Goal: Task Accomplishment & Management: Manage account settings

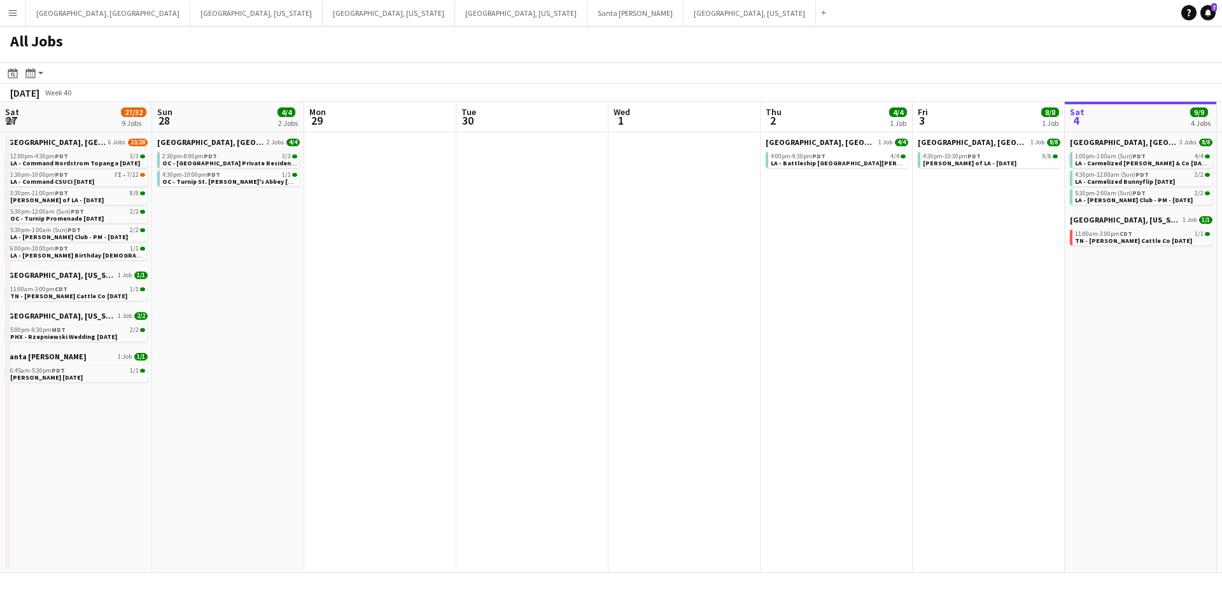
scroll to position [0, 477]
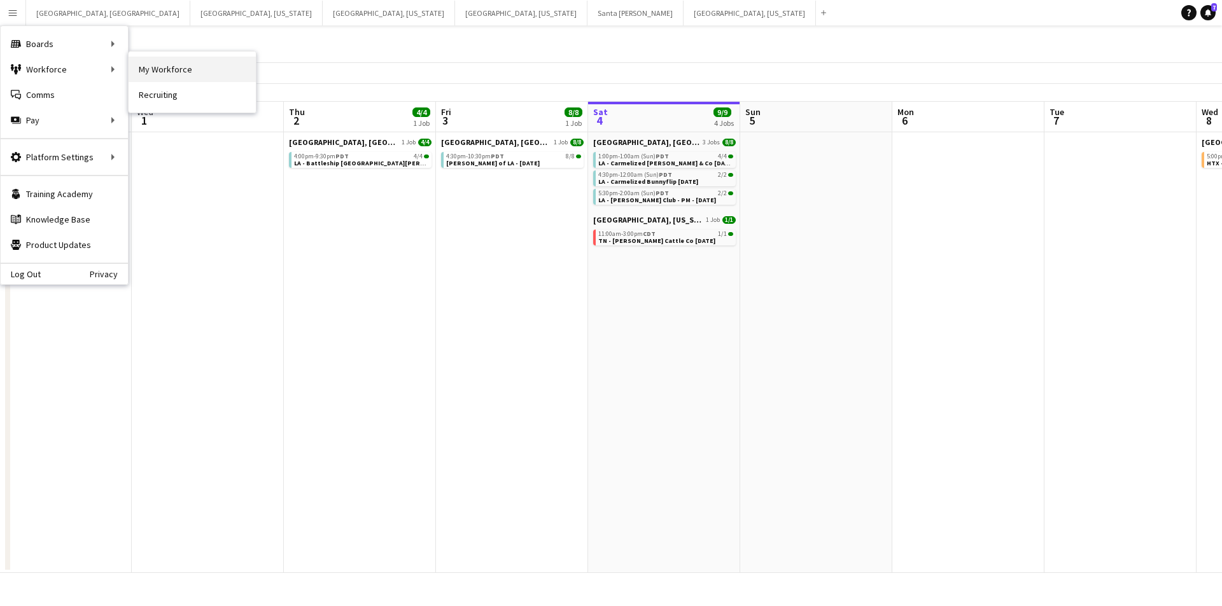
click at [144, 71] on link "My Workforce" at bounding box center [192, 69] width 127 height 25
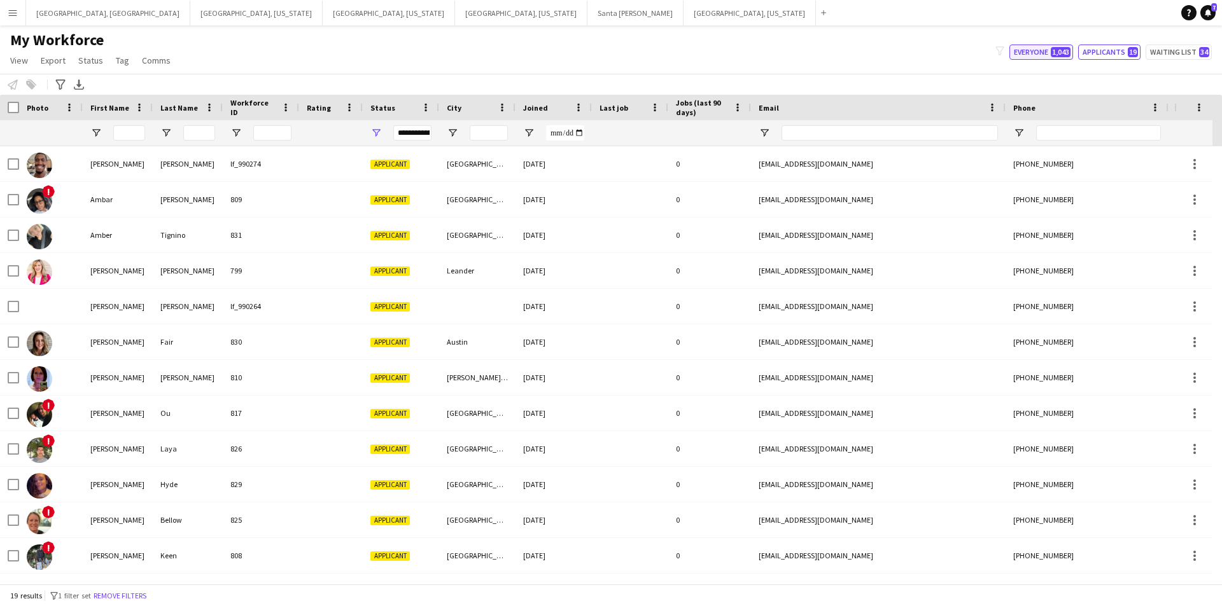
click at [1030, 50] on button "Everyone 1,043" at bounding box center [1041, 52] width 64 height 15
type input "**********"
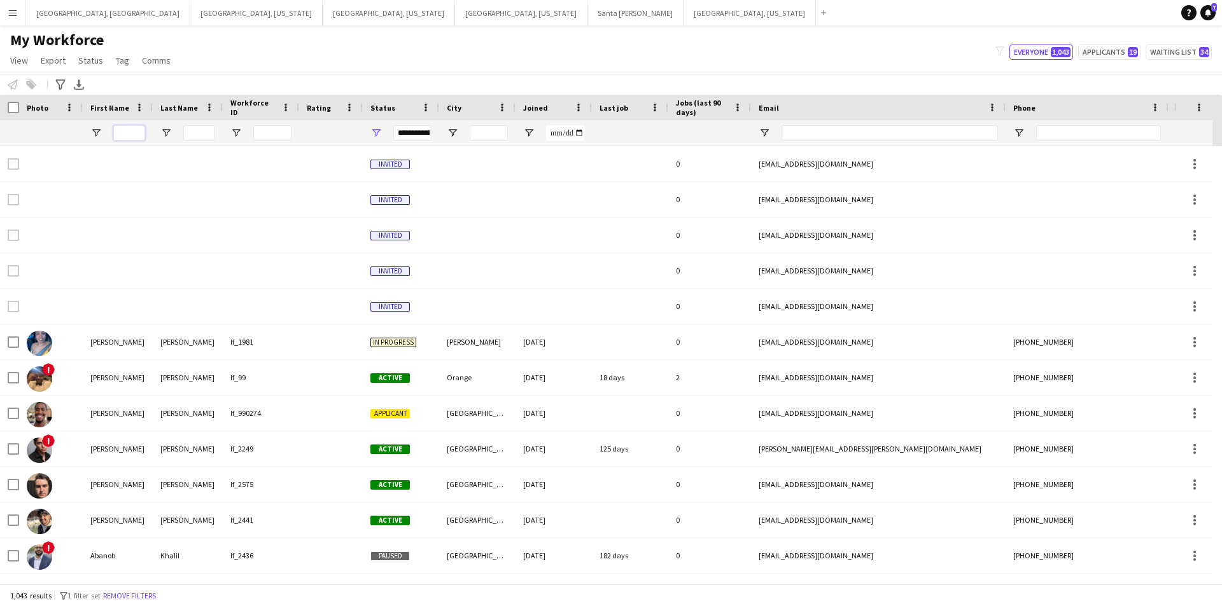
click at [129, 132] on input "First Name Filter Input" at bounding box center [129, 132] width 32 height 15
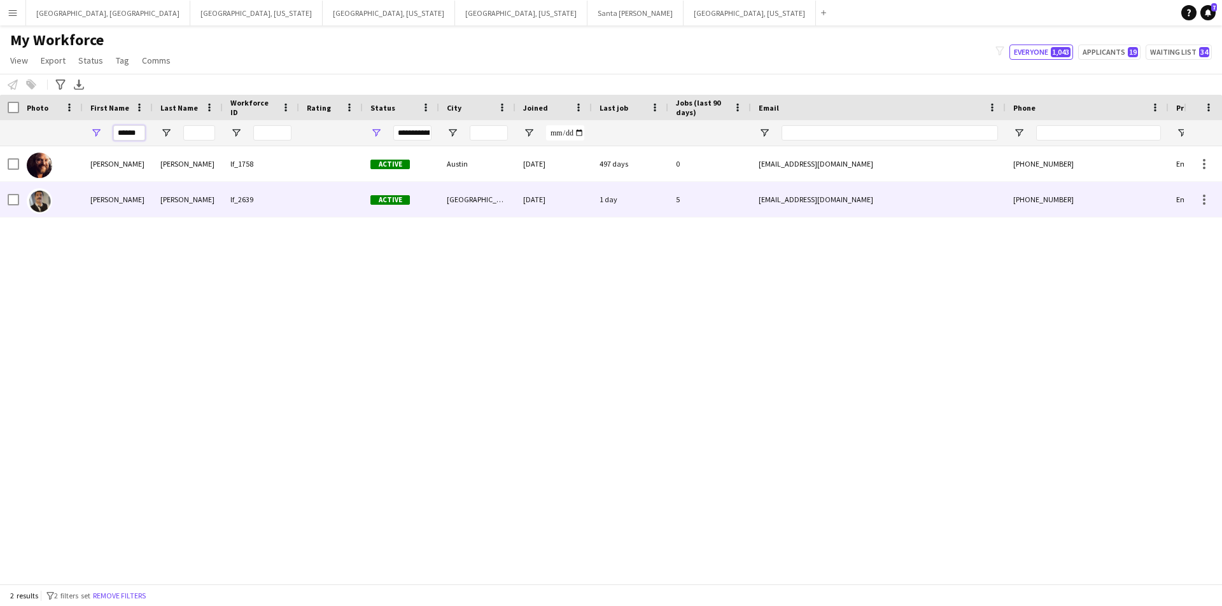
type input "*****"
click at [165, 205] on div "[PERSON_NAME]" at bounding box center [188, 199] width 70 height 35
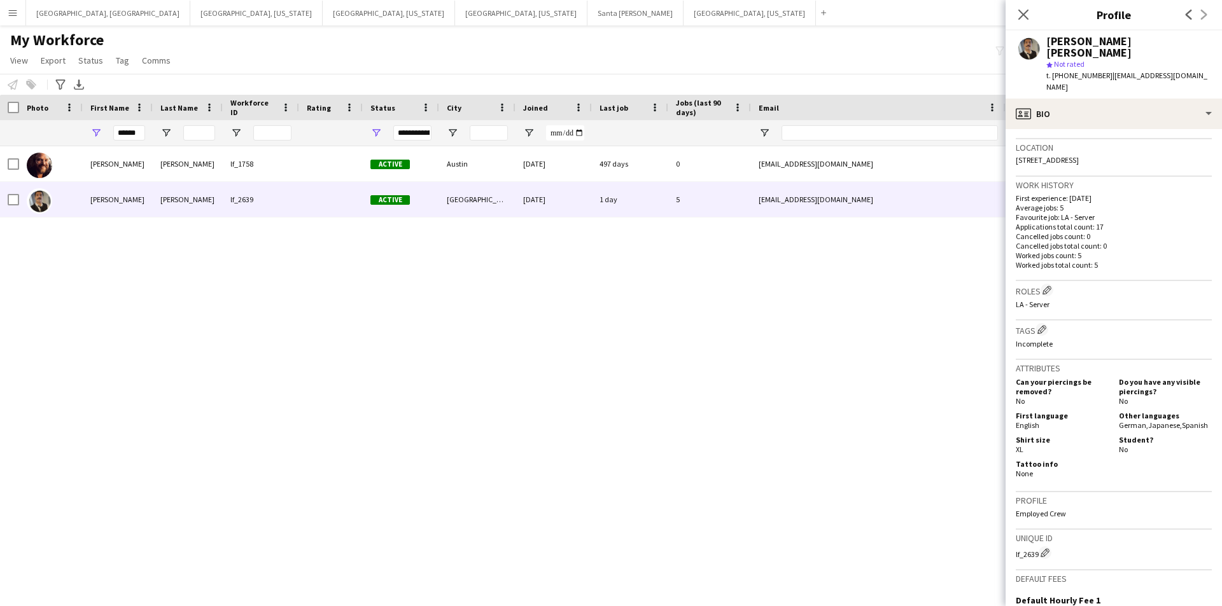
scroll to position [440, 0]
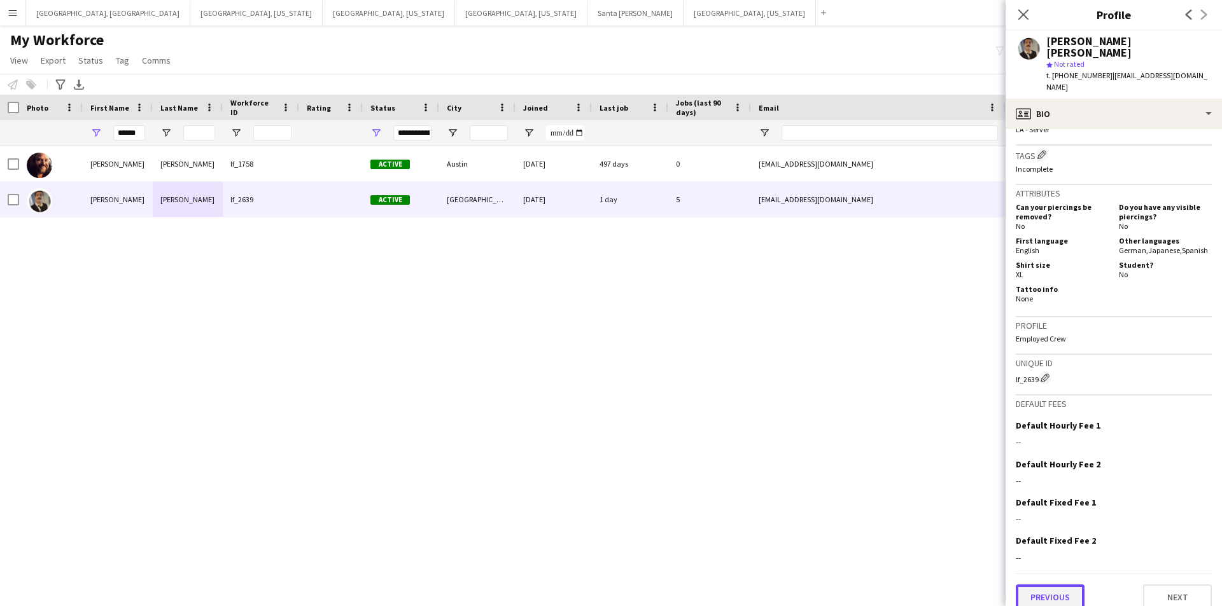
click at [1055, 585] on button "Previous" at bounding box center [1050, 597] width 69 height 25
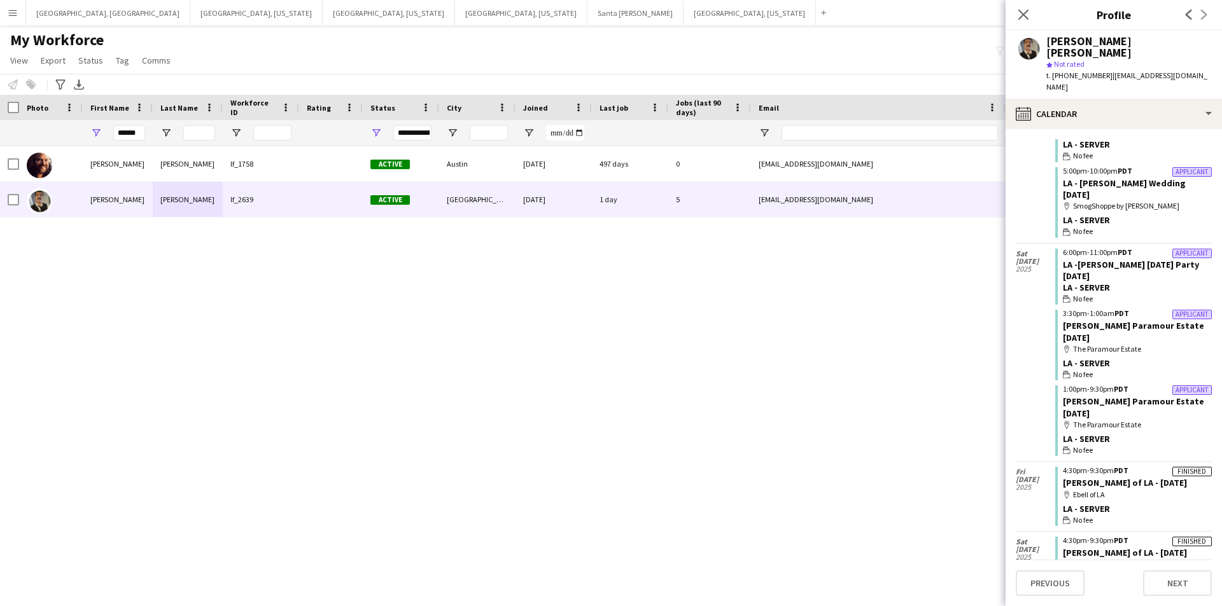
scroll to position [127, 0]
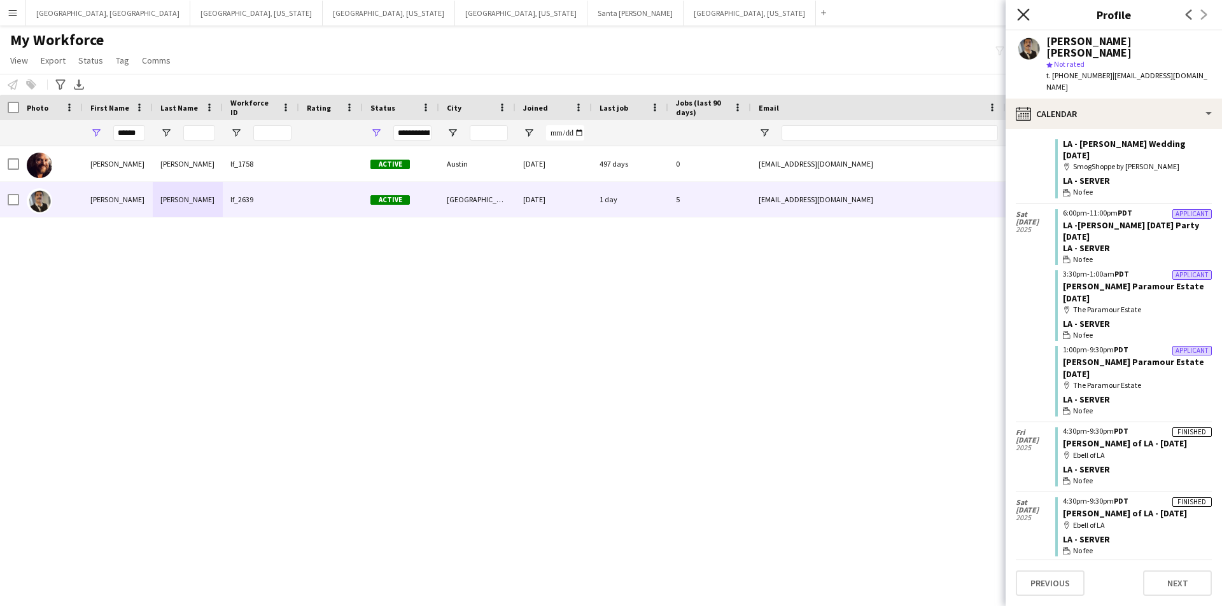
click at [1023, 15] on icon at bounding box center [1023, 14] width 12 height 12
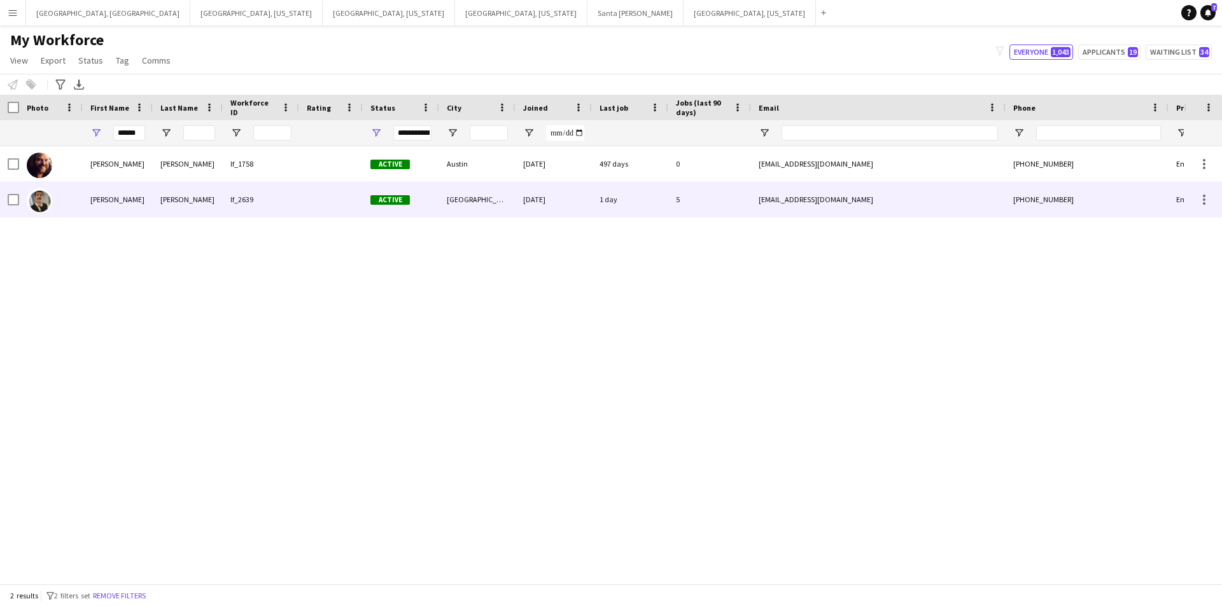
click at [3, 202] on div at bounding box center [9, 199] width 19 height 35
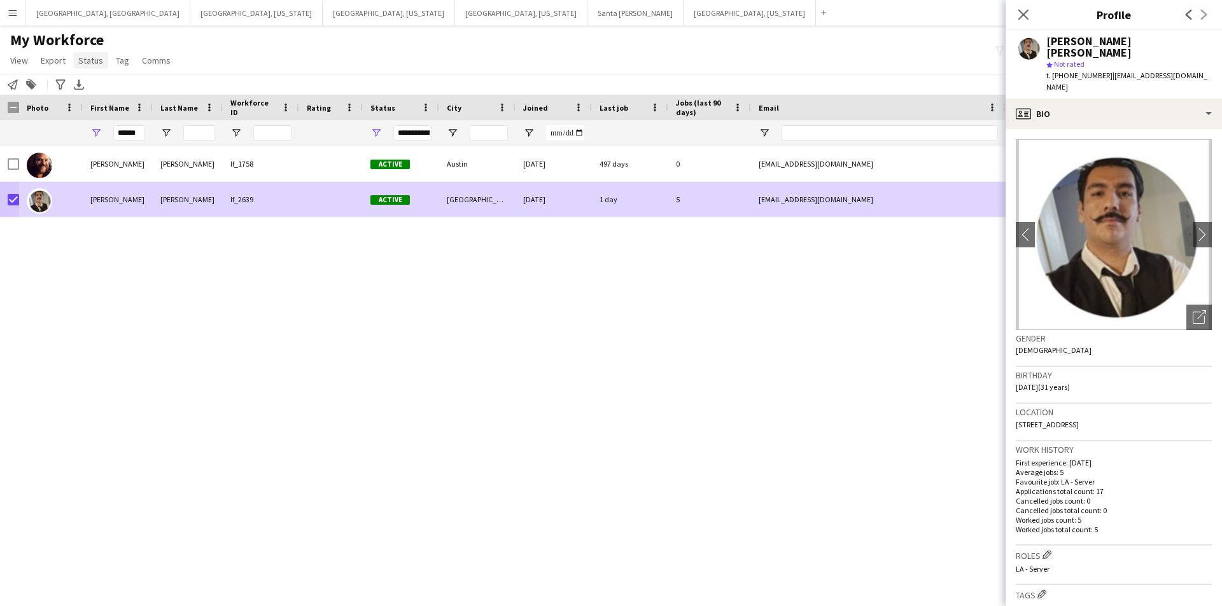
click at [75, 60] on link "Status" at bounding box center [90, 60] width 35 height 17
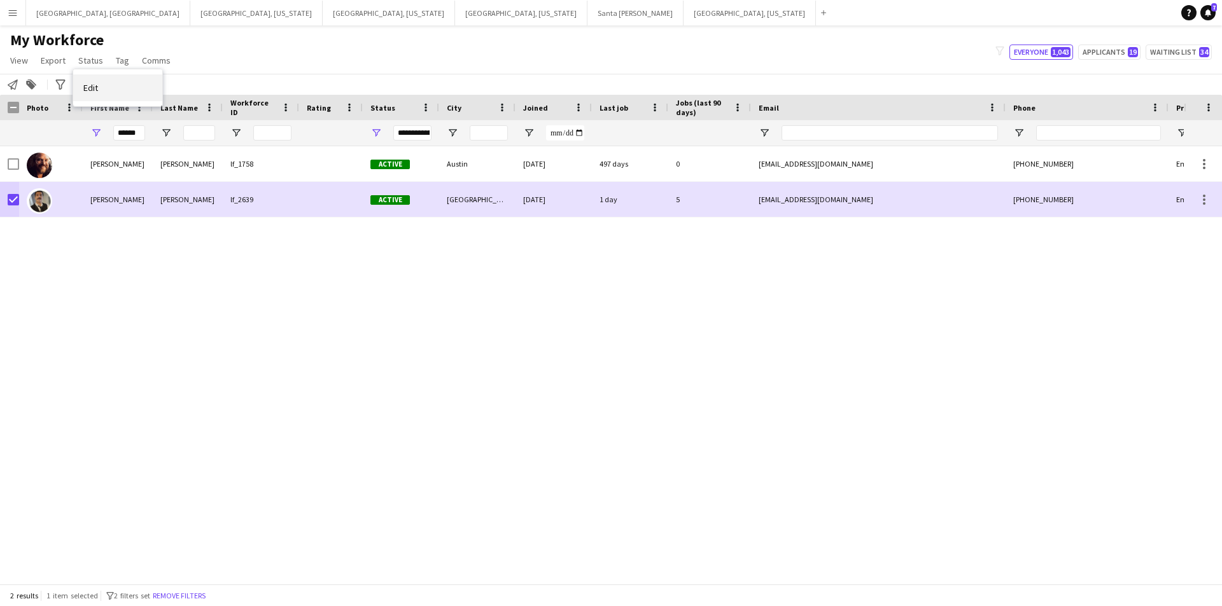
click at [132, 77] on link "Edit" at bounding box center [117, 87] width 89 height 27
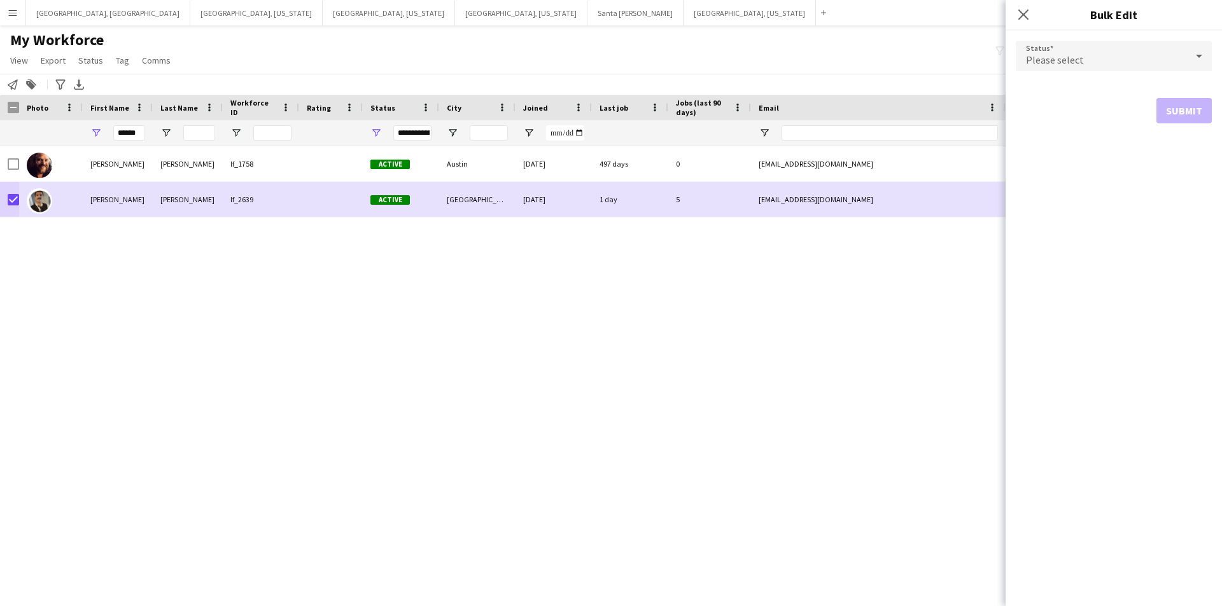
click at [1183, 52] on div "Please select" at bounding box center [1101, 56] width 171 height 31
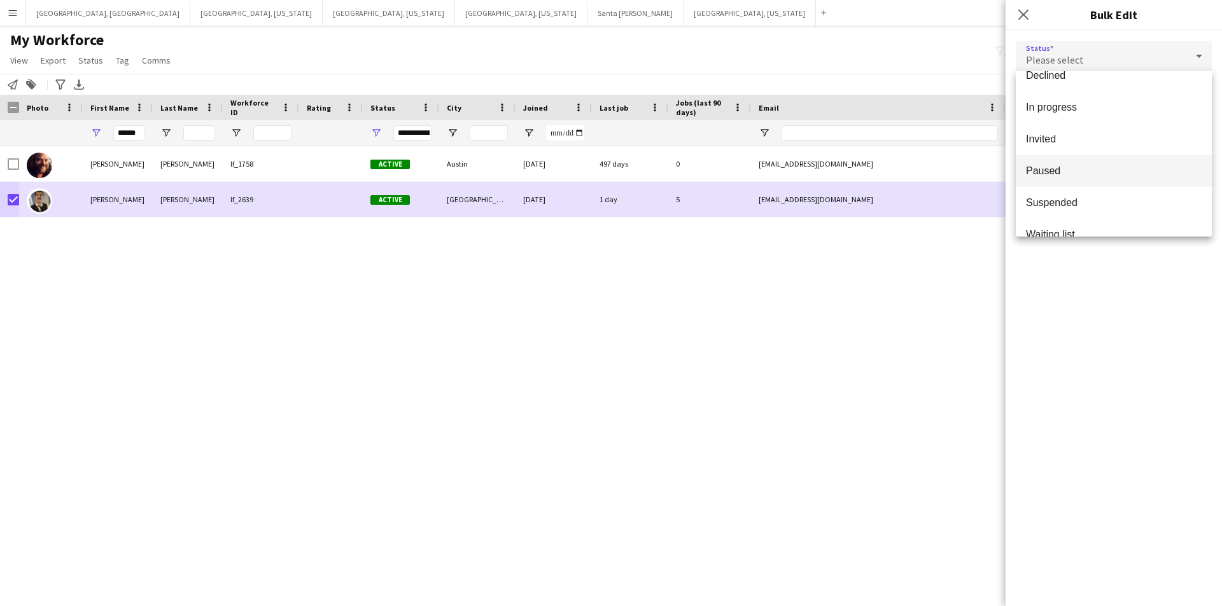
scroll to position [131, 0]
click at [1095, 179] on span "Suspended" at bounding box center [1114, 184] width 176 height 12
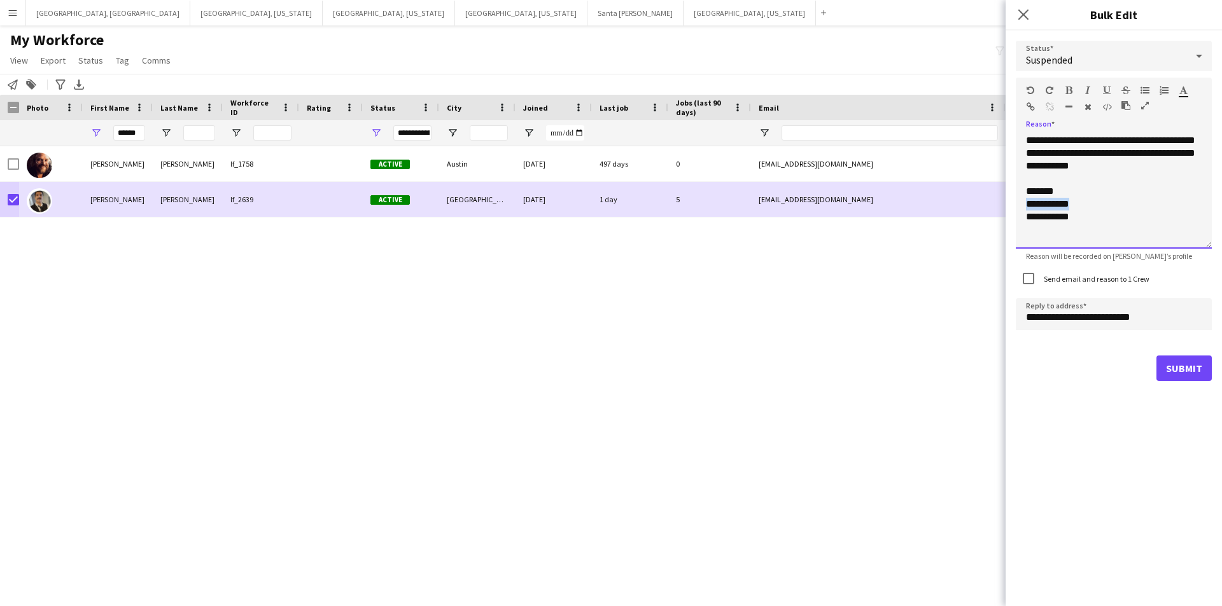
drag, startPoint x: 1083, startPoint y: 204, endPoint x: 1007, endPoint y: 204, distance: 75.1
click at [1007, 204] on div "**********" at bounding box center [1114, 211] width 216 height 361
drag, startPoint x: 1147, startPoint y: 170, endPoint x: 1174, endPoint y: 143, distance: 38.3
click at [1174, 143] on div "**********" at bounding box center [1114, 191] width 196 height 115
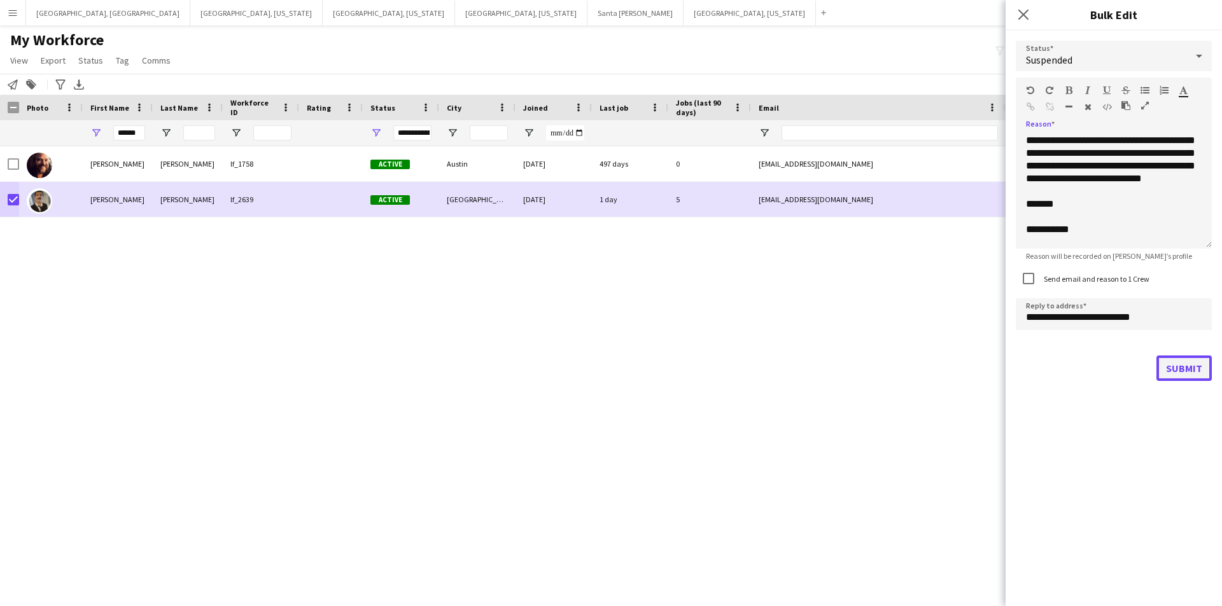
click at [1177, 372] on button "Submit" at bounding box center [1183, 368] width 55 height 25
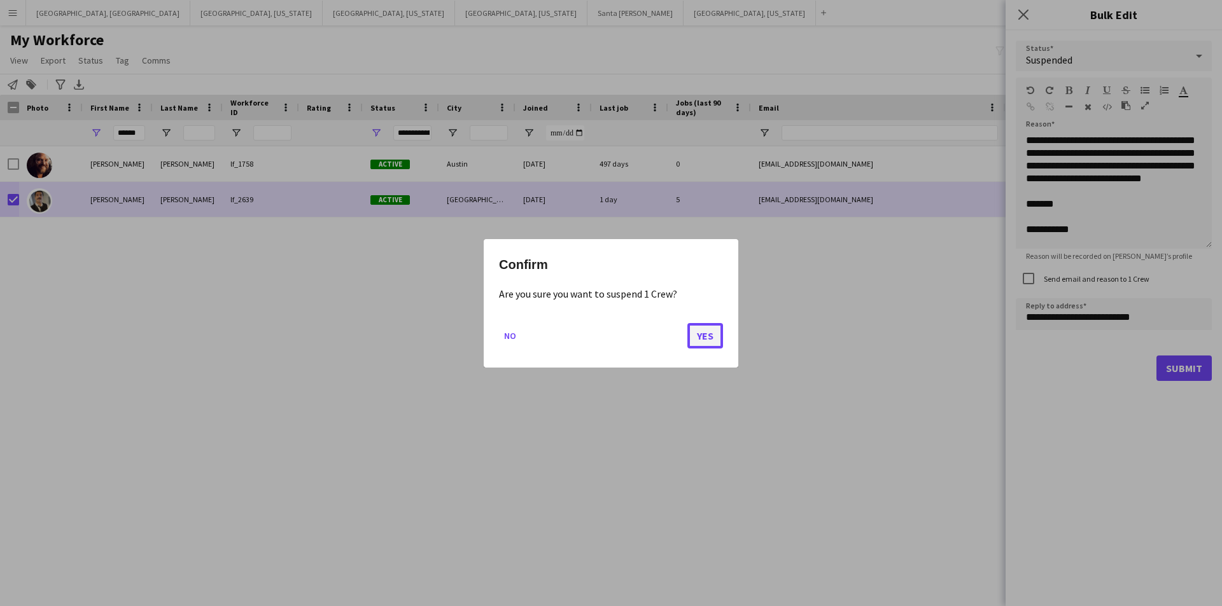
click at [710, 332] on button "Yes" at bounding box center [705, 335] width 36 height 25
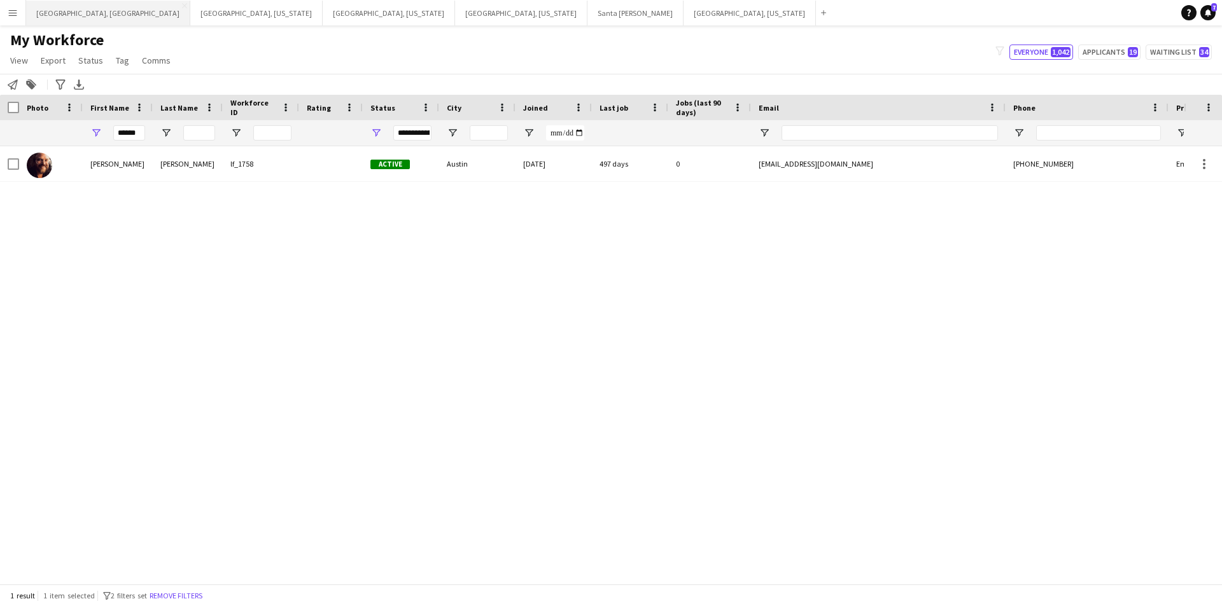
click at [63, 7] on button "[GEOGRAPHIC_DATA], [GEOGRAPHIC_DATA] Close" at bounding box center [108, 13] width 164 height 25
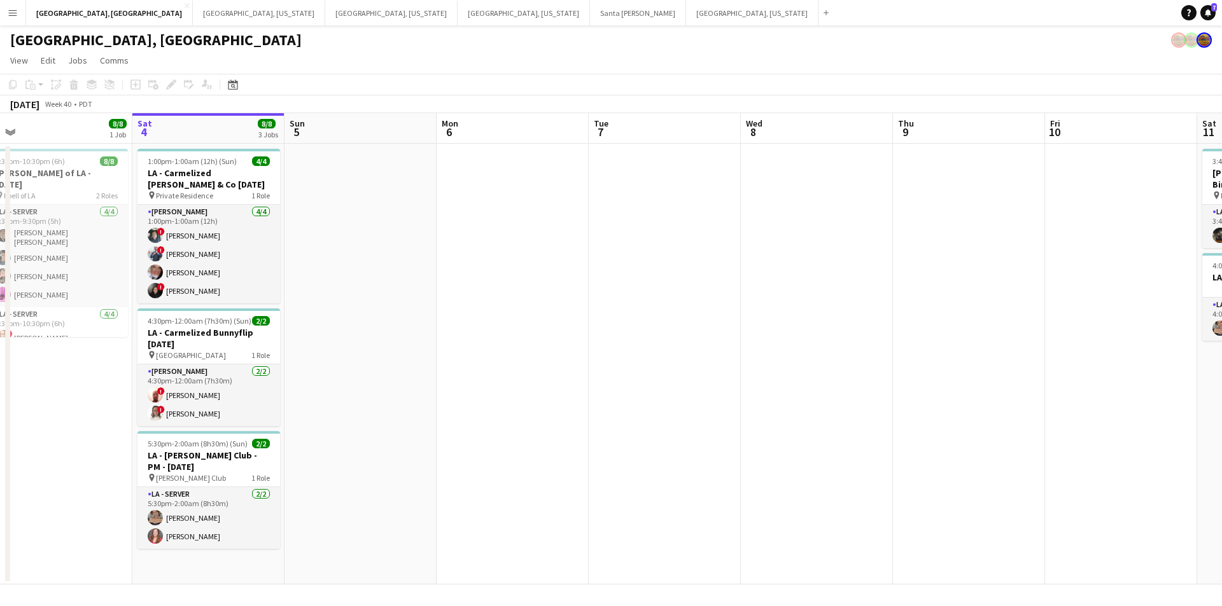
scroll to position [0, 321]
drag, startPoint x: 330, startPoint y: 365, endPoint x: 466, endPoint y: 374, distance: 135.8
click at [466, 374] on app-calendar-viewport "Wed 1 Thu 2 4/4 1 Job Fri 3 8/8 1 Job Sat 4 8/8 3 Jobs Sun 5 Mon 6 Tue 7 Wed 8 …" at bounding box center [611, 349] width 1222 height 472
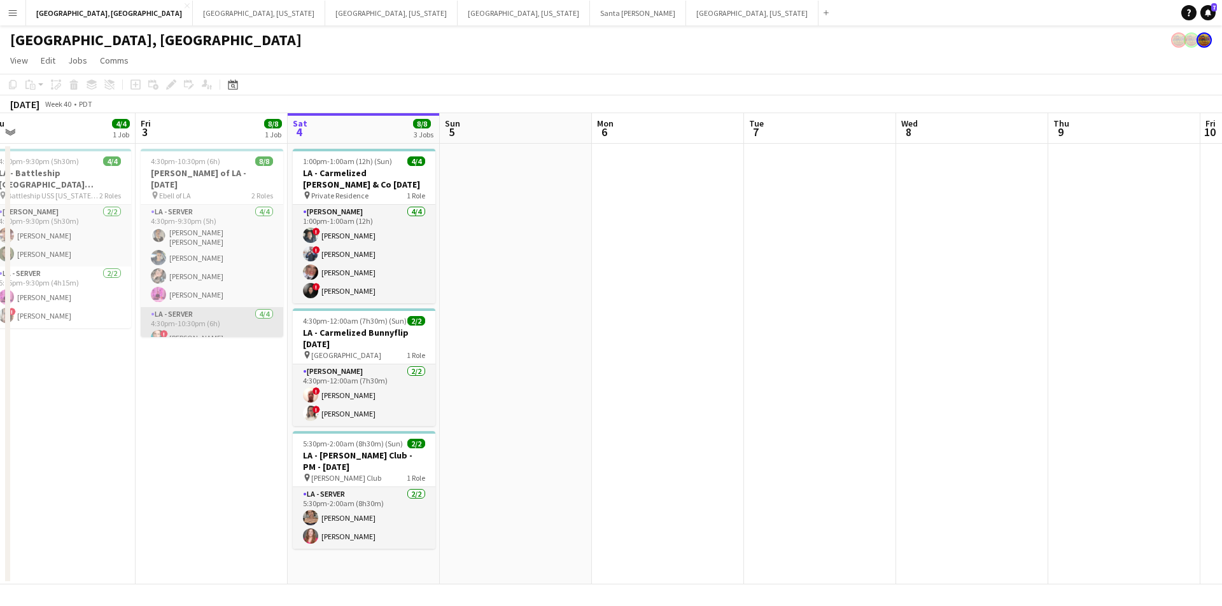
click at [176, 307] on app-card-role "LA - Server [DATE] 4:30pm-10:30pm (6h) ! [PERSON_NAME] [PERSON_NAME] ! [PERSON_…" at bounding box center [212, 356] width 143 height 99
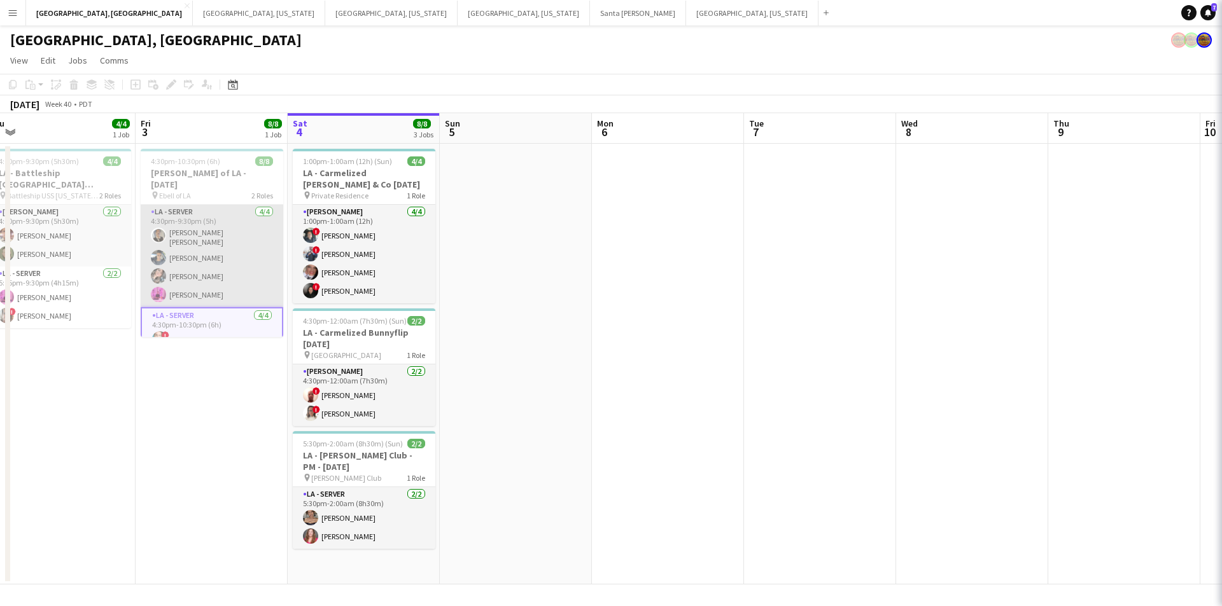
click at [200, 269] on app-card-role "LA - Server [DATE] 4:30pm-9:30pm (5h) [PERSON_NAME] [PERSON_NAME] [PERSON_NAME]…" at bounding box center [212, 256] width 143 height 102
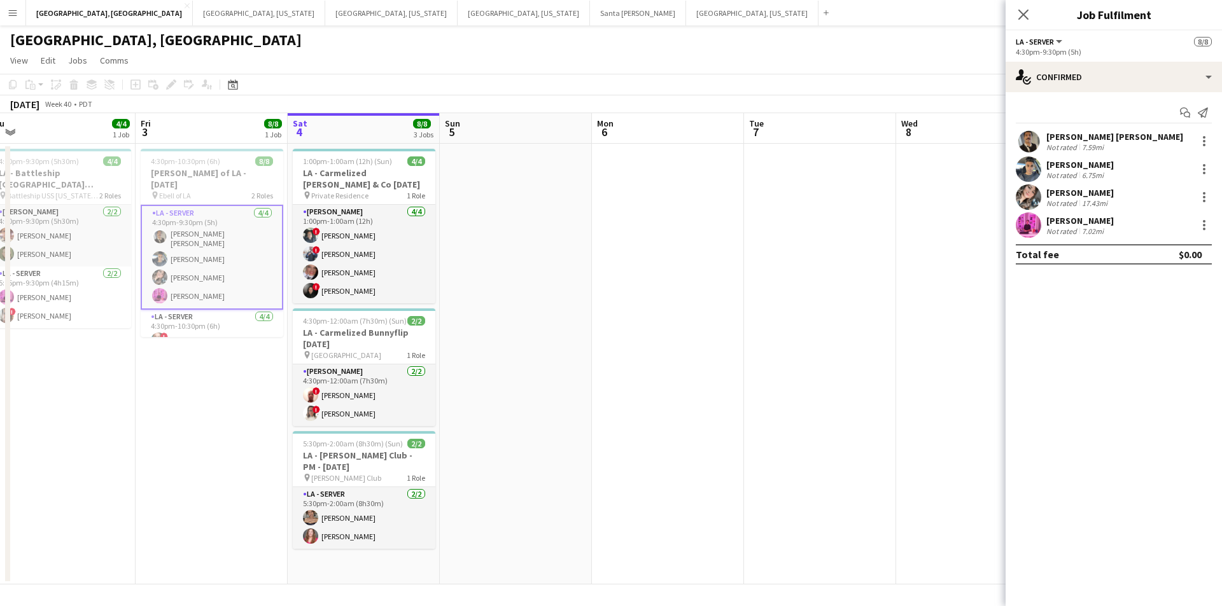
click at [1064, 192] on div "[PERSON_NAME]" at bounding box center [1079, 192] width 67 height 11
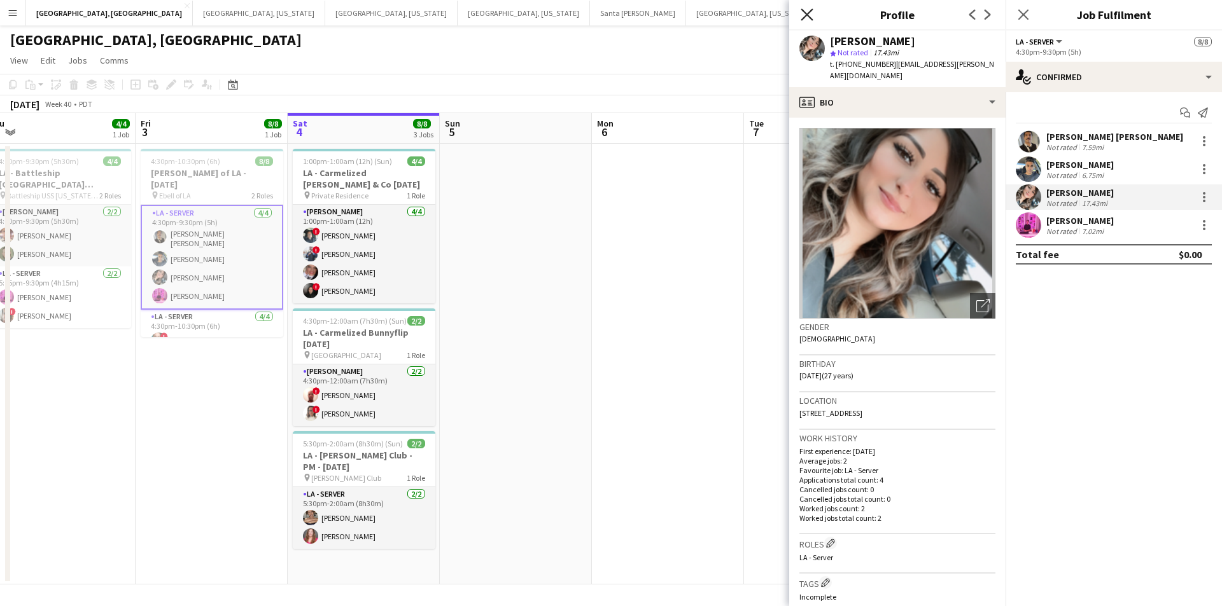
click at [802, 12] on icon "Close pop-in" at bounding box center [807, 14] width 12 height 12
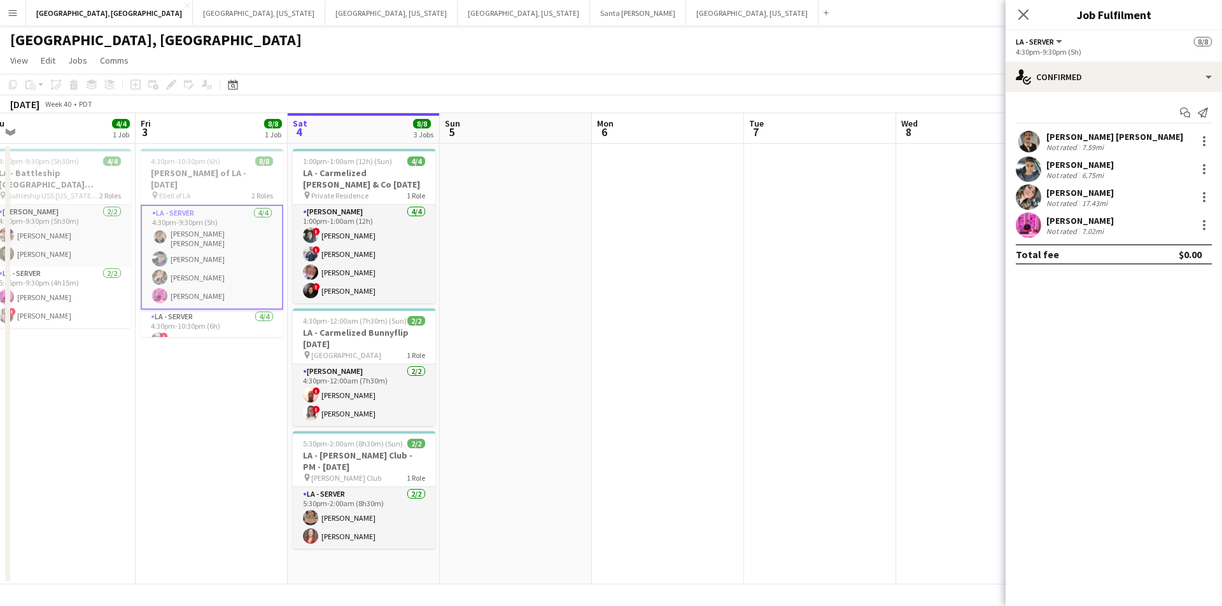
click at [1076, 230] on div "Not rated" at bounding box center [1062, 232] width 33 height 10
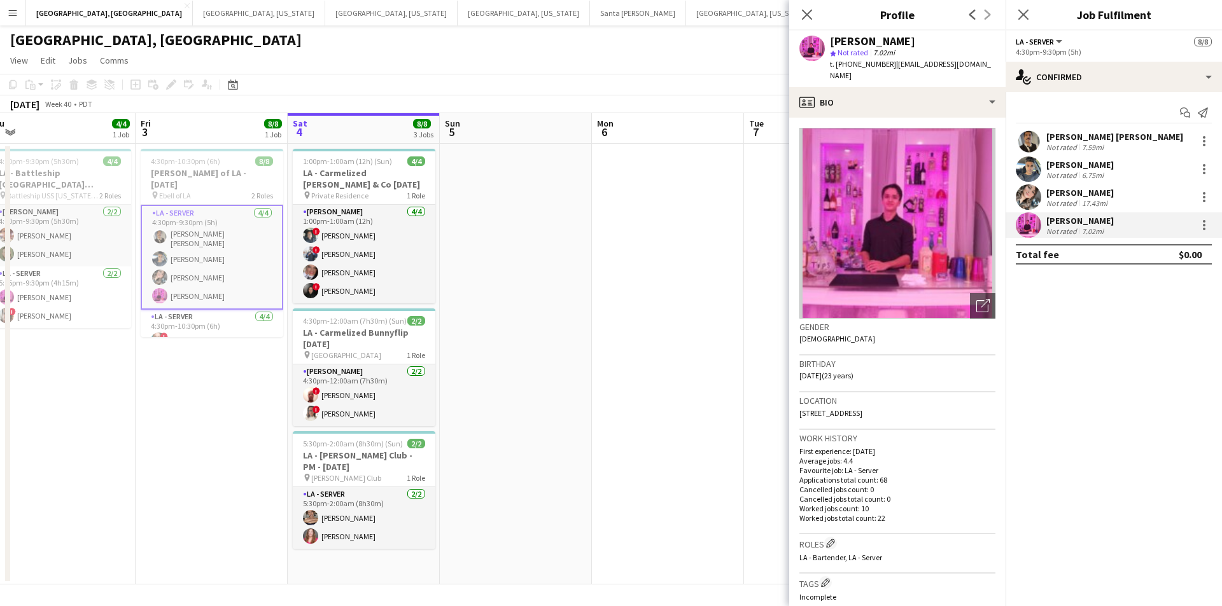
drag, startPoint x: 828, startPoint y: 41, endPoint x: 912, endPoint y: 40, distance: 84.0
click at [912, 40] on div "[PERSON_NAME] star Not rated 7.02mi t. [PHONE_NUMBER] | [EMAIL_ADDRESS][DOMAIN_…" at bounding box center [897, 59] width 216 height 57
copy div "[PERSON_NAME]"
click at [809, 17] on icon at bounding box center [807, 14] width 12 height 12
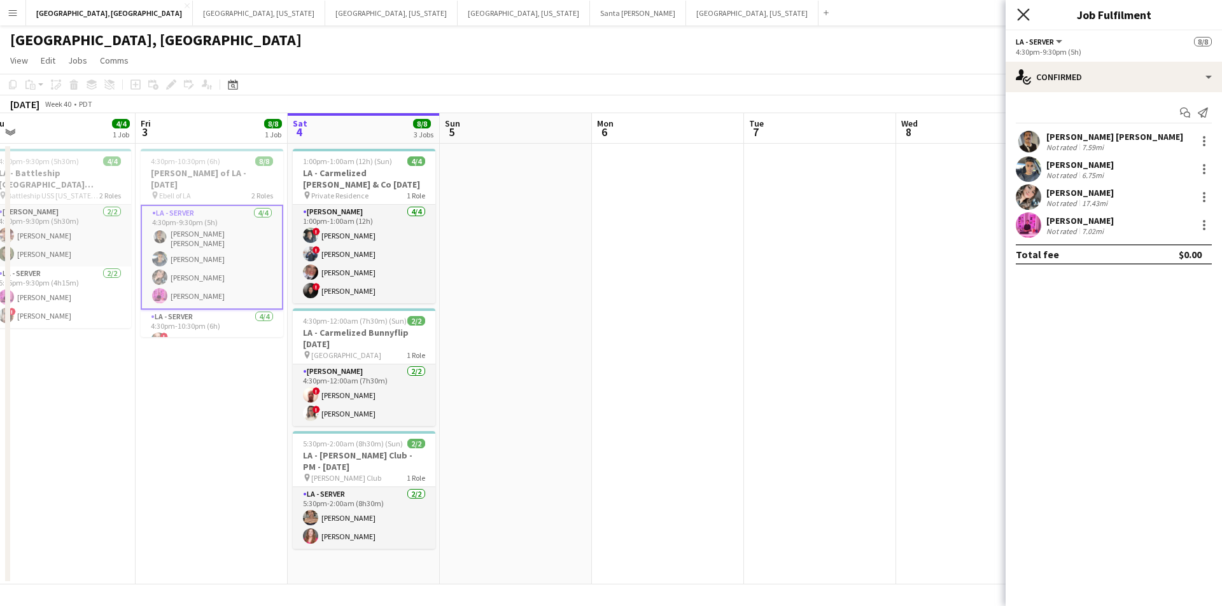
click at [1026, 14] on icon "Close pop-in" at bounding box center [1023, 14] width 12 height 12
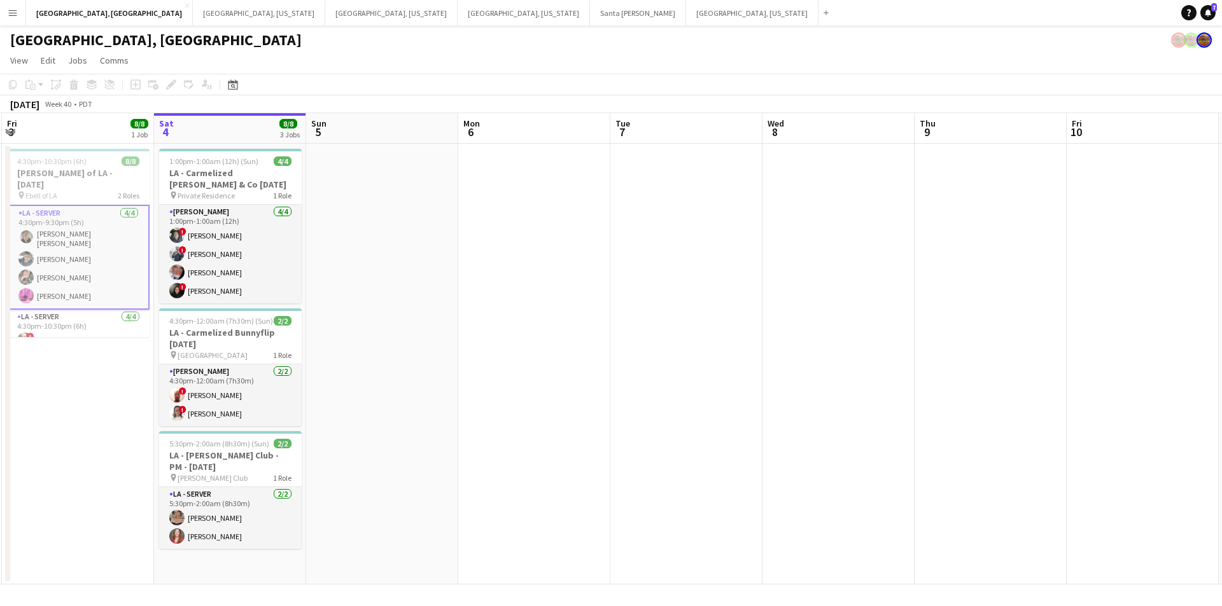
drag, startPoint x: 935, startPoint y: 310, endPoint x: 497, endPoint y: 356, distance: 440.2
click at [497, 356] on app-calendar-viewport "Tue 30 Wed 1 Thu 2 4/4 1 Job Fri 3 8/8 1 Job Sat 4 8/8 3 Jobs Sun 5 Mon 6 Tue 7…" at bounding box center [611, 349] width 1222 height 472
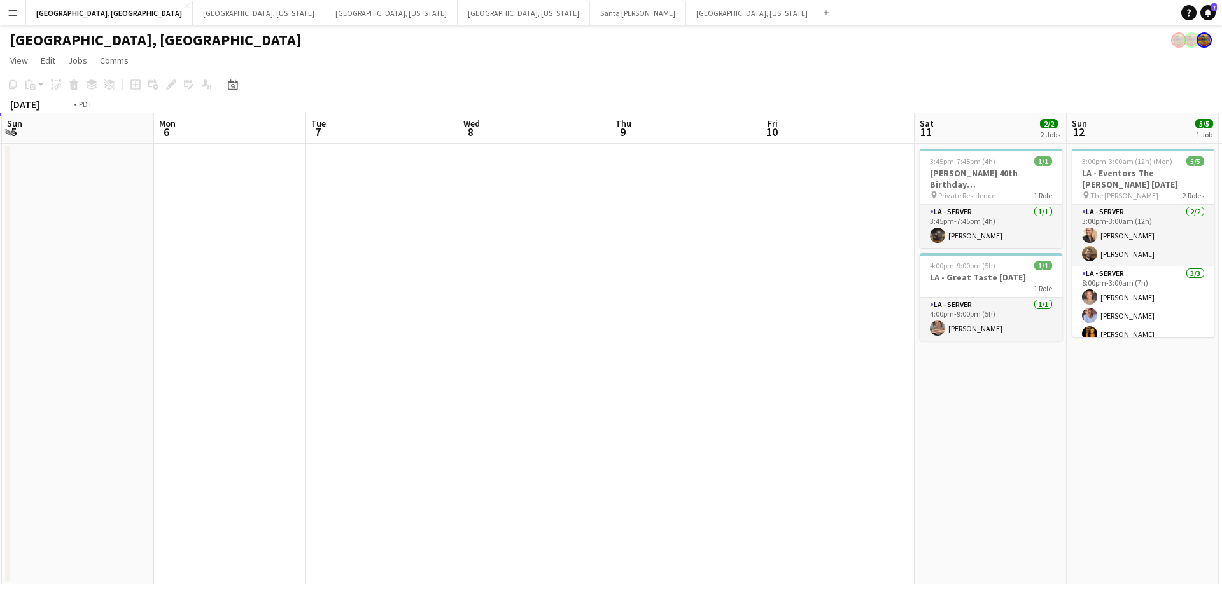
scroll to position [0, 490]
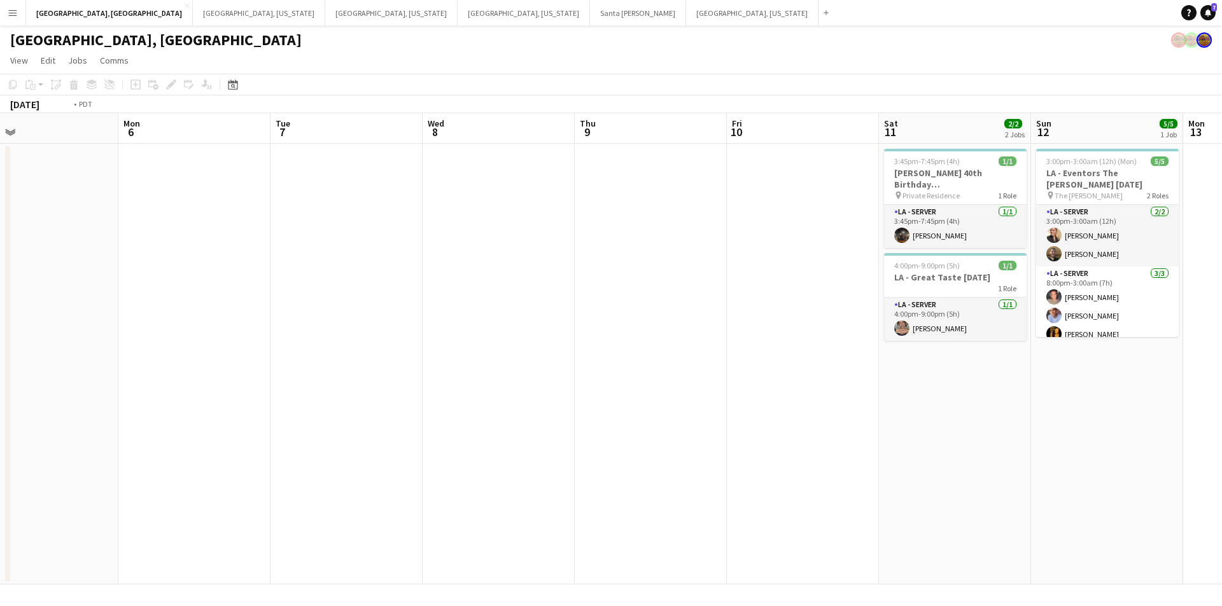
click at [549, 355] on app-calendar-viewport "Thu 2 4/4 1 Job Fri 3 8/8 1 Job Sat 4 8/8 3 Jobs Sun 5 Mon 6 Tue 7 Wed 8 Thu 9 …" at bounding box center [611, 349] width 1222 height 472
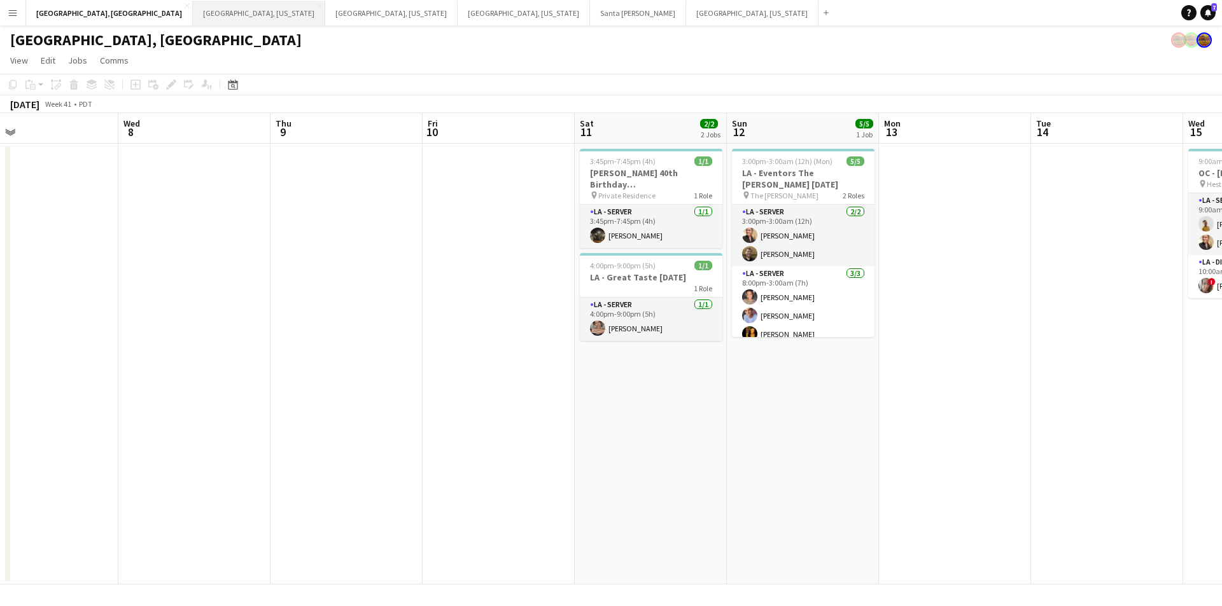
click at [193, 13] on button "[GEOGRAPHIC_DATA], [US_STATE] Close" at bounding box center [259, 13] width 132 height 25
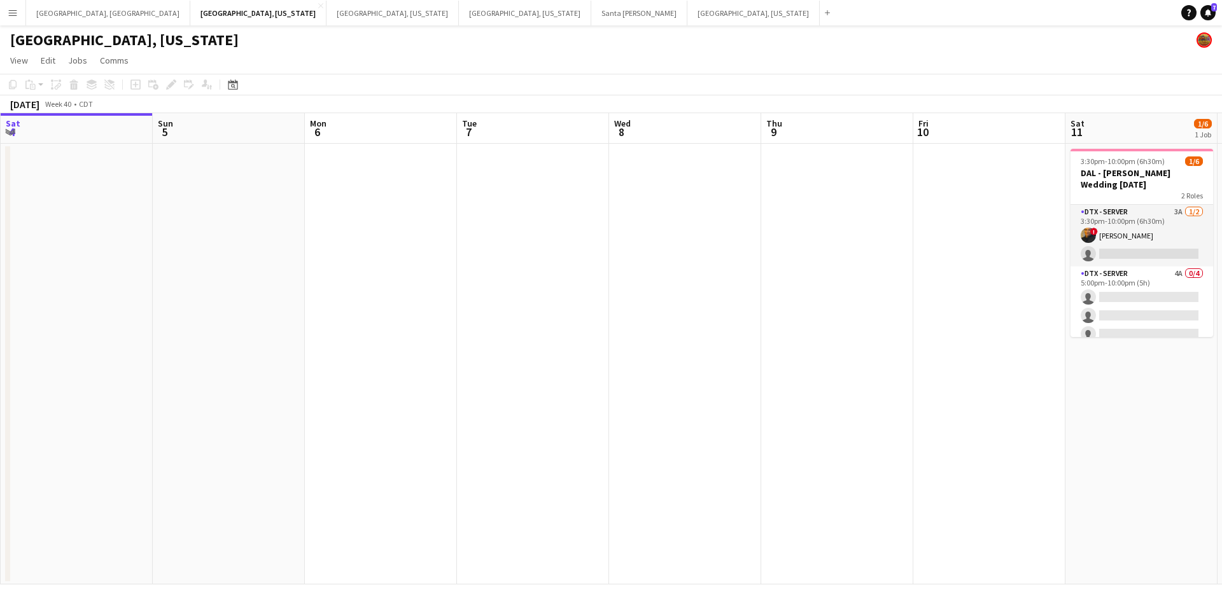
drag, startPoint x: 467, startPoint y: 312, endPoint x: 274, endPoint y: 321, distance: 193.7
click at [294, 316] on app-calendar-viewport "Wed 1 Thu 2 Fri 3 Sat 4 Sun 5 Mon 6 Tue 7 Wed 8 Thu 9 Fri 10 Sat 11 1/6 1 Job S…" at bounding box center [611, 349] width 1222 height 472
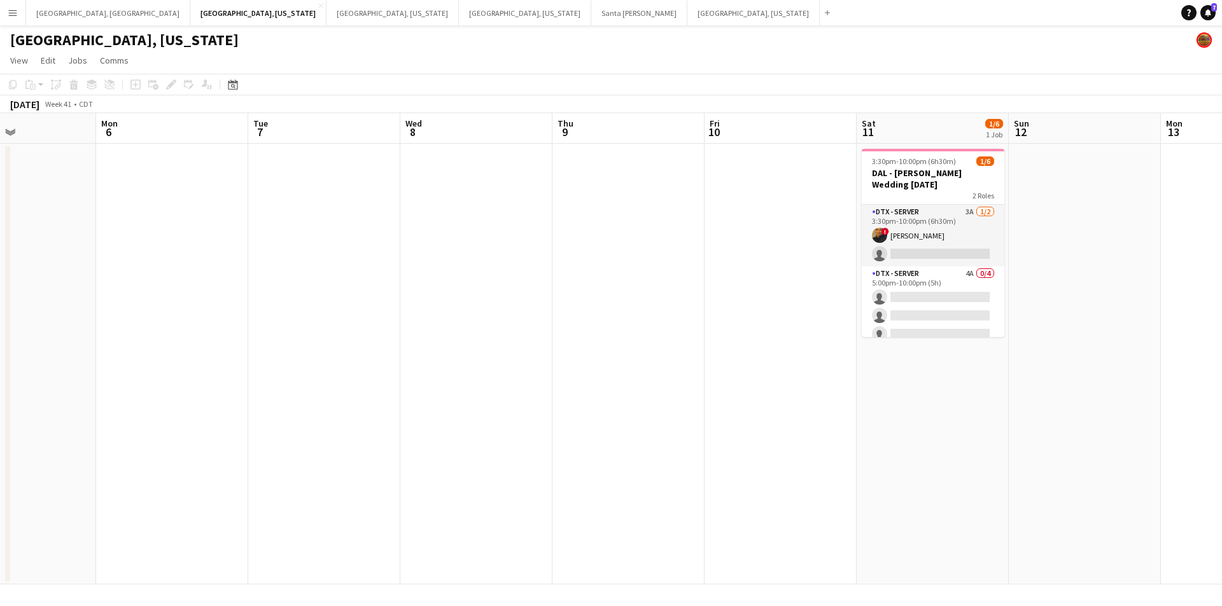
drag, startPoint x: 736, startPoint y: 343, endPoint x: 604, endPoint y: 345, distance: 132.4
click at [604, 345] on app-calendar-viewport "Fri 3 Sat 4 Sun 5 Mon 6 Tue 7 Wed 8 Thu 9 Fri 10 Sat 11 1/6 1 Job Sun 12 Mon 13…" at bounding box center [611, 349] width 1222 height 472
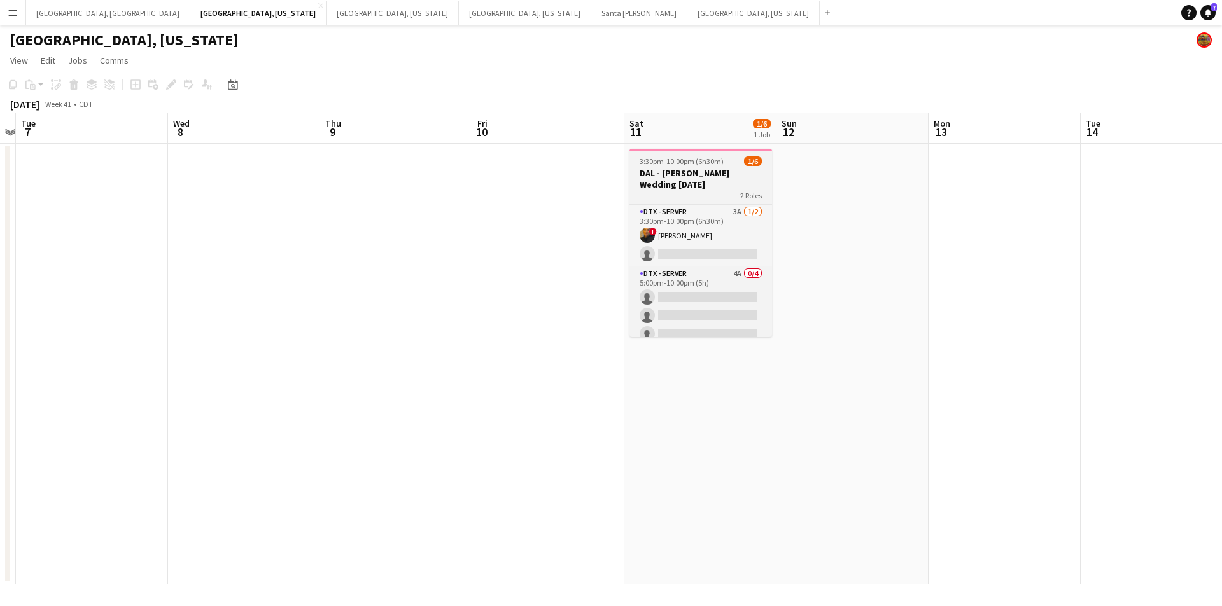
click at [719, 163] on span "3:30pm-10:00pm (6h30m)" at bounding box center [682, 162] width 84 height 10
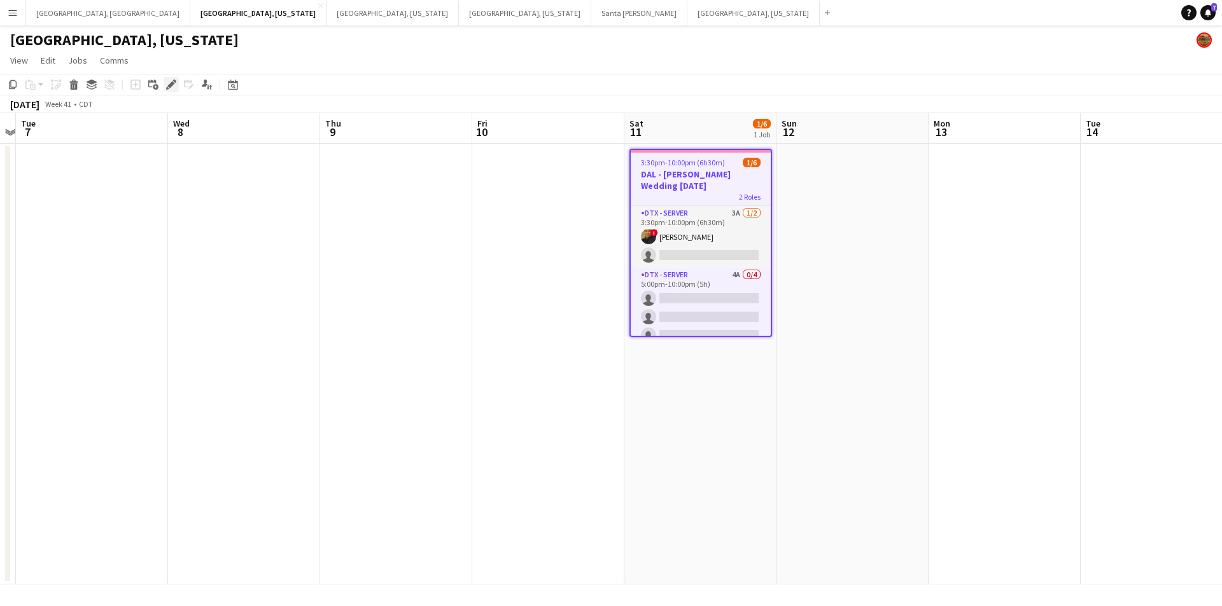
click at [169, 87] on icon at bounding box center [170, 84] width 7 height 7
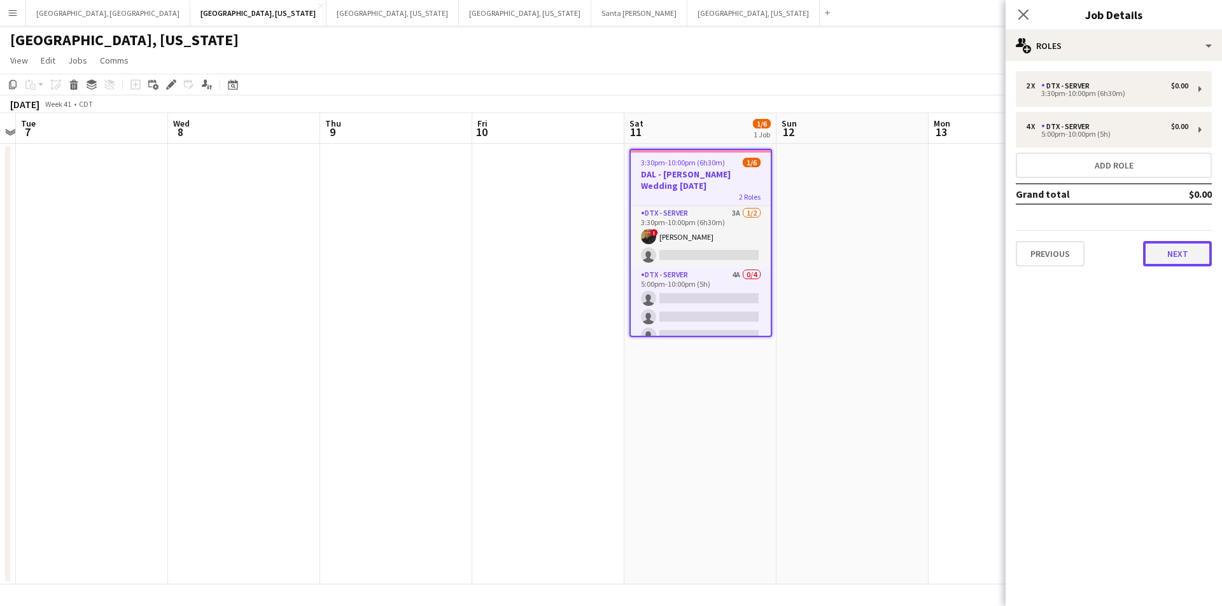
click at [1174, 259] on button "Next" at bounding box center [1177, 253] width 69 height 25
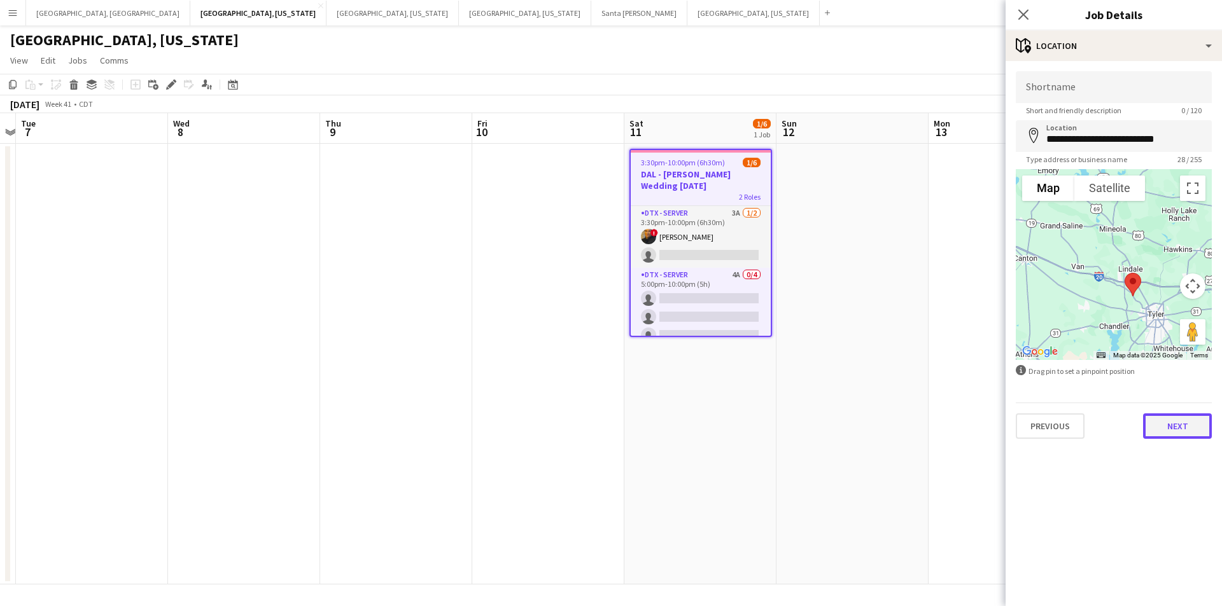
click at [1188, 431] on button "Next" at bounding box center [1177, 426] width 69 height 25
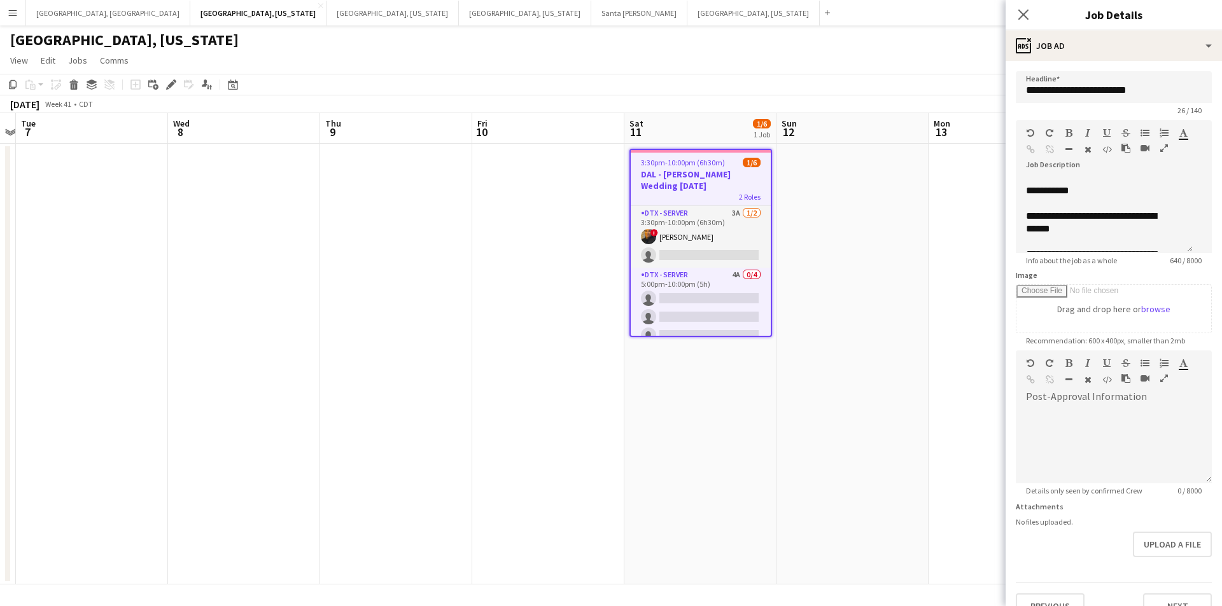
scroll to position [127, 0]
click at [1019, 18] on icon at bounding box center [1023, 14] width 12 height 12
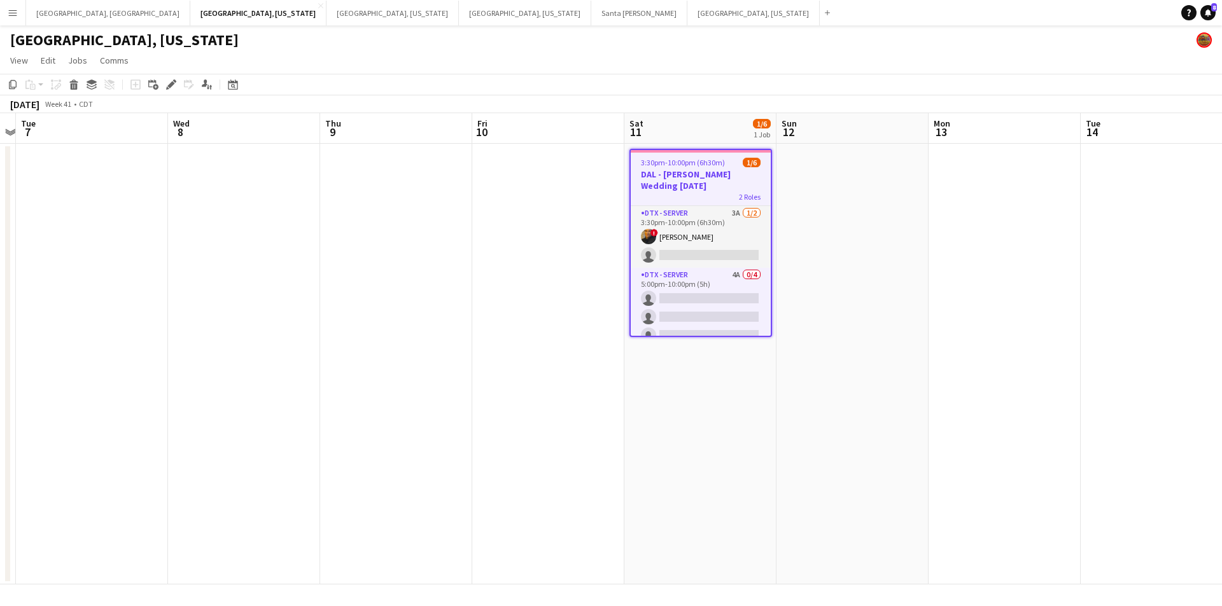
click at [666, 162] on span "3:30pm-10:00pm (6h30m)" at bounding box center [683, 163] width 84 height 10
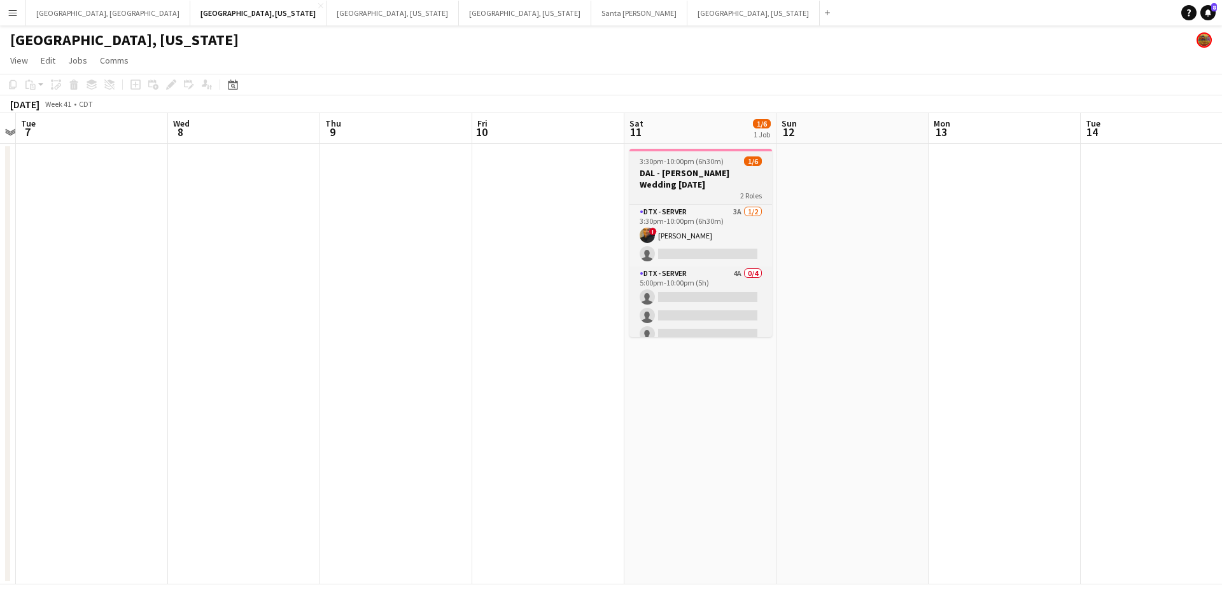
click at [666, 162] on span "3:30pm-10:00pm (6h30m)" at bounding box center [682, 162] width 84 height 10
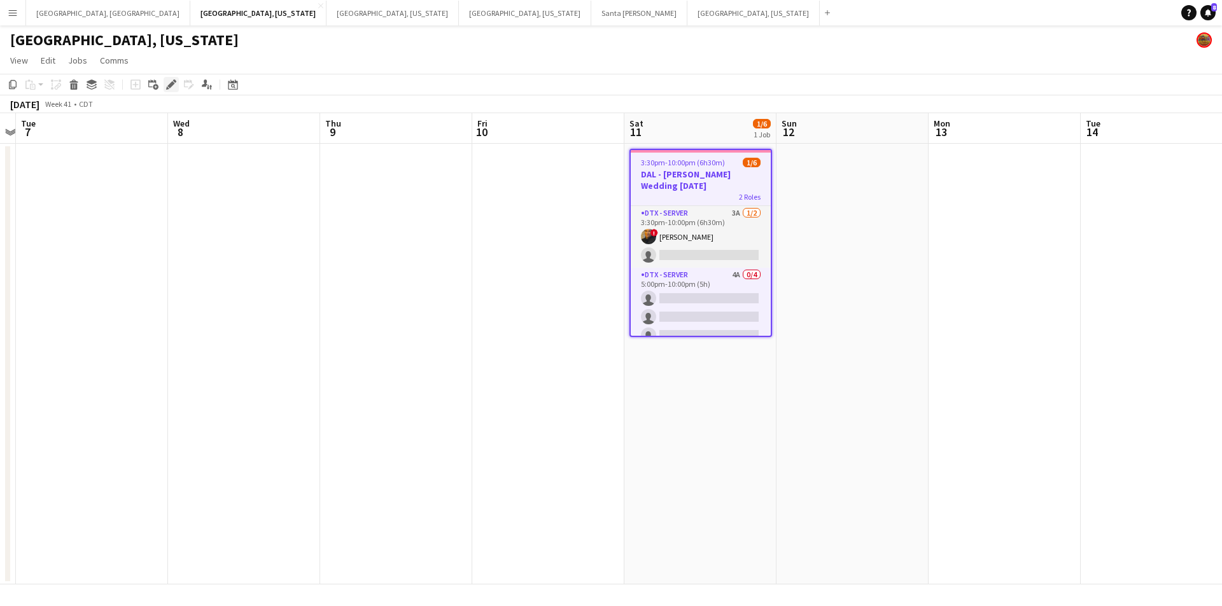
click at [165, 85] on div "Edit" at bounding box center [171, 84] width 15 height 15
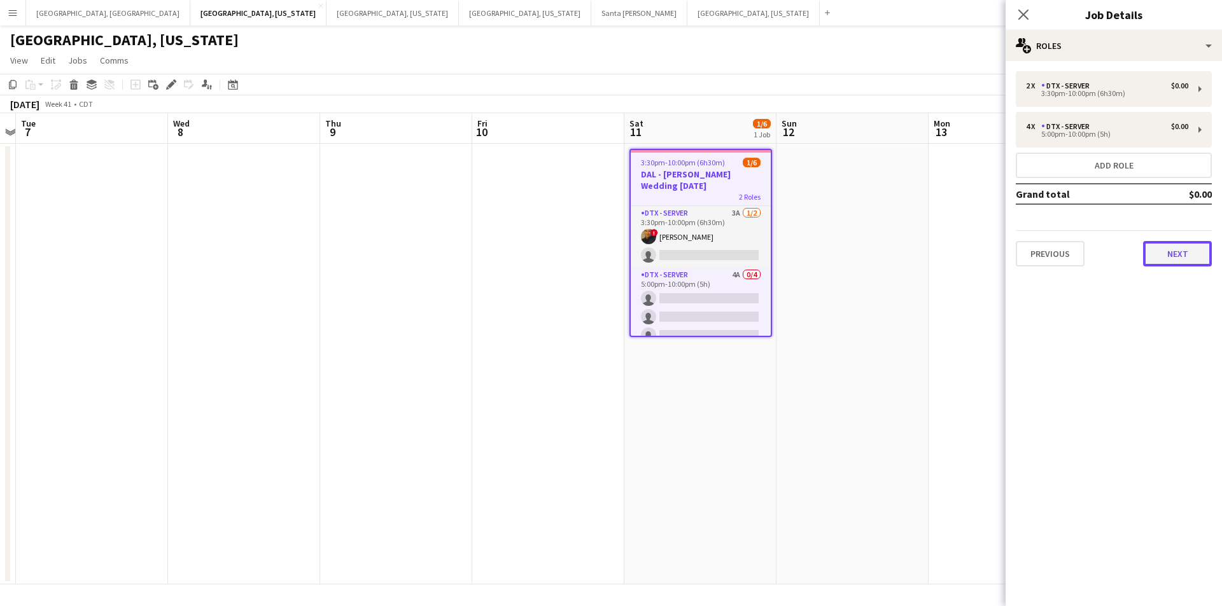
click at [1165, 242] on button "Next" at bounding box center [1177, 253] width 69 height 25
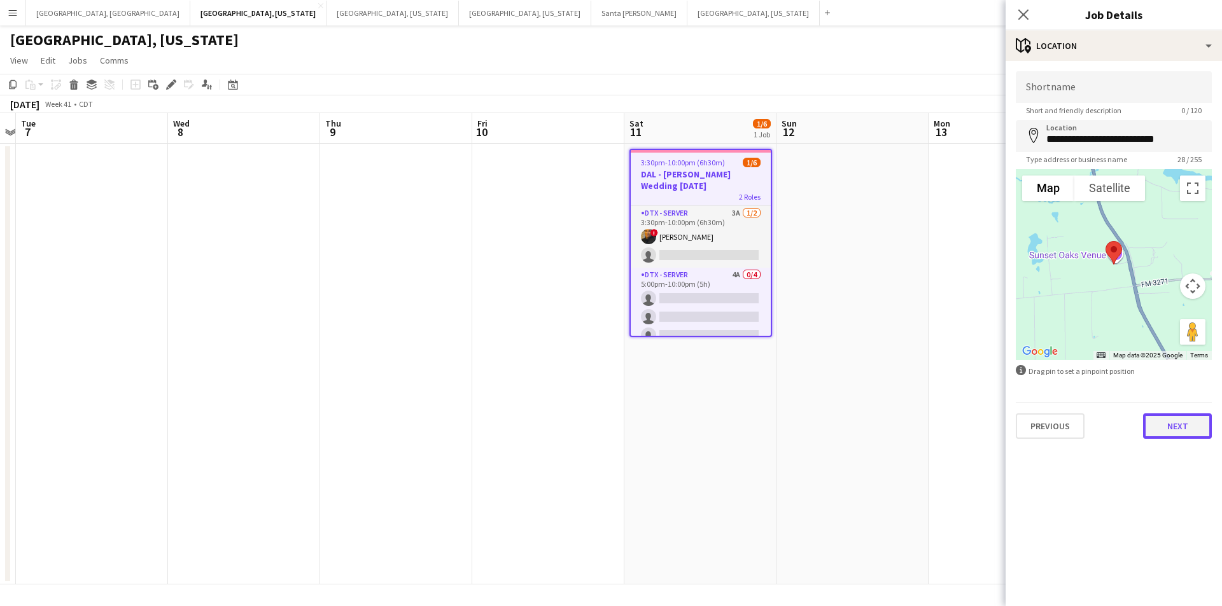
click at [1209, 425] on button "Next" at bounding box center [1177, 426] width 69 height 25
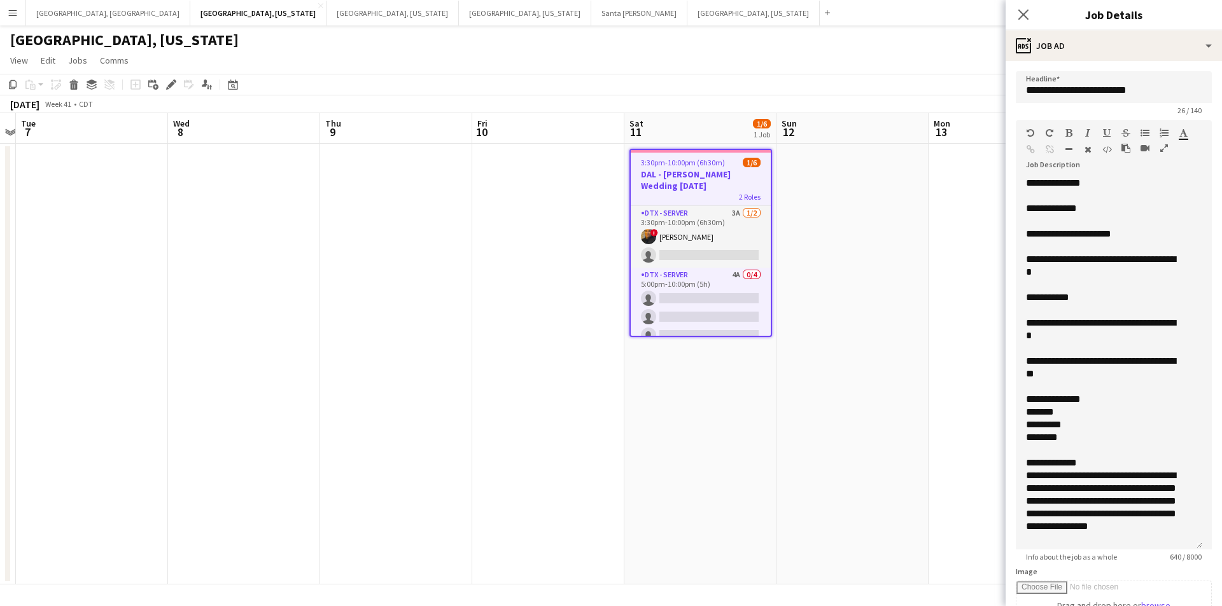
drag, startPoint x: 1200, startPoint y: 248, endPoint x: 1203, endPoint y: 544, distance: 296.6
click at [1203, 544] on form "**********" at bounding box center [1114, 493] width 216 height 844
click at [1021, 17] on icon at bounding box center [1023, 14] width 12 height 12
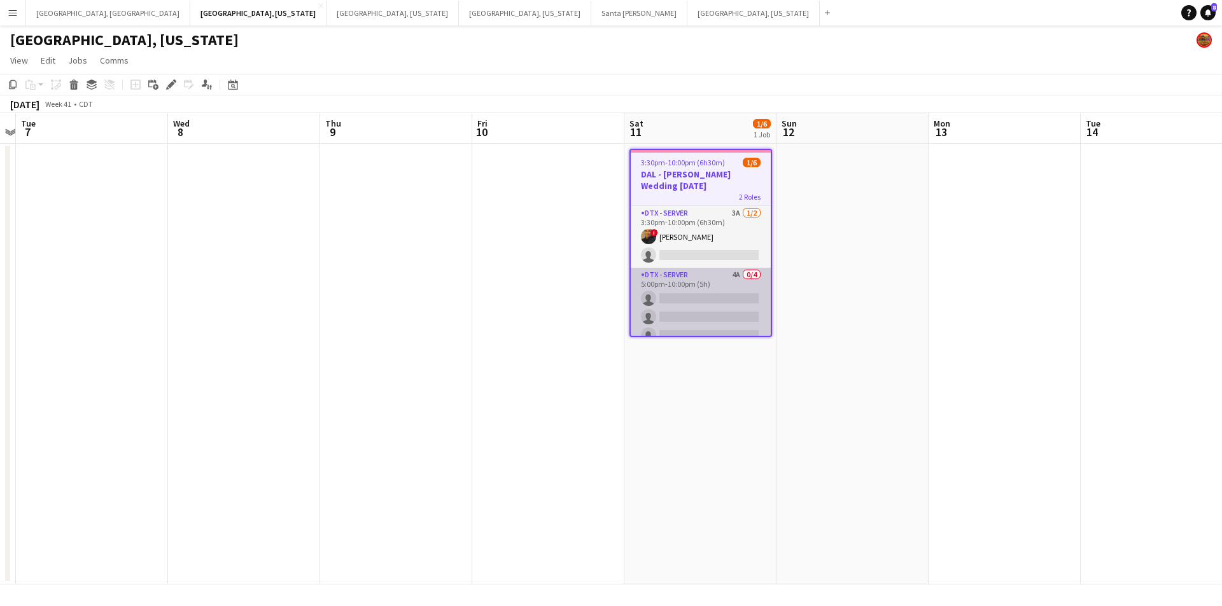
click at [694, 284] on app-card-role "DTX - Server 4A 0/4 5:00pm-10:00pm (5h) single-neutral-actions single-neutral-a…" at bounding box center [701, 317] width 140 height 99
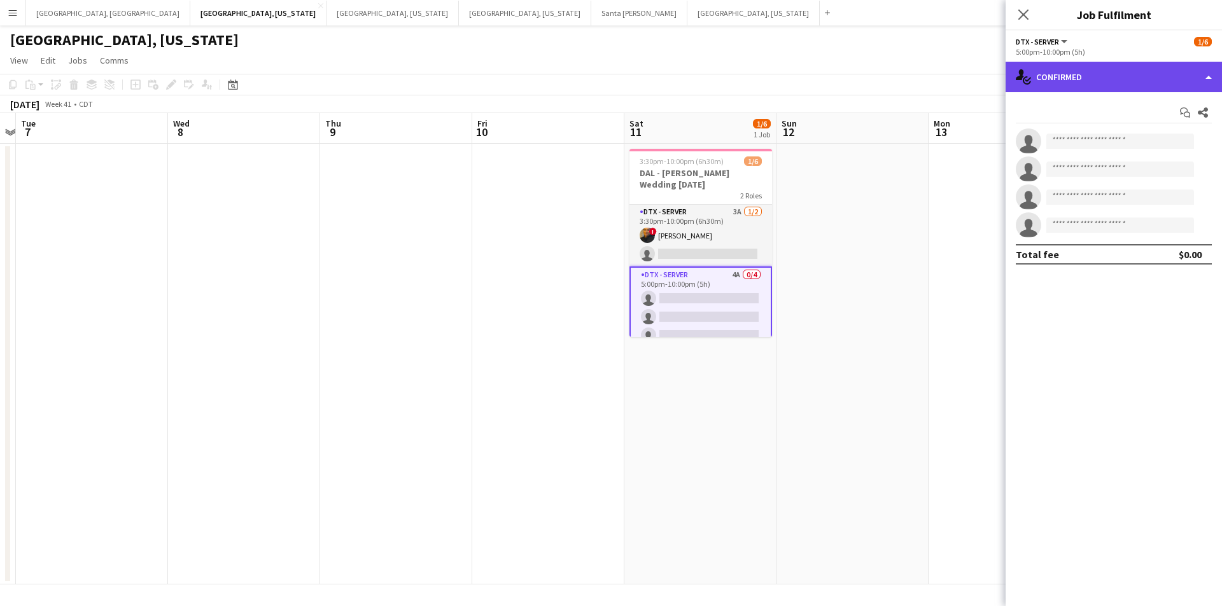
click at [1221, 75] on div "single-neutral-actions-check-2 Confirmed" at bounding box center [1114, 77] width 216 height 31
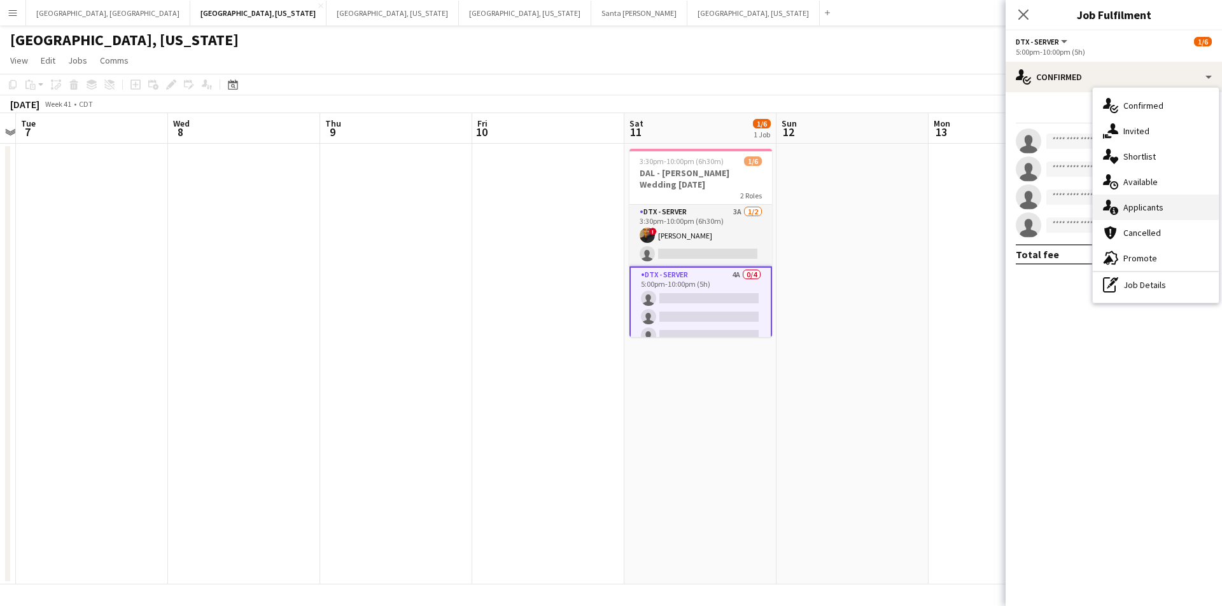
click at [1179, 208] on div "single-neutral-actions-information Applicants" at bounding box center [1156, 207] width 126 height 25
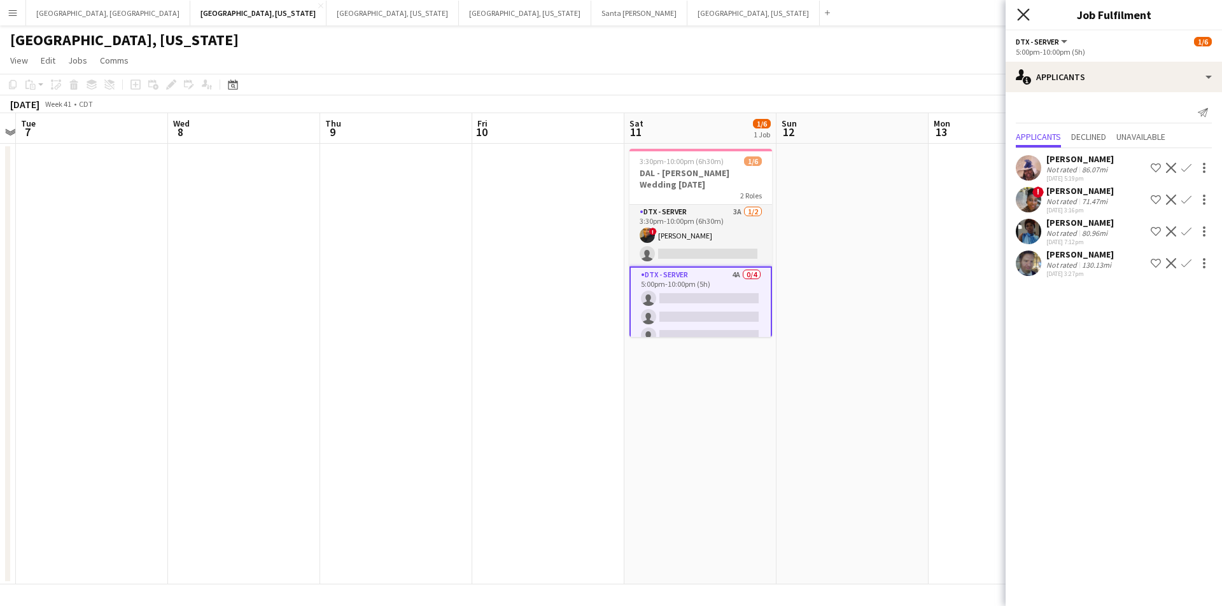
click at [1020, 15] on icon "Close pop-in" at bounding box center [1023, 14] width 12 height 12
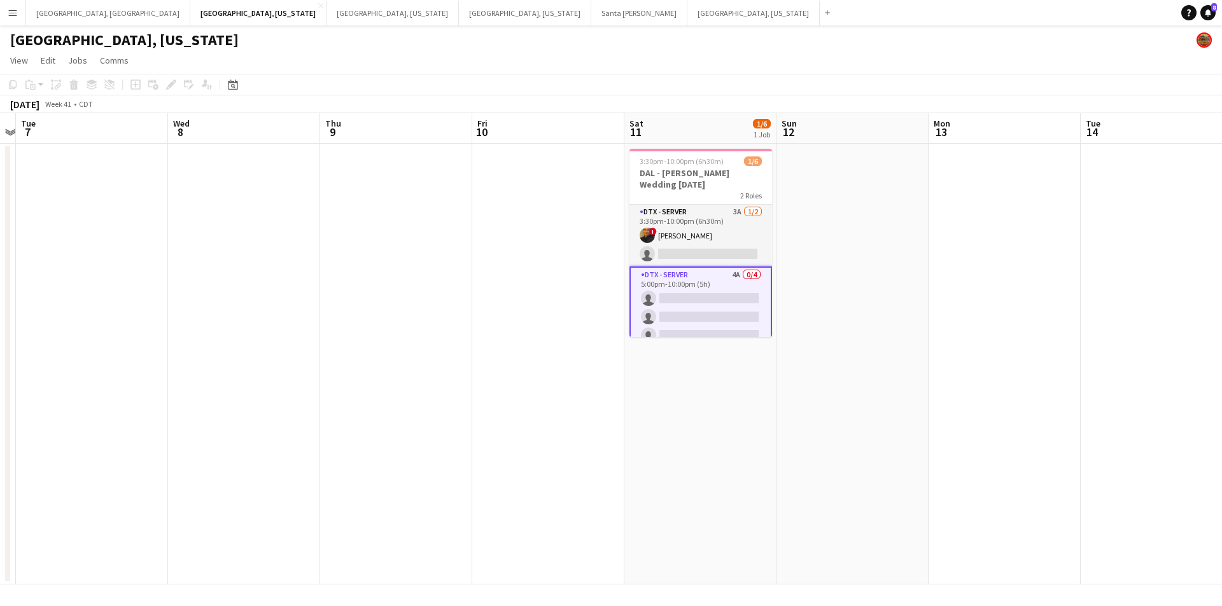
drag, startPoint x: 655, startPoint y: 243, endPoint x: 919, endPoint y: 228, distance: 264.5
click at [655, 243] on app-card-role "DTX - Server 3A [DATE] 3:30pm-10:00pm (6h30m) ! [PERSON_NAME] single-neutral-ac…" at bounding box center [700, 236] width 143 height 62
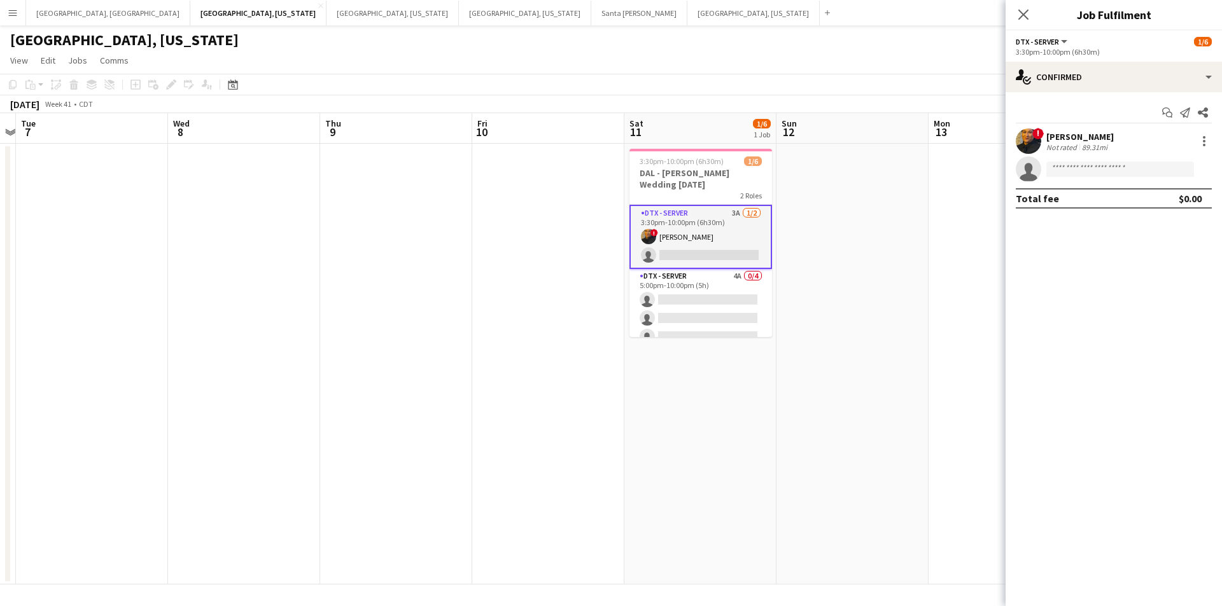
scroll to position [0, 440]
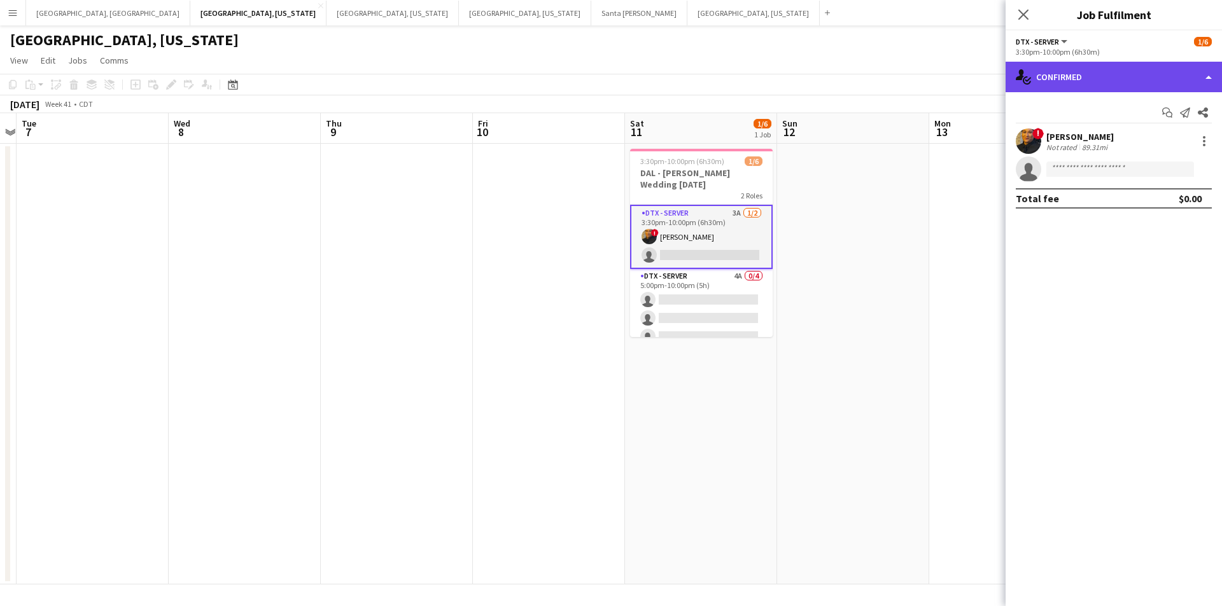
click at [1212, 76] on div "single-neutral-actions-check-2 Confirmed" at bounding box center [1114, 77] width 216 height 31
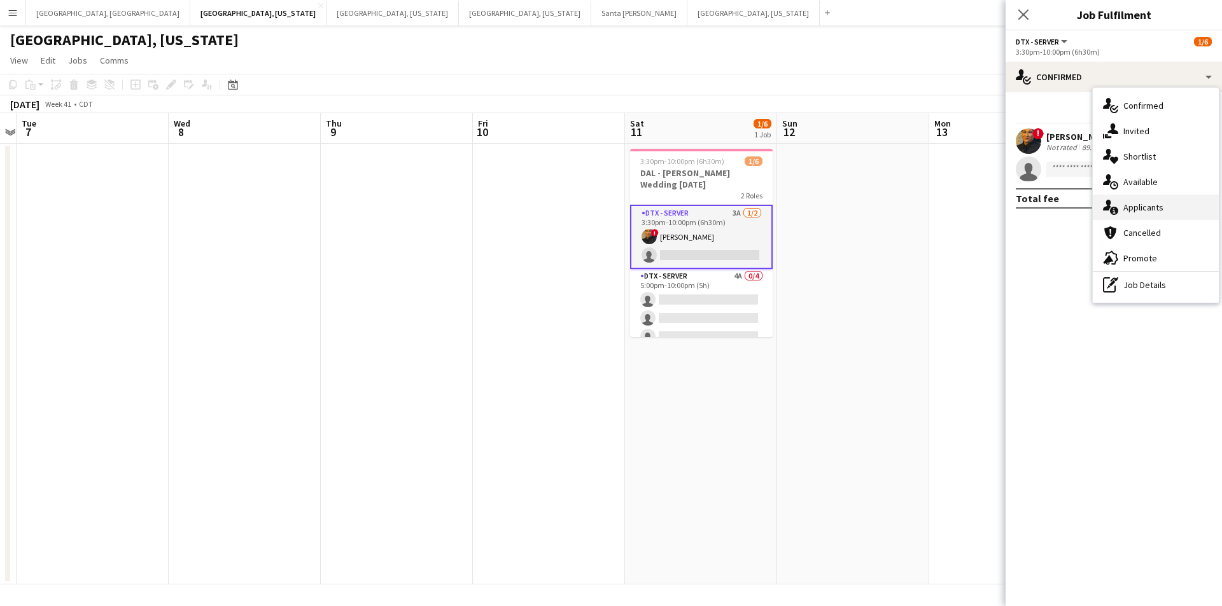
click at [1174, 204] on div "single-neutral-actions-information Applicants" at bounding box center [1156, 207] width 126 height 25
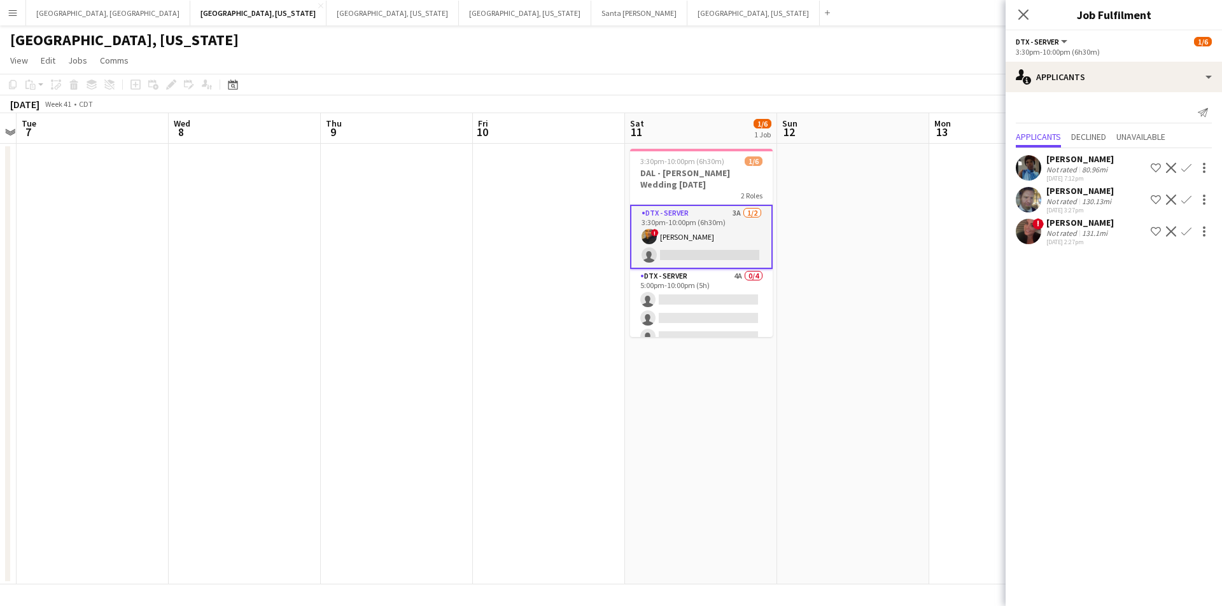
click at [1084, 230] on div "131.1mi" at bounding box center [1094, 233] width 31 height 10
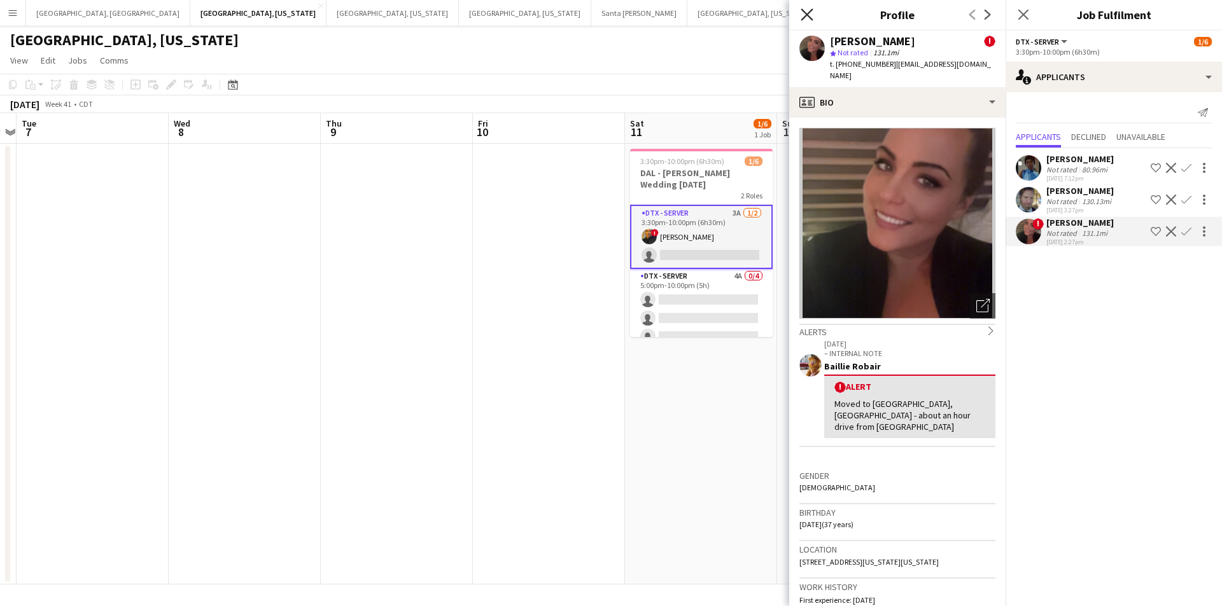
click at [806, 15] on icon at bounding box center [807, 14] width 12 height 12
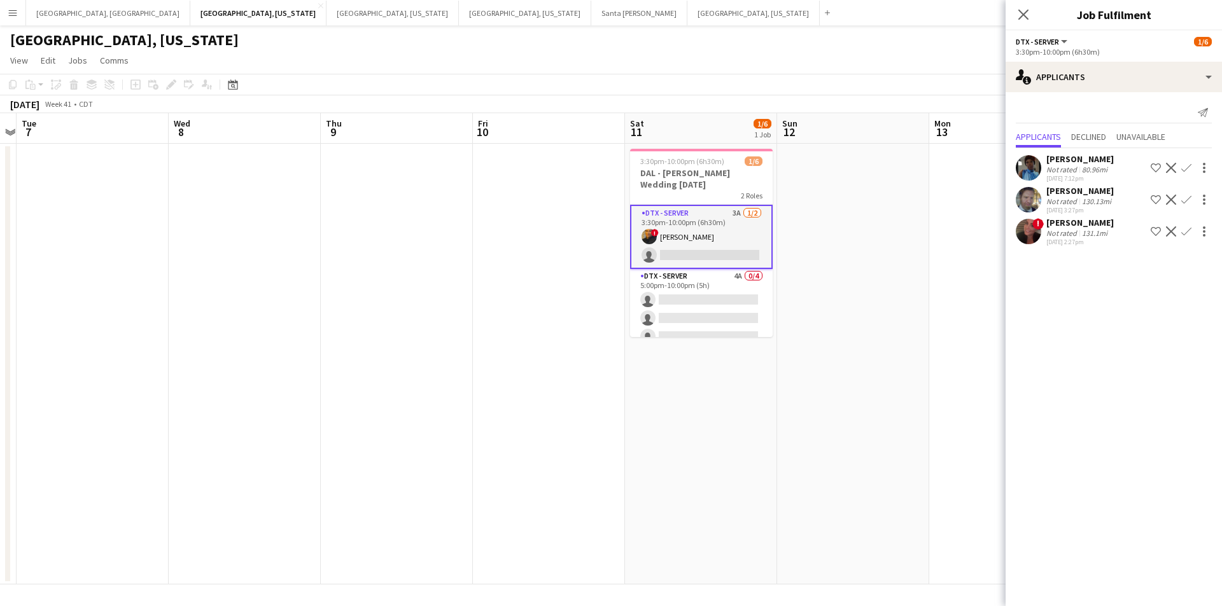
click at [1058, 235] on div "Not rated" at bounding box center [1062, 233] width 33 height 10
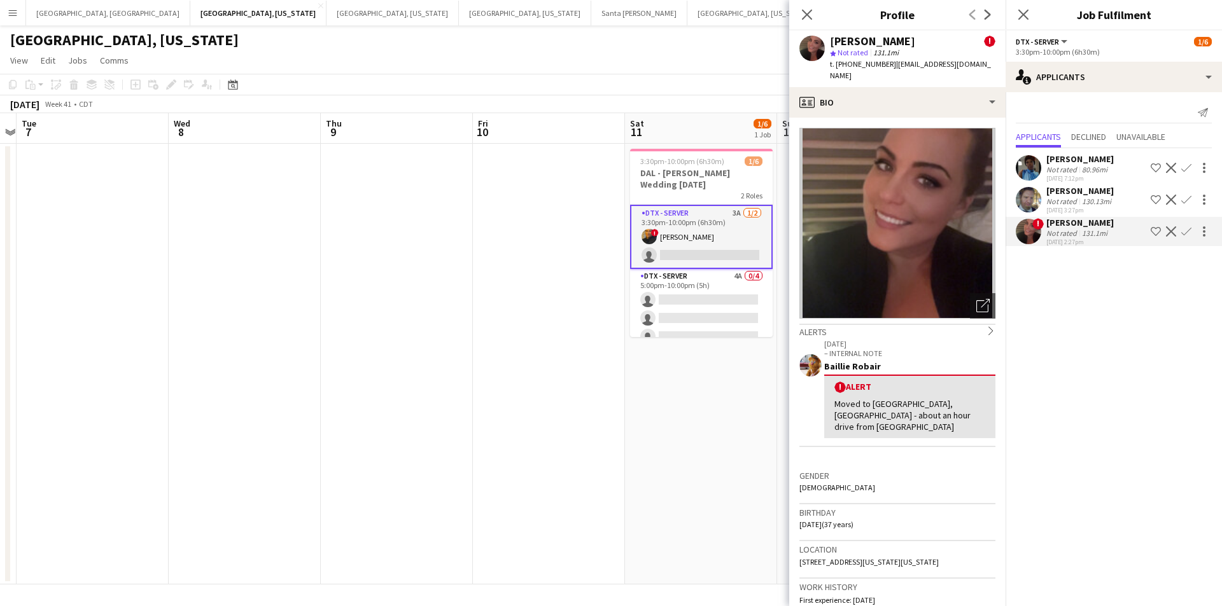
click at [1186, 234] on app-icon "Confirm" at bounding box center [1186, 232] width 10 height 10
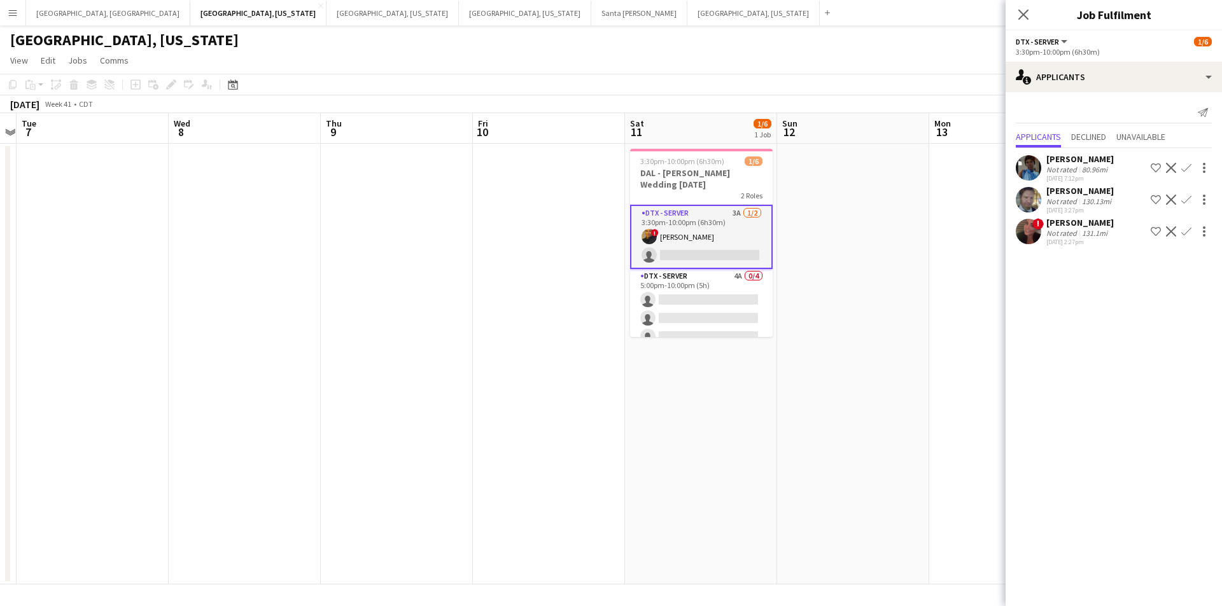
click at [1192, 234] on button "Confirm" at bounding box center [1186, 231] width 15 height 15
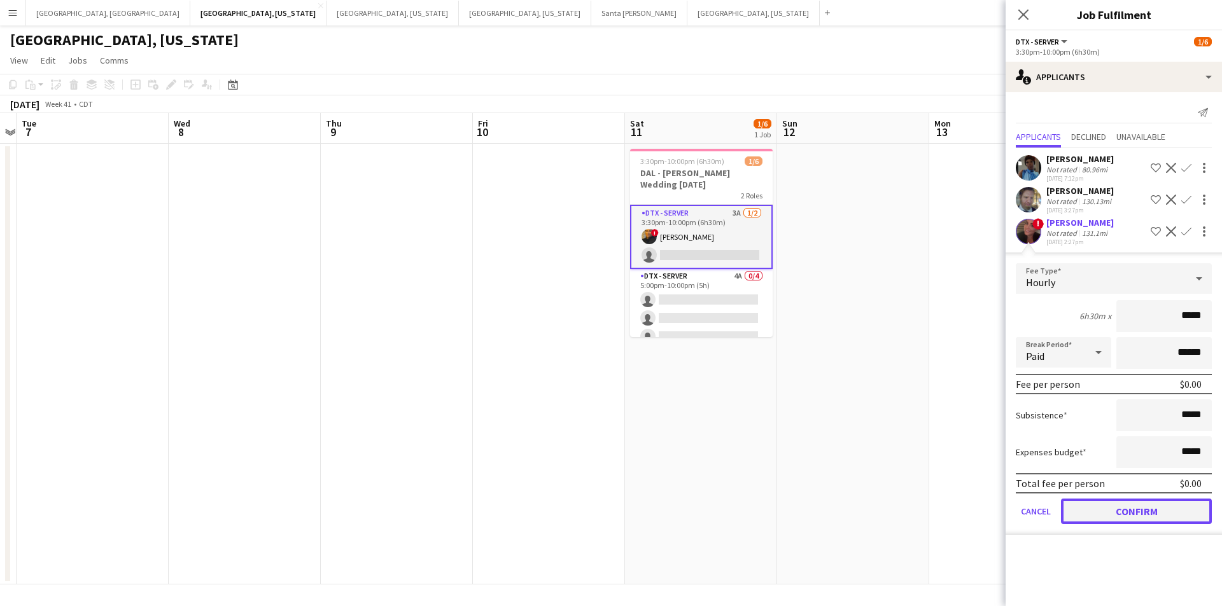
click at [1150, 505] on button "Confirm" at bounding box center [1136, 511] width 151 height 25
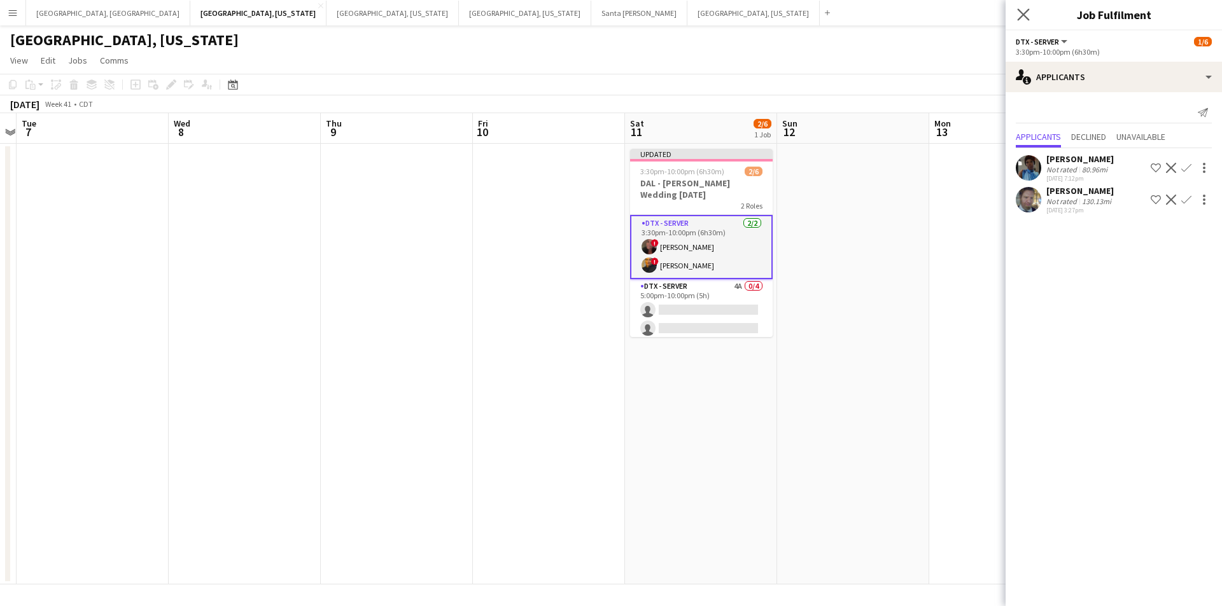
click at [1032, 5] on div "Close pop-in" at bounding box center [1024, 14] width 36 height 29
click at [1030, 15] on app-icon "Close pop-in" at bounding box center [1023, 15] width 18 height 18
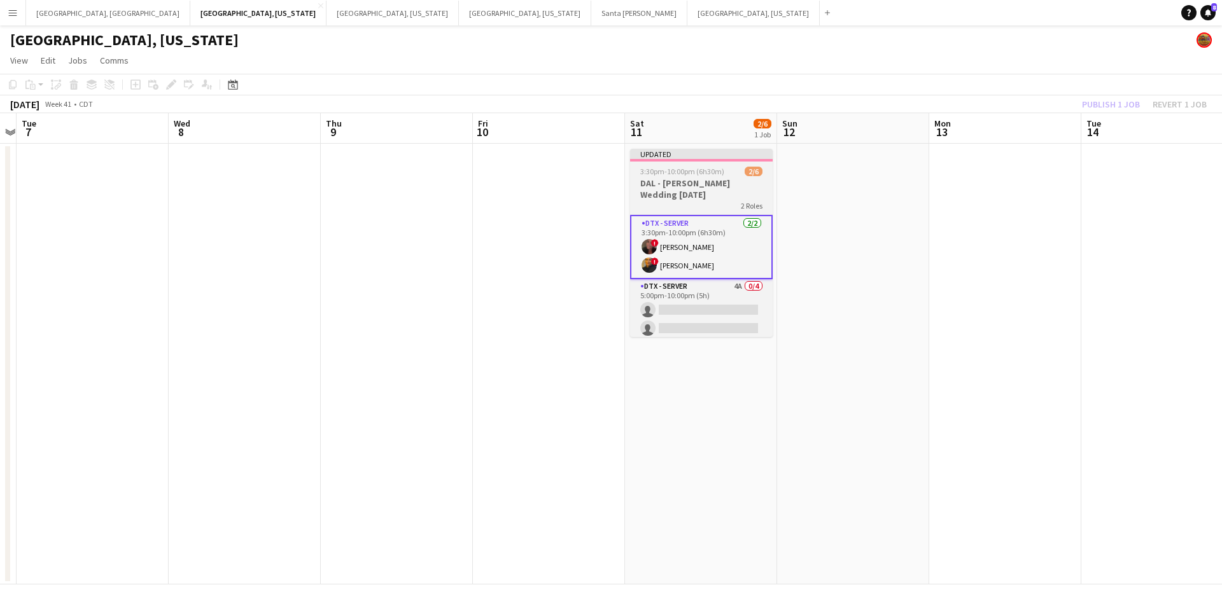
click at [681, 200] on div "2 Roles" at bounding box center [701, 205] width 143 height 10
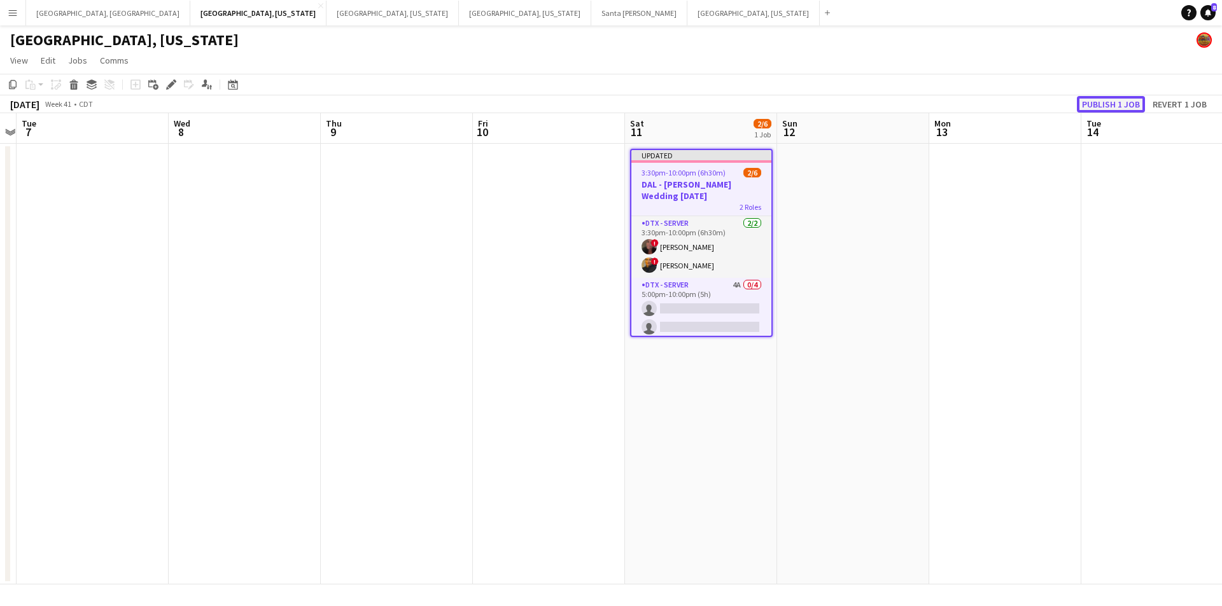
click at [1112, 99] on button "Publish 1 job" at bounding box center [1111, 104] width 68 height 17
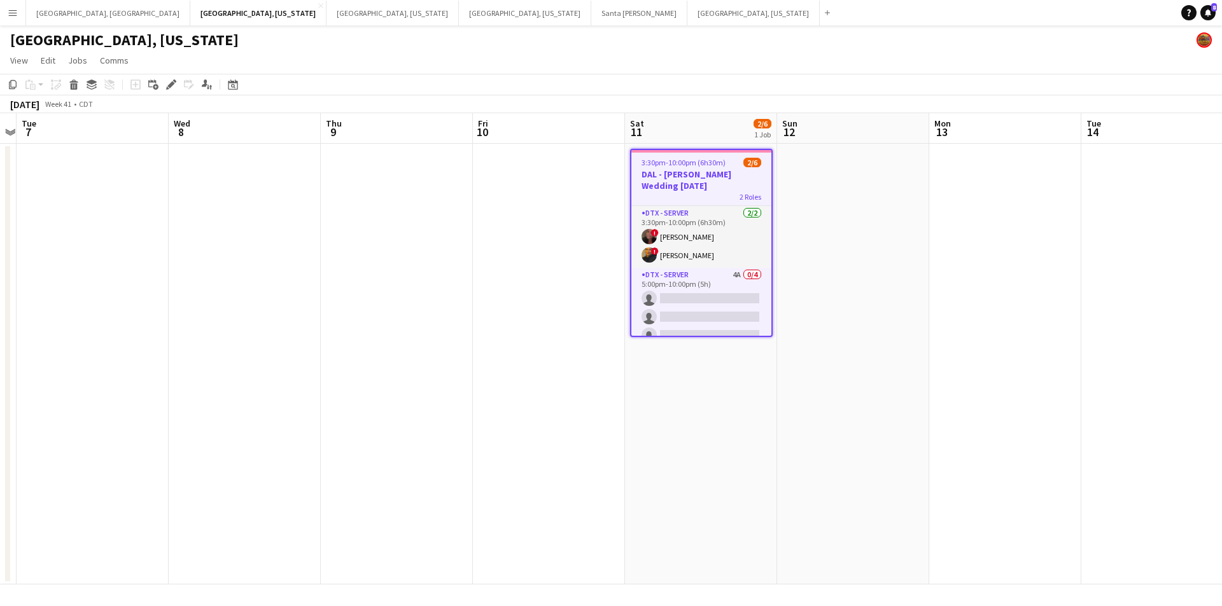
drag, startPoint x: 691, startPoint y: 311, endPoint x: 789, endPoint y: 302, distance: 98.5
click at [691, 311] on app-card-role "DTX - Server 4A 0/4 5:00pm-10:00pm (5h) single-neutral-actions single-neutral-a…" at bounding box center [701, 317] width 140 height 99
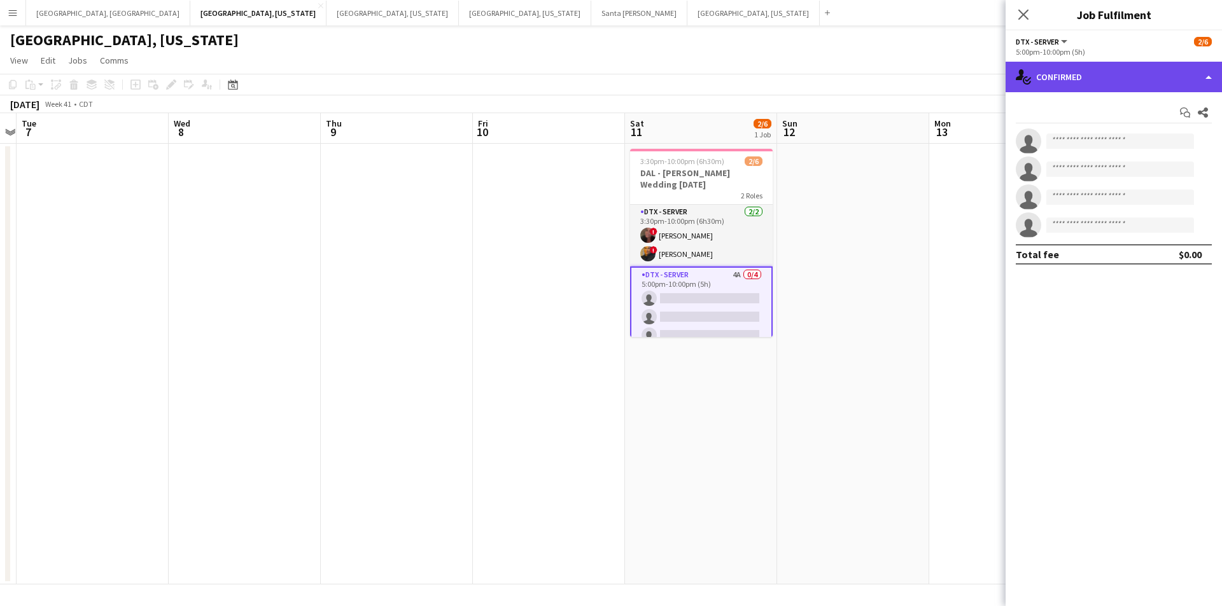
click at [1212, 78] on div "single-neutral-actions-check-2 Confirmed" at bounding box center [1114, 77] width 216 height 31
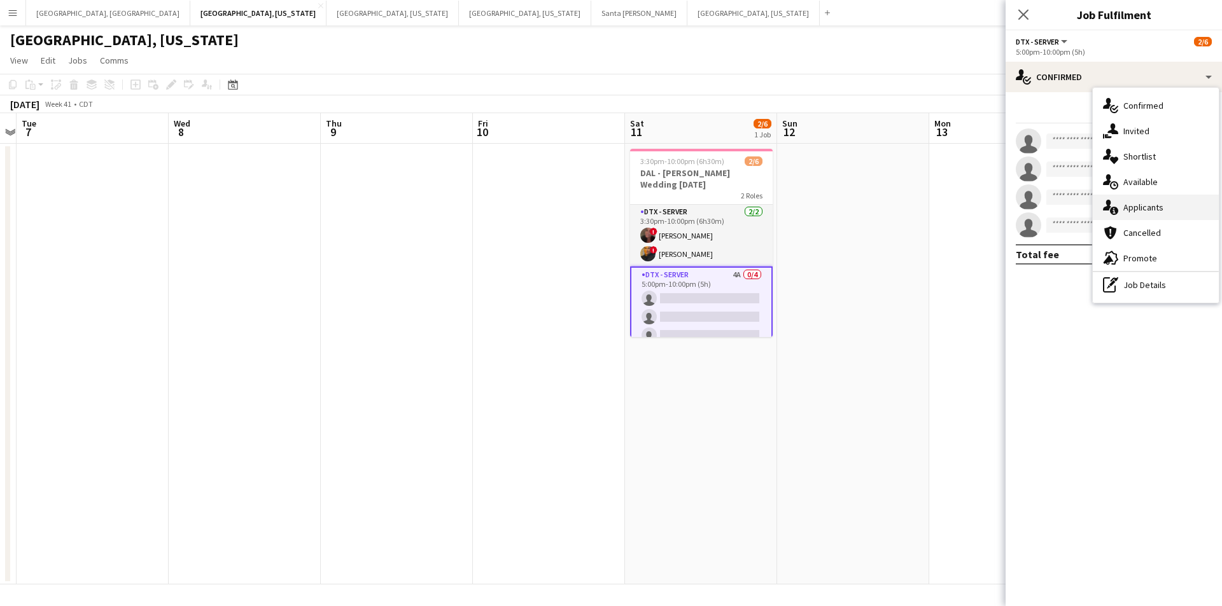
click at [1147, 199] on div "single-neutral-actions-information Applicants" at bounding box center [1156, 207] width 126 height 25
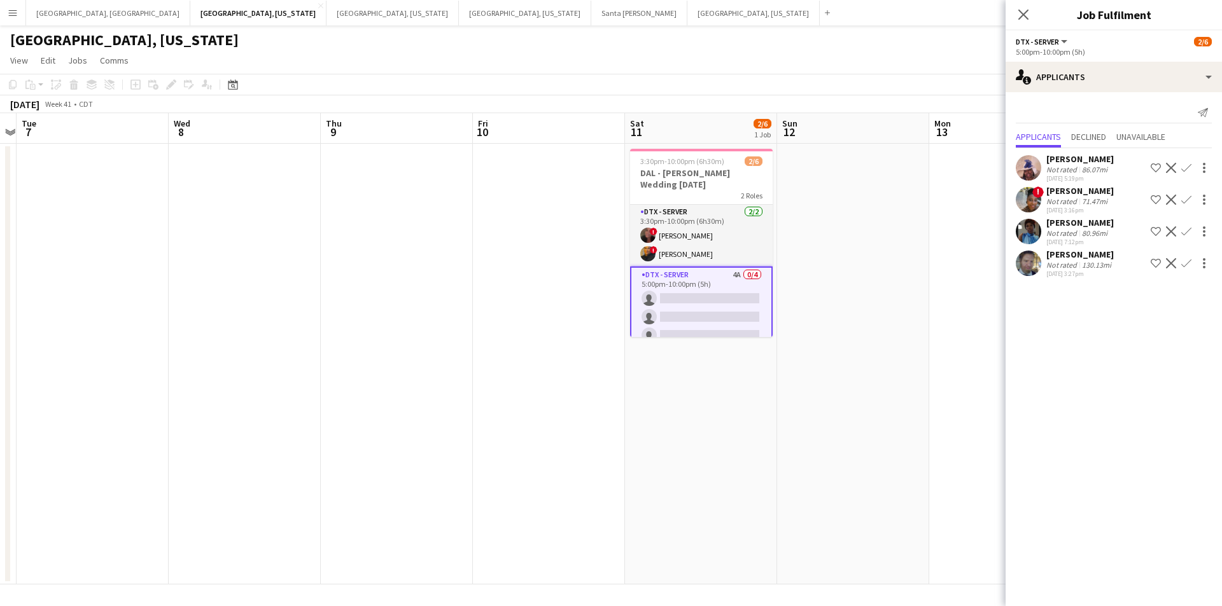
click at [1063, 199] on div "Not rated" at bounding box center [1062, 202] width 33 height 10
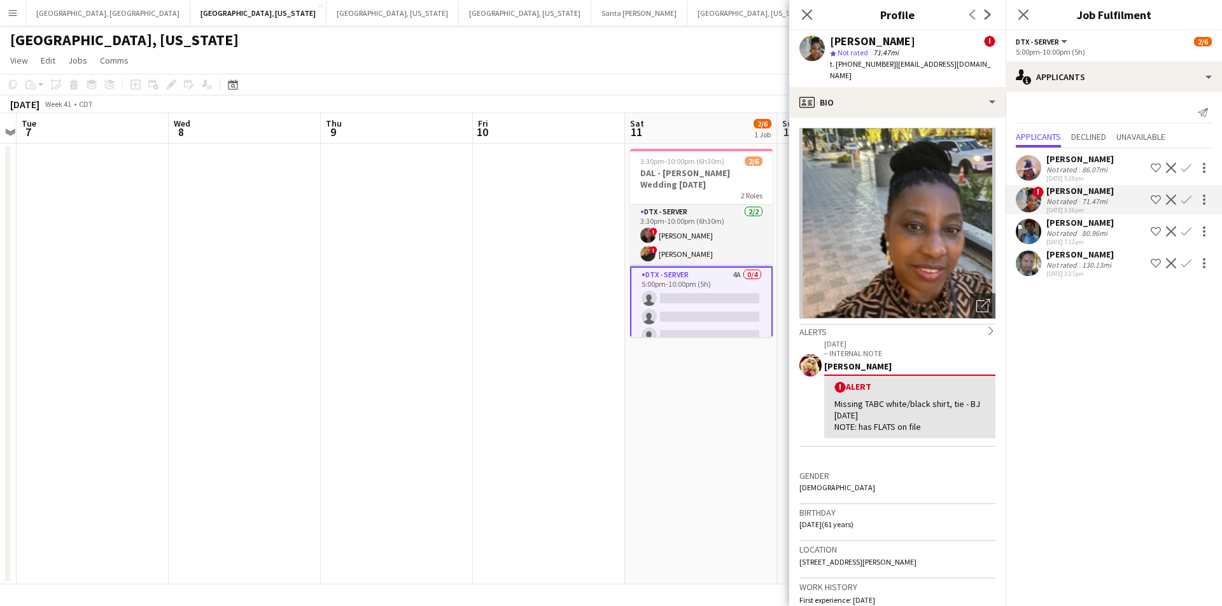
click at [1068, 226] on div "[PERSON_NAME]" at bounding box center [1079, 222] width 67 height 11
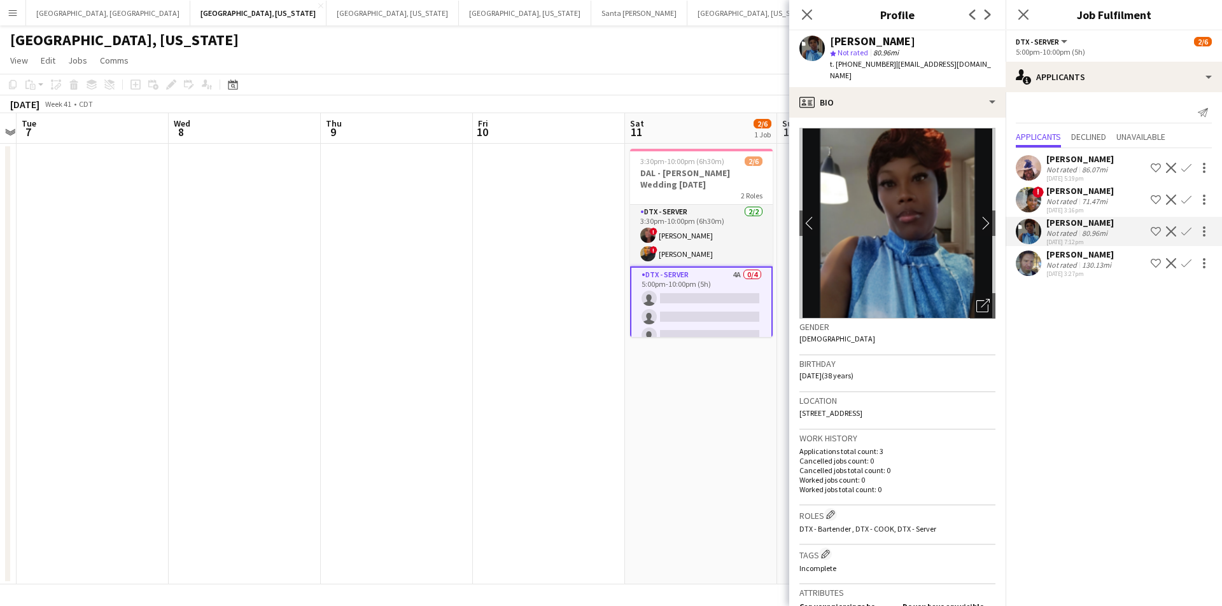
click at [1189, 232] on app-icon "Confirm" at bounding box center [1186, 232] width 10 height 10
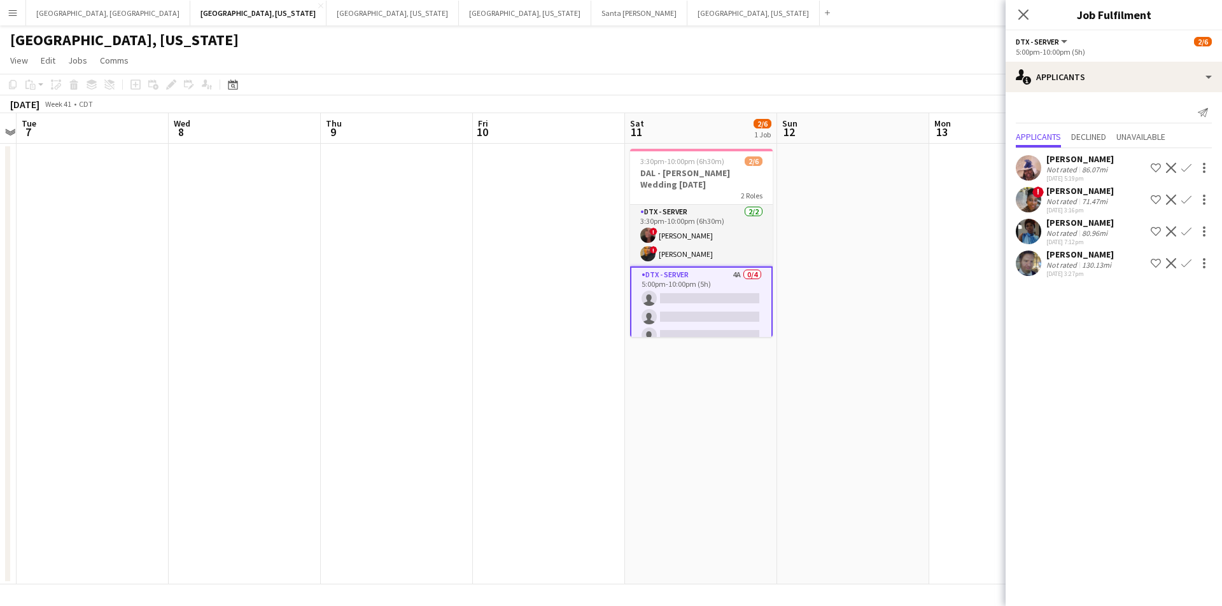
click at [1192, 227] on button "Confirm" at bounding box center [1186, 231] width 15 height 15
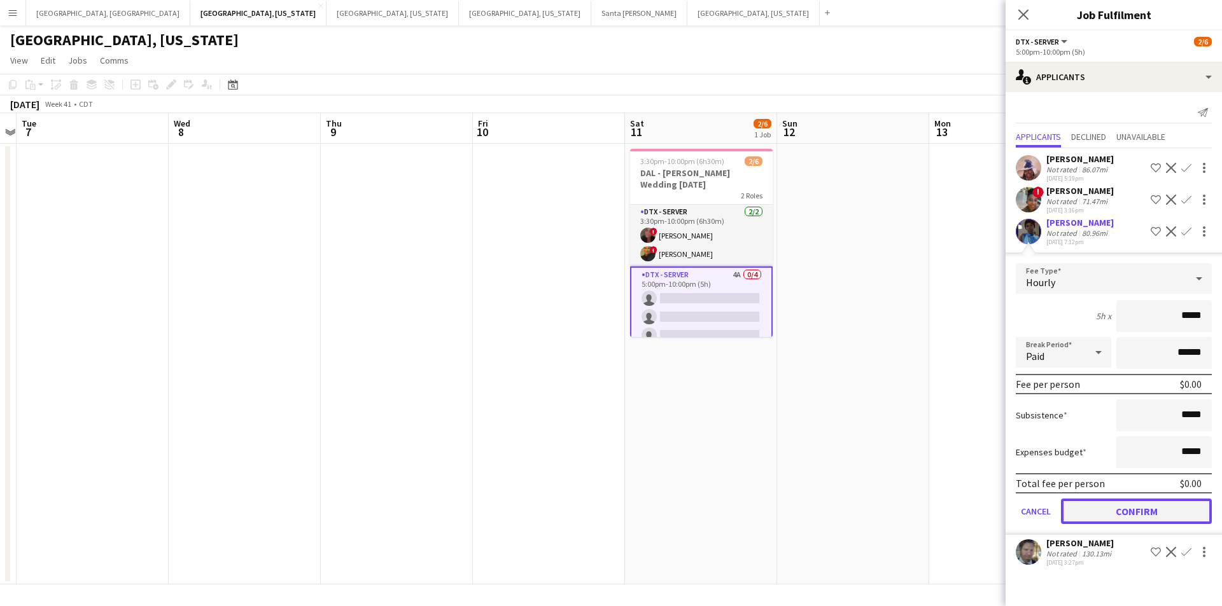
click at [1133, 505] on button "Confirm" at bounding box center [1136, 511] width 151 height 25
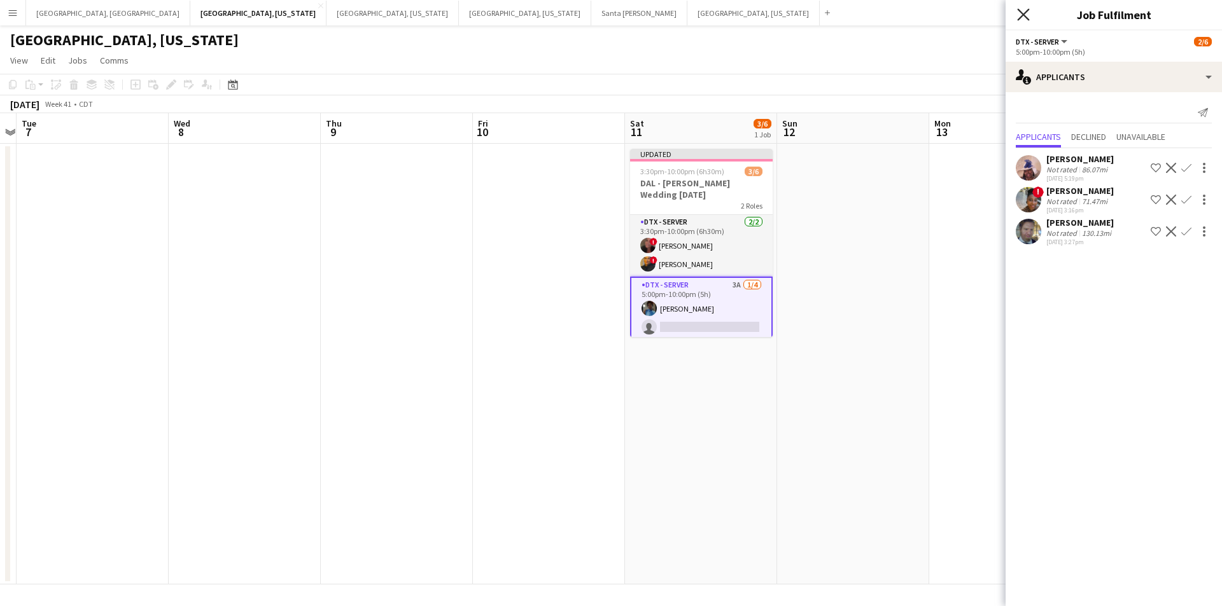
click at [1018, 17] on icon "Close pop-in" at bounding box center [1023, 14] width 12 height 12
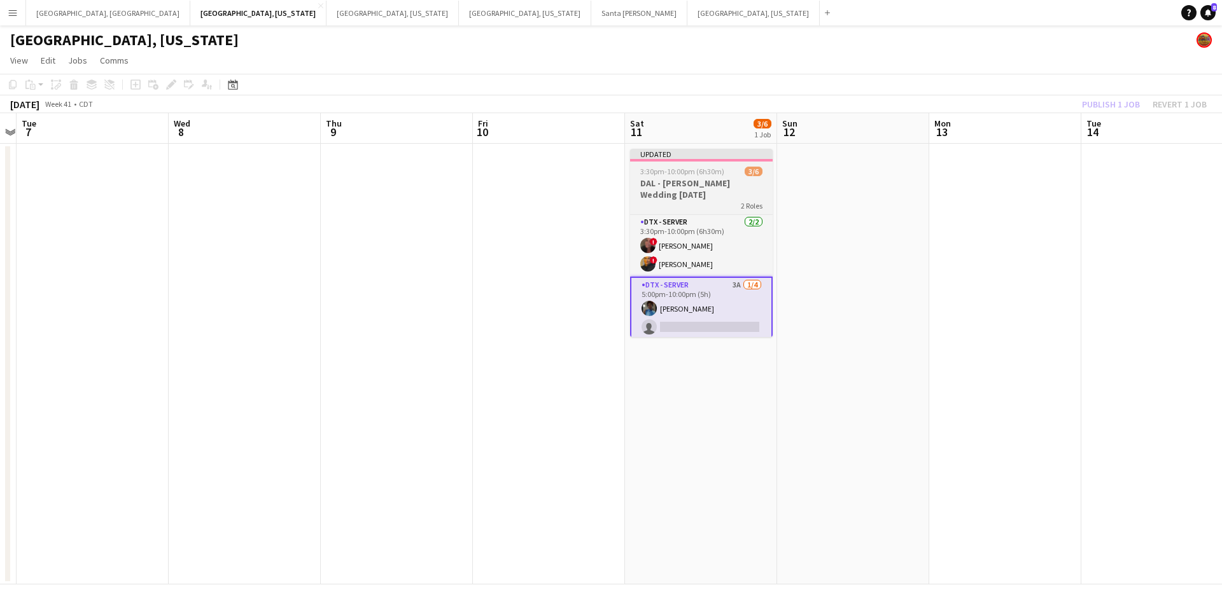
click at [711, 185] on h3 "DAL - [PERSON_NAME] Wedding [DATE]" at bounding box center [701, 189] width 143 height 23
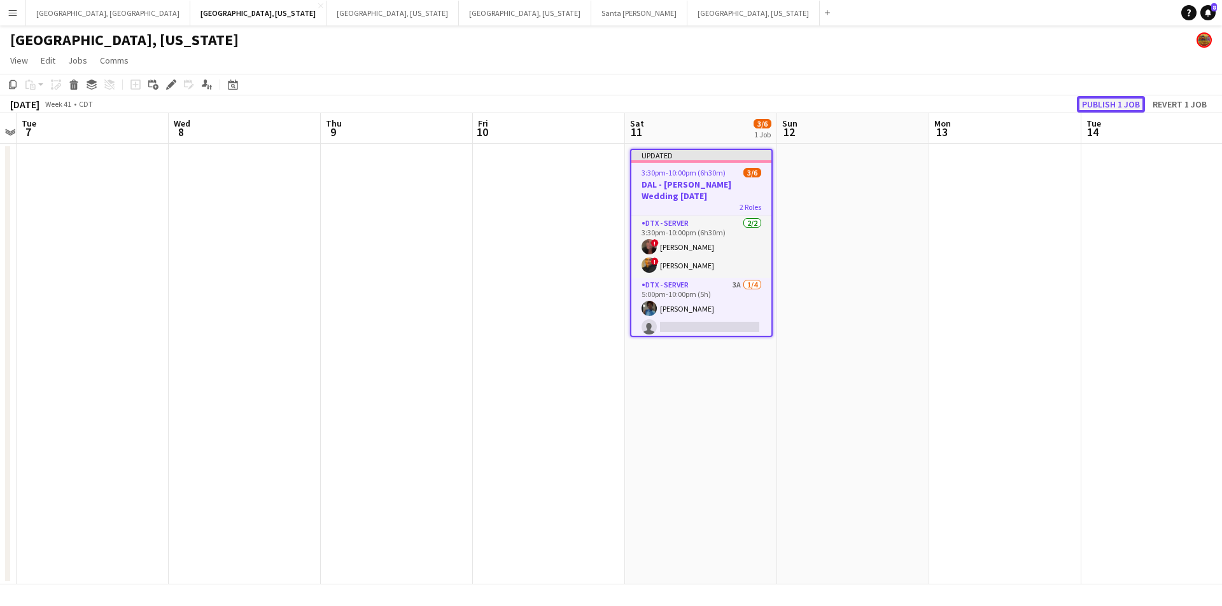
click at [1114, 97] on button "Publish 1 job" at bounding box center [1111, 104] width 68 height 17
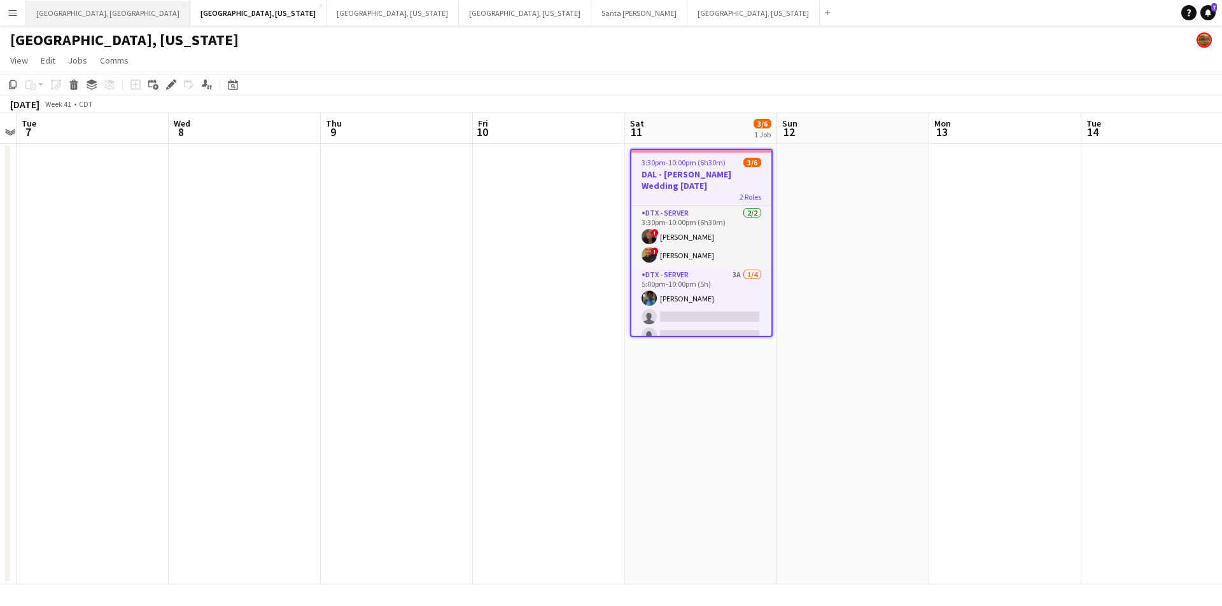
click at [60, 17] on button "[GEOGRAPHIC_DATA], [GEOGRAPHIC_DATA] Close" at bounding box center [108, 13] width 164 height 25
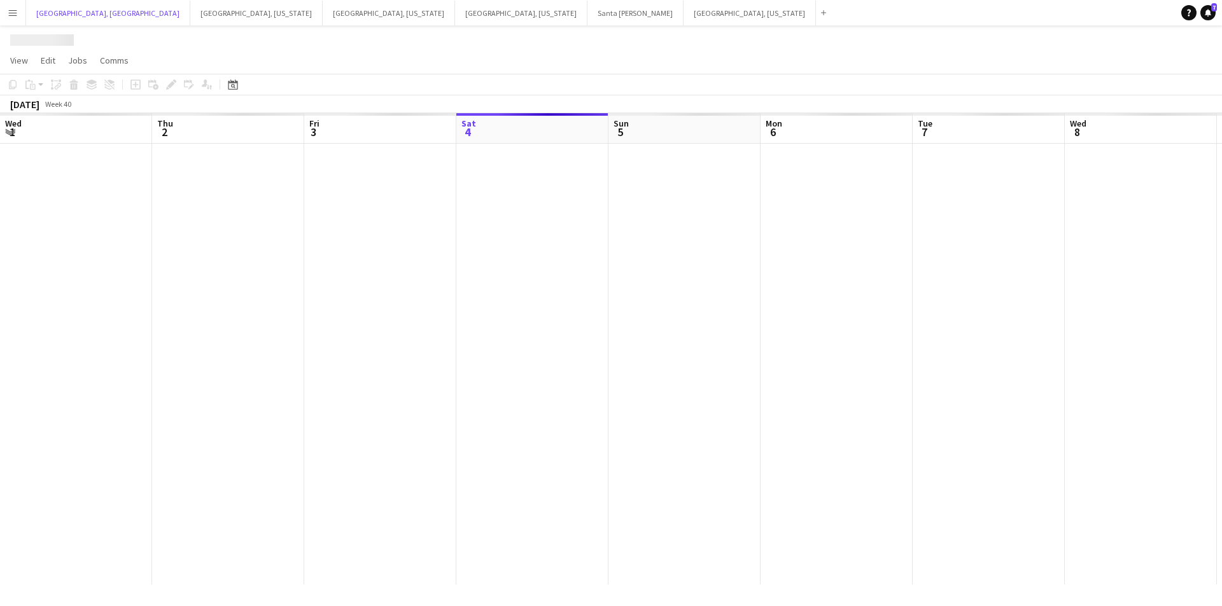
scroll to position [0, 304]
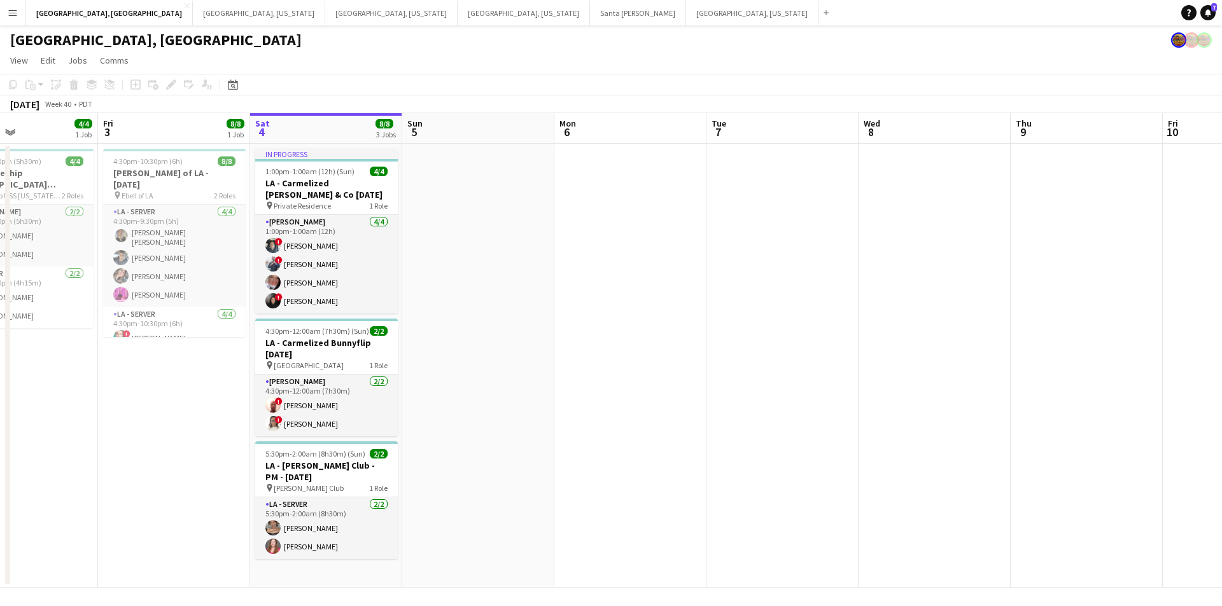
drag, startPoint x: 414, startPoint y: 330, endPoint x: 506, endPoint y: 331, distance: 91.6
click at [506, 331] on app-calendar-viewport "Tue 30 Wed 1 Thu 2 4/4 1 Job Fri 3 8/8 1 Job Sat 4 8/8 3 Jobs Sun 5 Mon 6 Tue 7…" at bounding box center [611, 350] width 1222 height 475
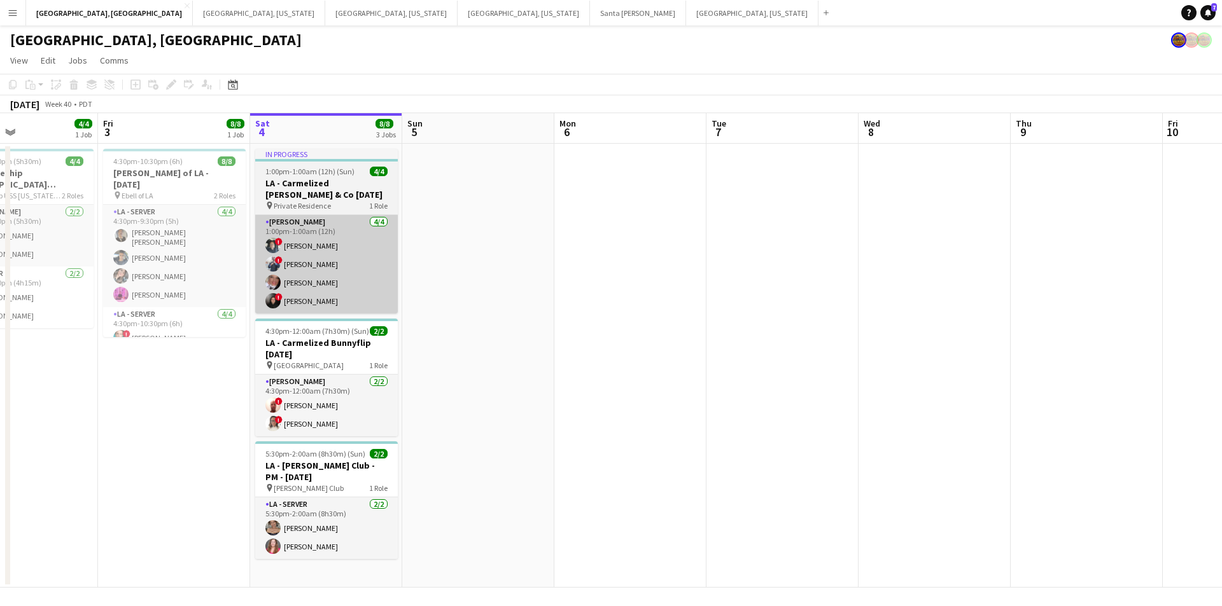
scroll to position [0, 345]
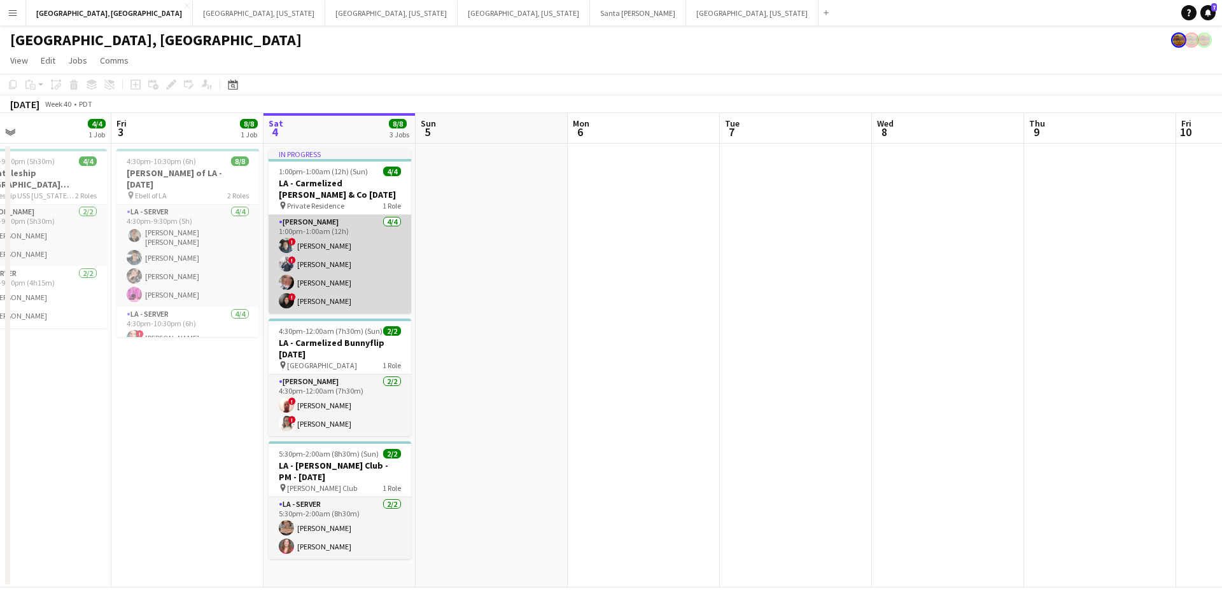
click at [343, 270] on app-card-role "[PERSON_NAME] [DATE] 1:00pm-1:00am (12h) ! [PERSON_NAME] ! [PERSON_NAME] [PERSO…" at bounding box center [340, 264] width 143 height 99
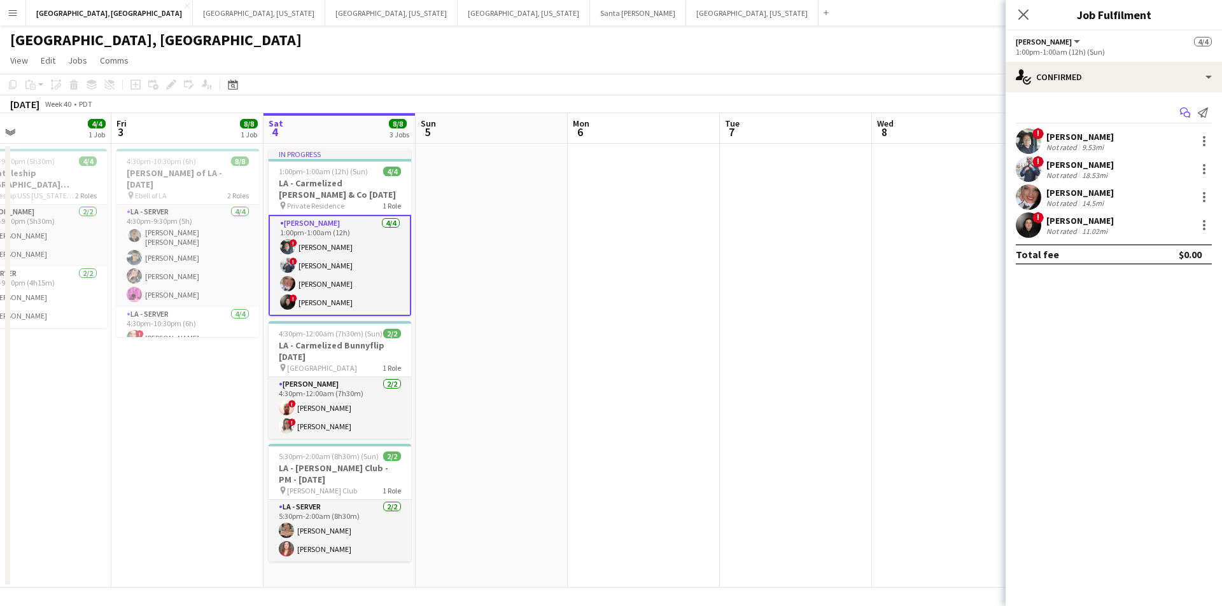
click at [1188, 109] on icon "Start chat" at bounding box center [1185, 113] width 10 height 10
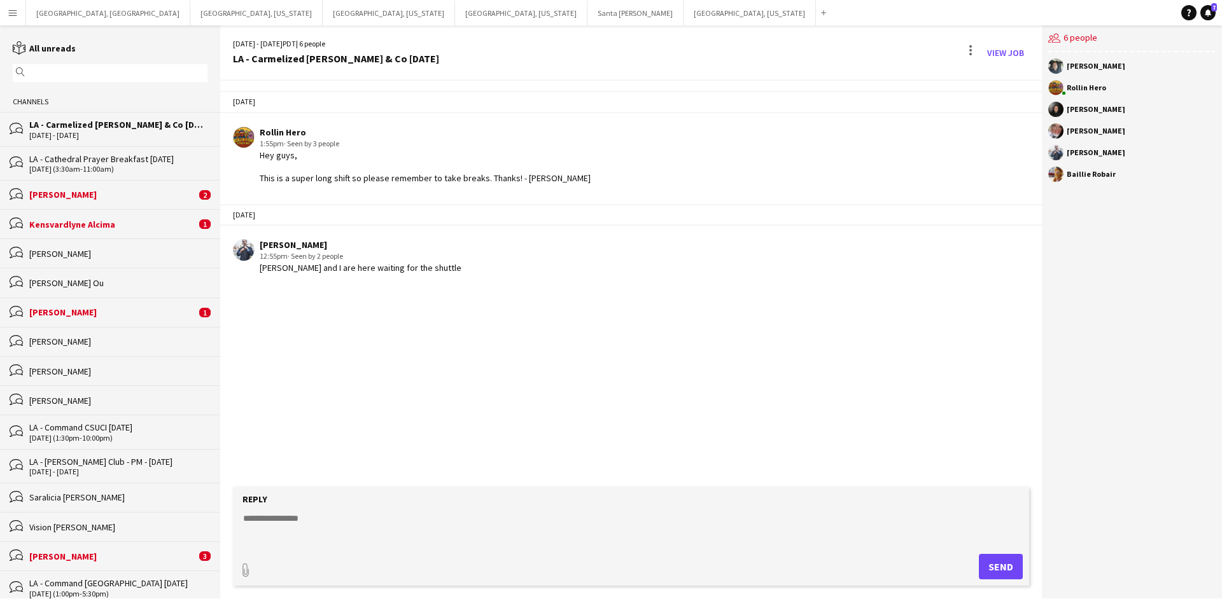
click at [372, 505] on form "Reply paperclip Send" at bounding box center [631, 536] width 796 height 99
click at [351, 530] on textarea at bounding box center [633, 528] width 783 height 33
type textarea "**********"
click at [1000, 556] on button "Send" at bounding box center [1001, 566] width 44 height 25
click at [190, 3] on button "[GEOGRAPHIC_DATA], [US_STATE] Close" at bounding box center [256, 13] width 132 height 25
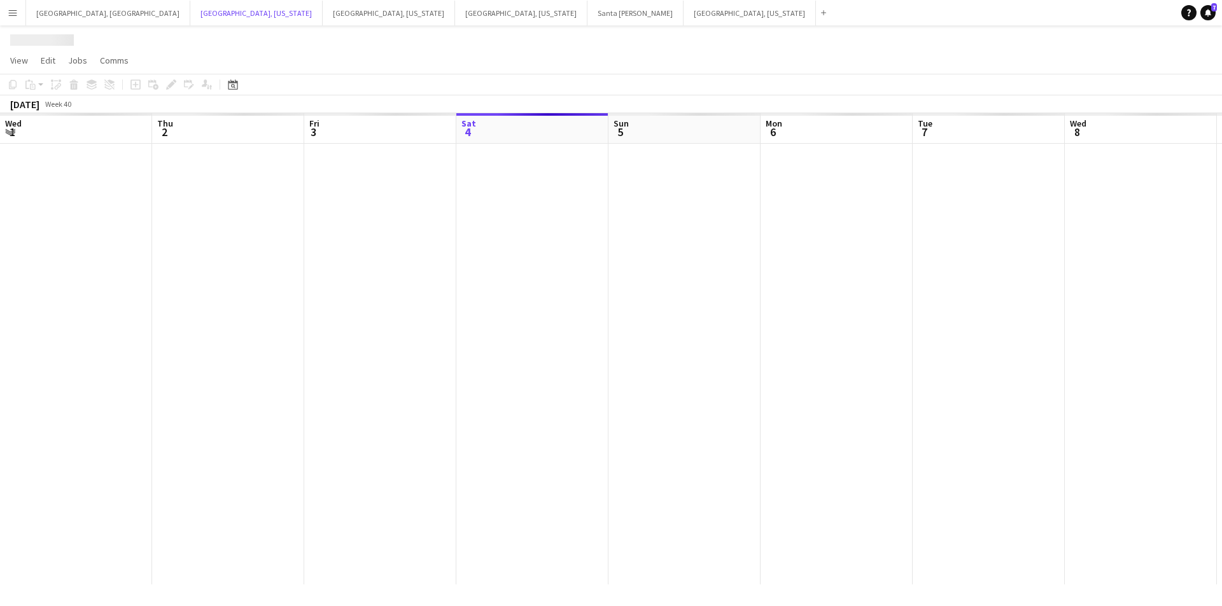
scroll to position [0, 304]
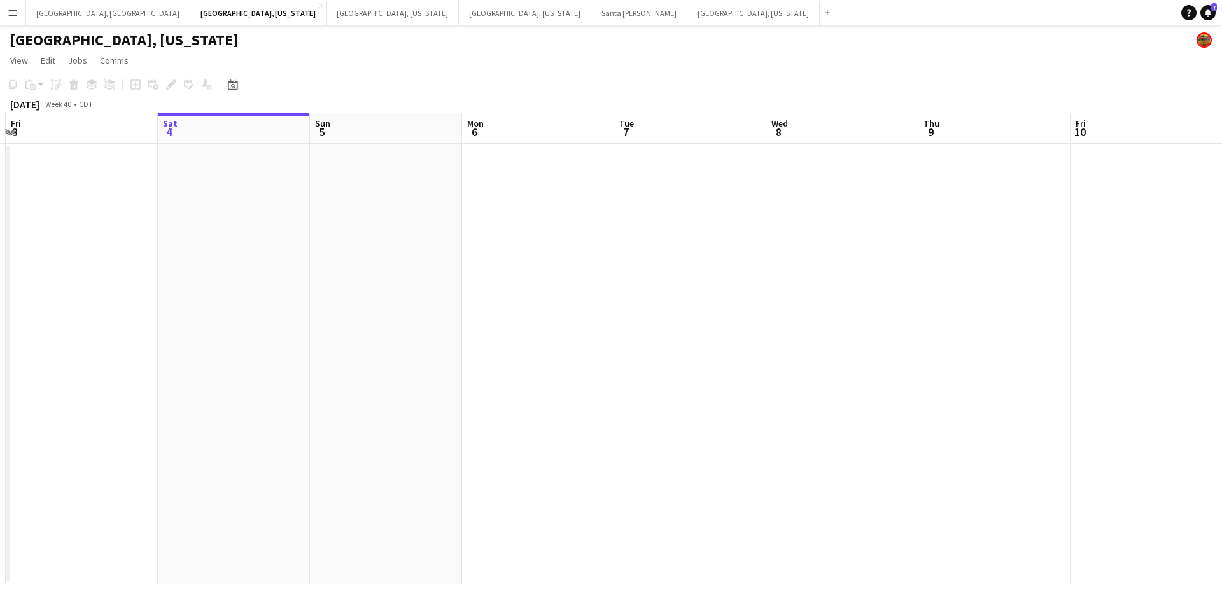
drag, startPoint x: 414, startPoint y: 307, endPoint x: 648, endPoint y: 272, distance: 236.1
click at [648, 272] on app-calendar-viewport "Wed 1 Thu 2 Fri 3 Sat 4 Sun 5 Mon 6 Tue 7 Wed 8 Thu 9 Fri 10 Sat 11 3/6 1 Job S…" at bounding box center [611, 349] width 1222 height 472
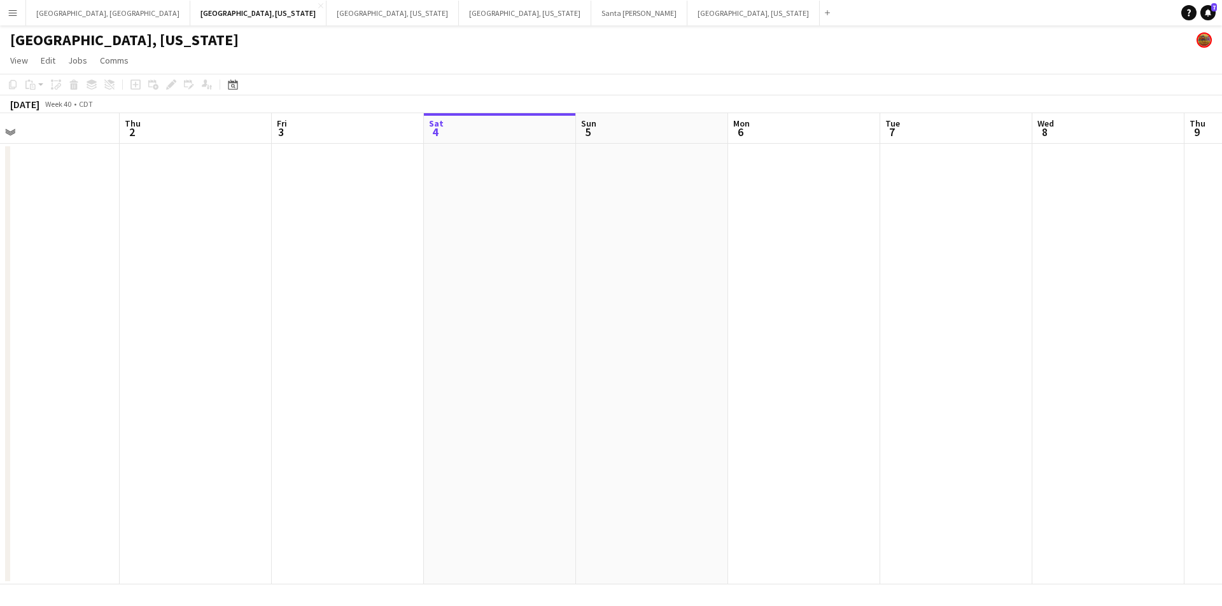
drag, startPoint x: 399, startPoint y: 326, endPoint x: 671, endPoint y: 319, distance: 271.8
click at [671, 319] on app-calendar-viewport "Mon 29 Tue 30 Wed 1 Thu 2 Fri 3 Sat 4 Sun 5 Mon 6 Tue 7 Wed 8 Thu 9 Fri 10 Sat …" at bounding box center [611, 349] width 1222 height 472
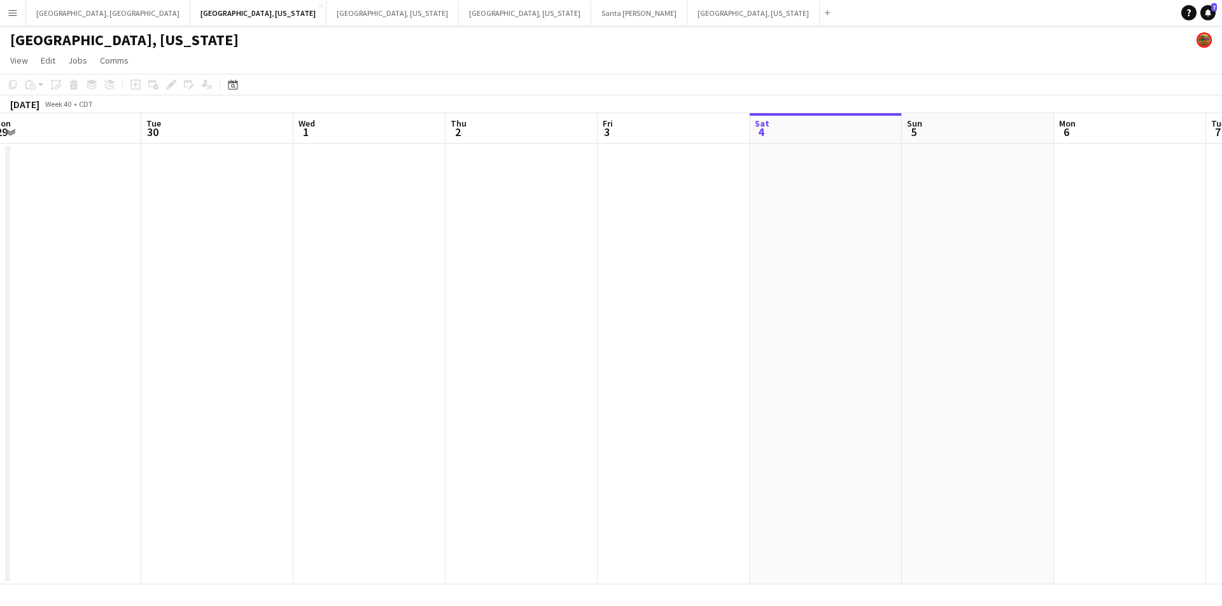
click at [266, 322] on app-calendar-viewport "Sat 27 Sun 28 Mon 29 Tue 30 Wed 1 Thu 2 Fri 3 Sat 4 Sun 5 Mon 6 Tue 7 Wed 8 Thu…" at bounding box center [611, 349] width 1222 height 472
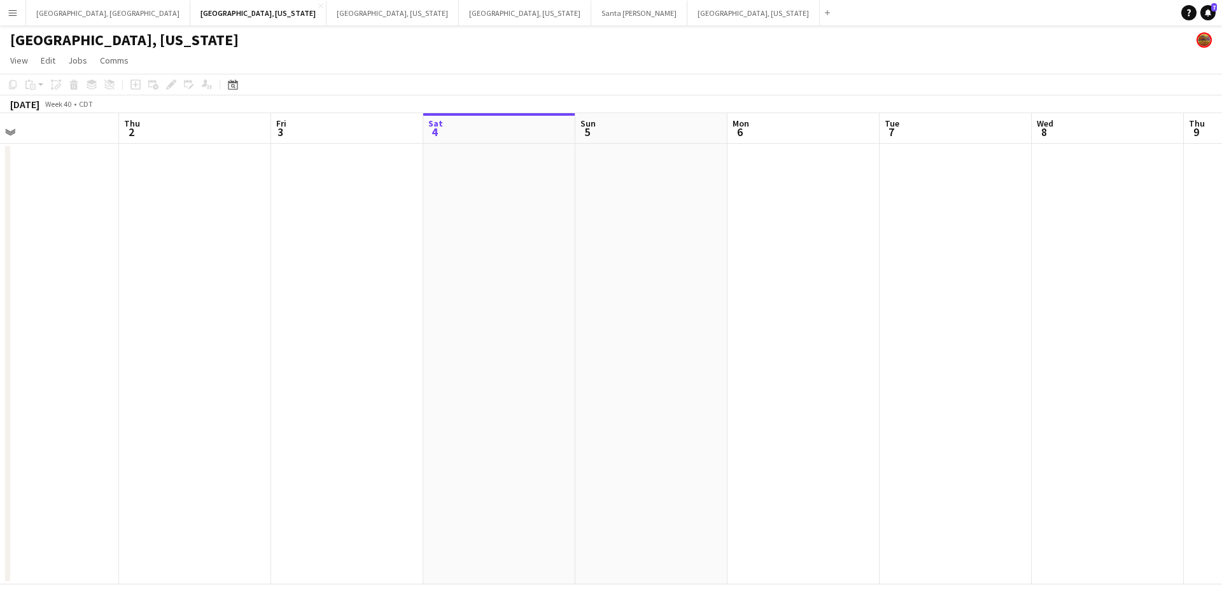
click at [404, 311] on app-calendar-viewport "Mon 29 Tue 30 Wed 1 Thu 2 Fri 3 Sat 4 Sun 5 Mon 6 Tue 7 Wed 8 Thu 9 Fri 10 Sat …" at bounding box center [611, 349] width 1222 height 472
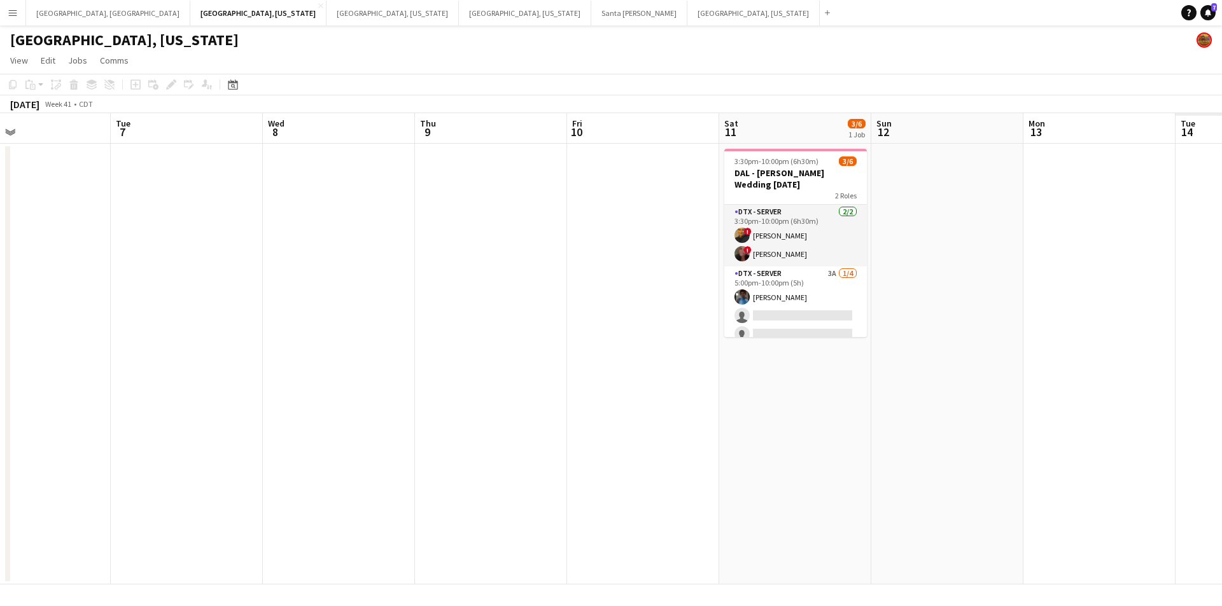
drag, startPoint x: 621, startPoint y: 329, endPoint x: 396, endPoint y: 349, distance: 225.5
click at [393, 345] on app-calendar-viewport "Fri 3 Sat 4 Sun 5 Mon 6 Tue 7 Wed 8 Thu 9 Fri 10 Sat 11 3/6 1 Job Sun 12 Mon 13…" at bounding box center [611, 349] width 1222 height 472
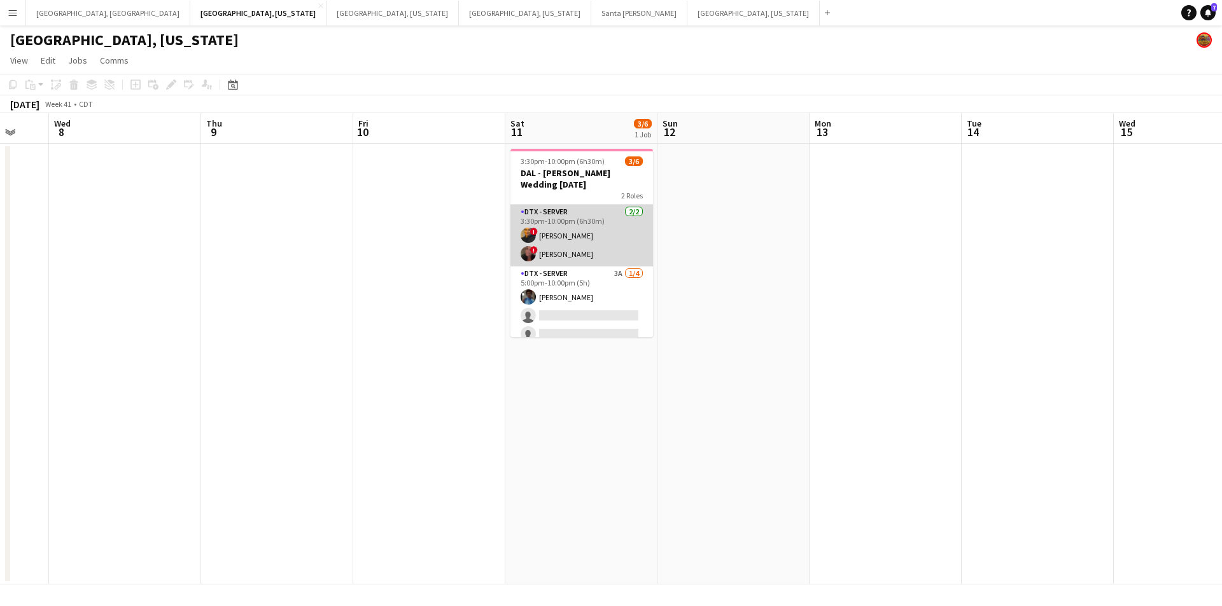
click at [577, 236] on app-card-role "DTX - Server [DATE] 3:30pm-10:00pm (6h30m) ! [PERSON_NAME] ! [PERSON_NAME]" at bounding box center [581, 236] width 143 height 62
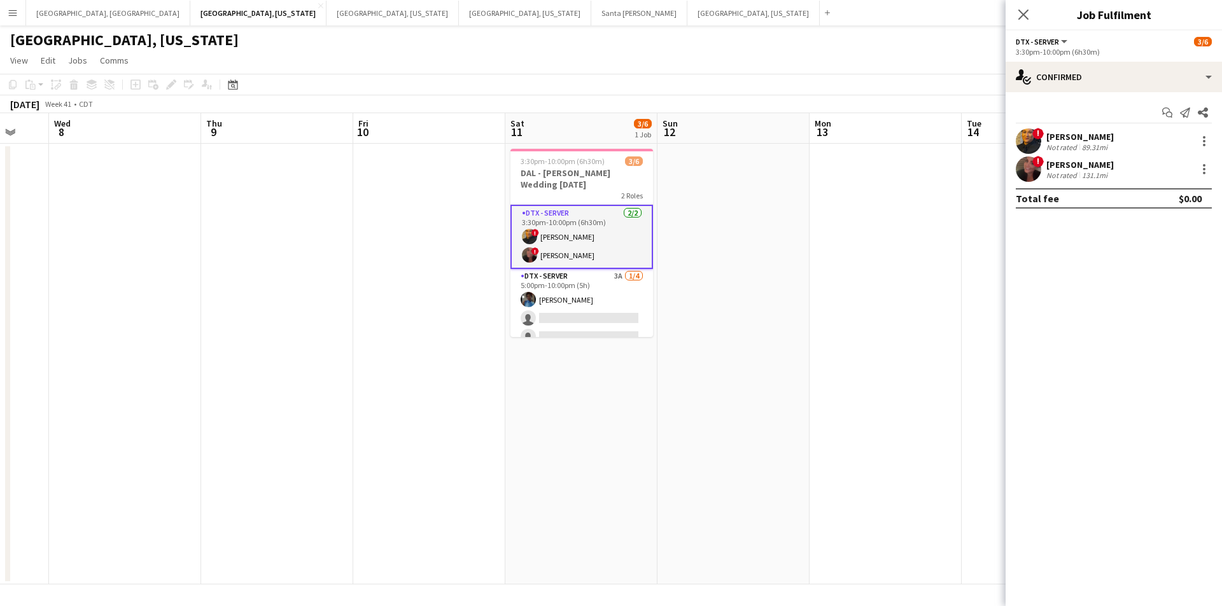
click at [1064, 151] on div "Not rated" at bounding box center [1062, 148] width 33 height 10
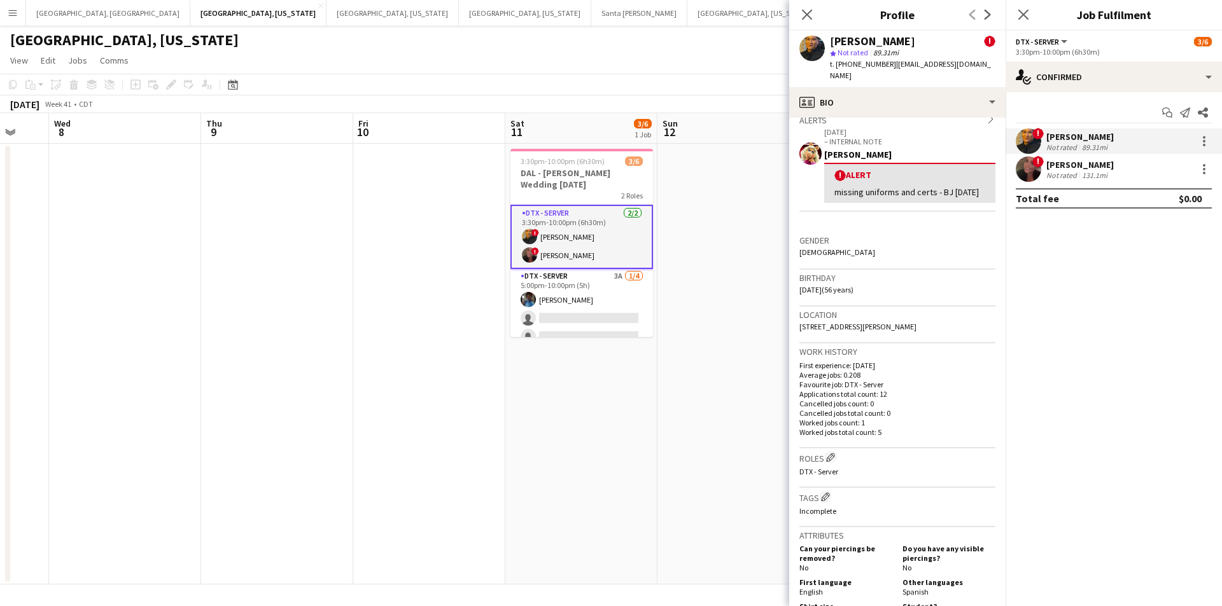
scroll to position [255, 0]
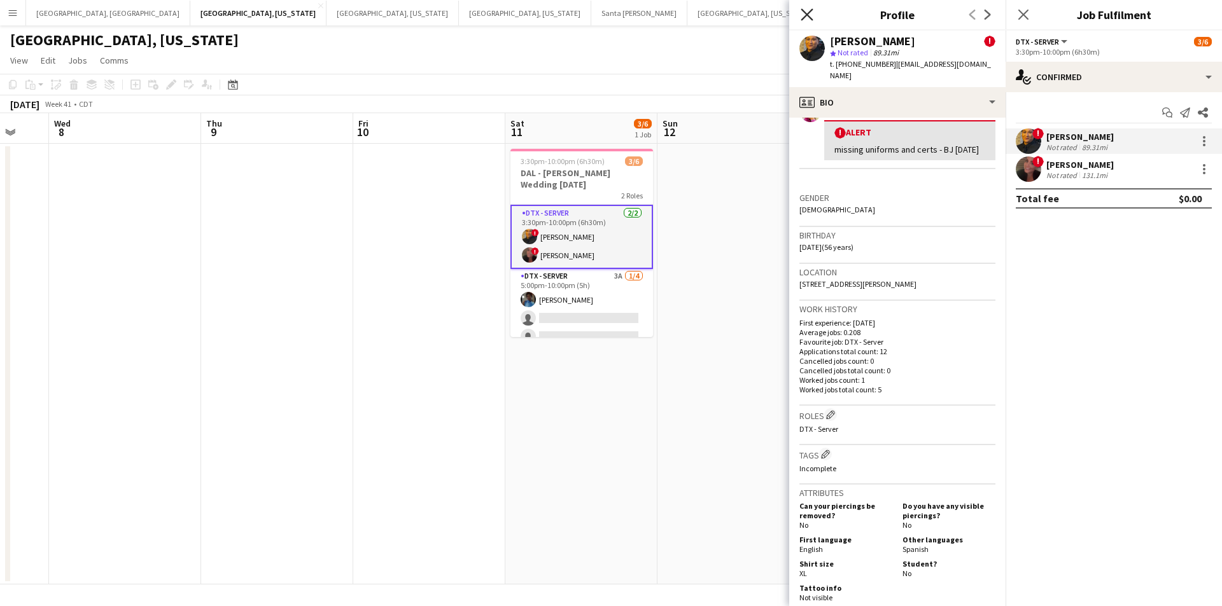
click at [804, 14] on icon "Close pop-in" at bounding box center [807, 14] width 12 height 12
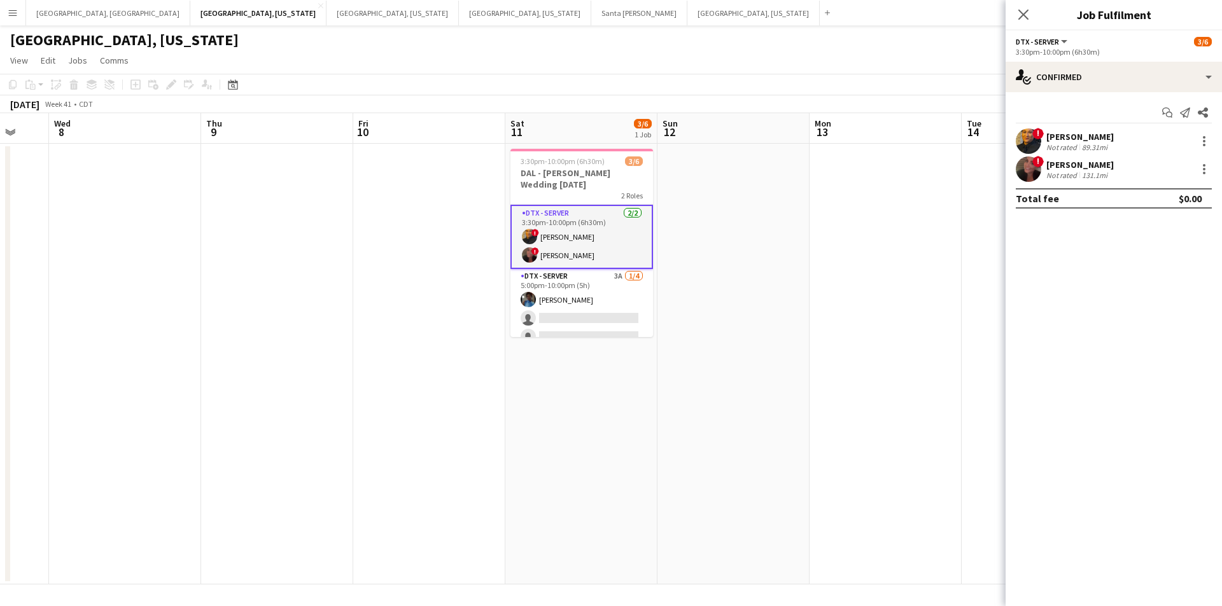
click at [1020, 4] on div "Close pop-in" at bounding box center [1024, 14] width 36 height 29
click at [1020, 10] on icon at bounding box center [1023, 14] width 12 height 12
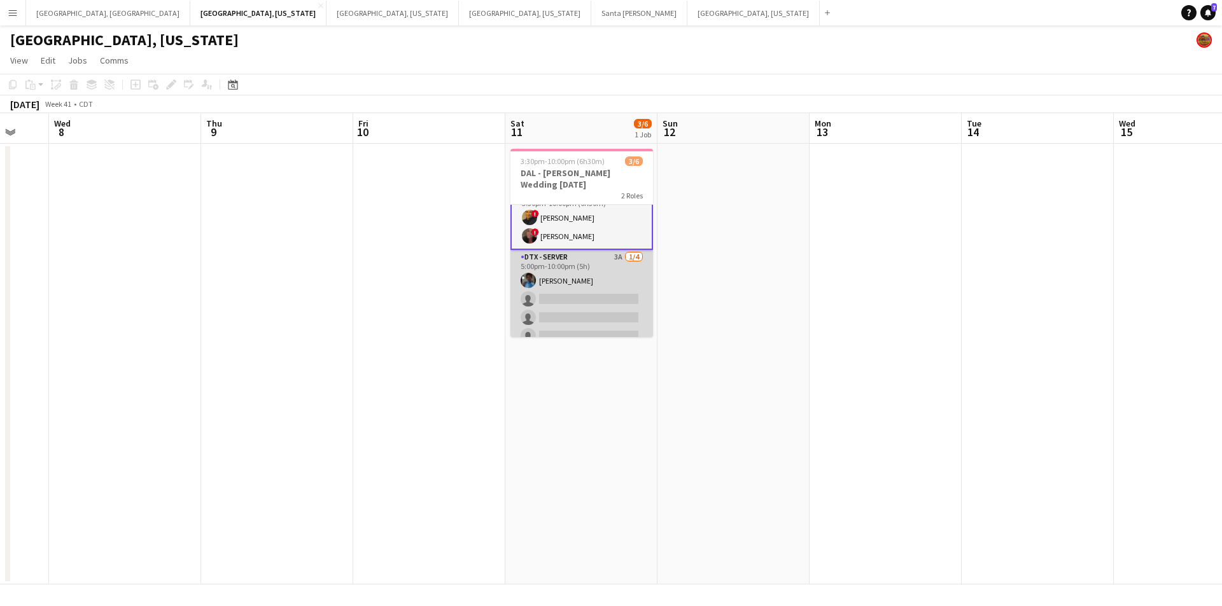
scroll to position [0, 0]
click at [603, 308] on app-card-role "DTX - Server 3A [DATE] 5:00pm-10:00pm (5h) [PERSON_NAME] single-neutral-actions…" at bounding box center [581, 318] width 143 height 99
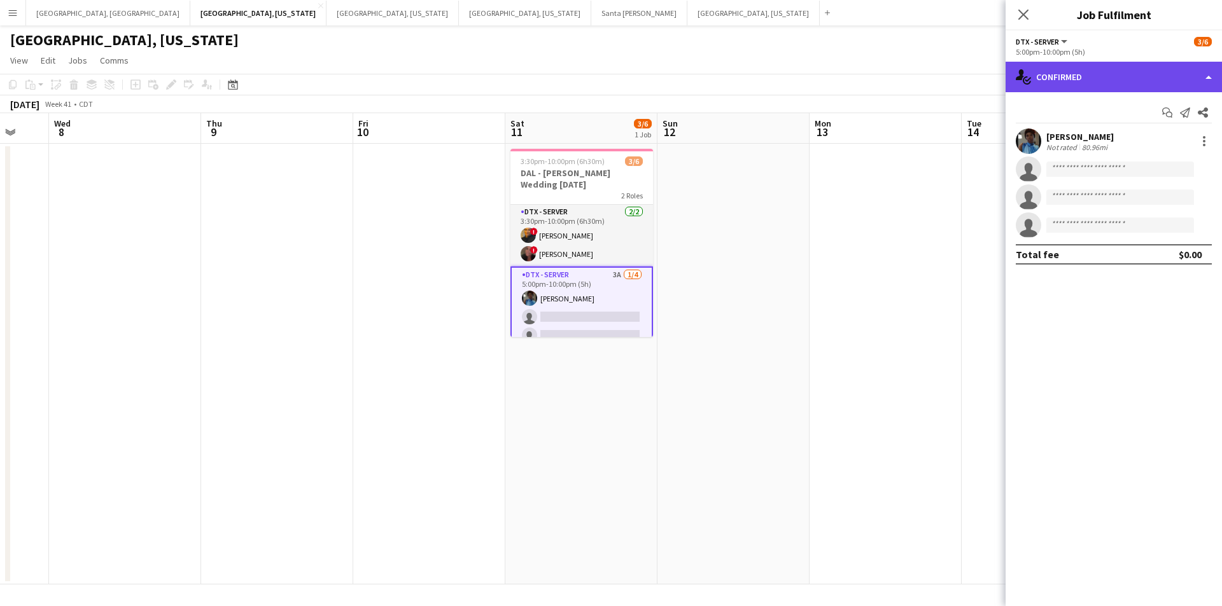
click at [1208, 73] on div "single-neutral-actions-check-2 Confirmed" at bounding box center [1114, 77] width 216 height 31
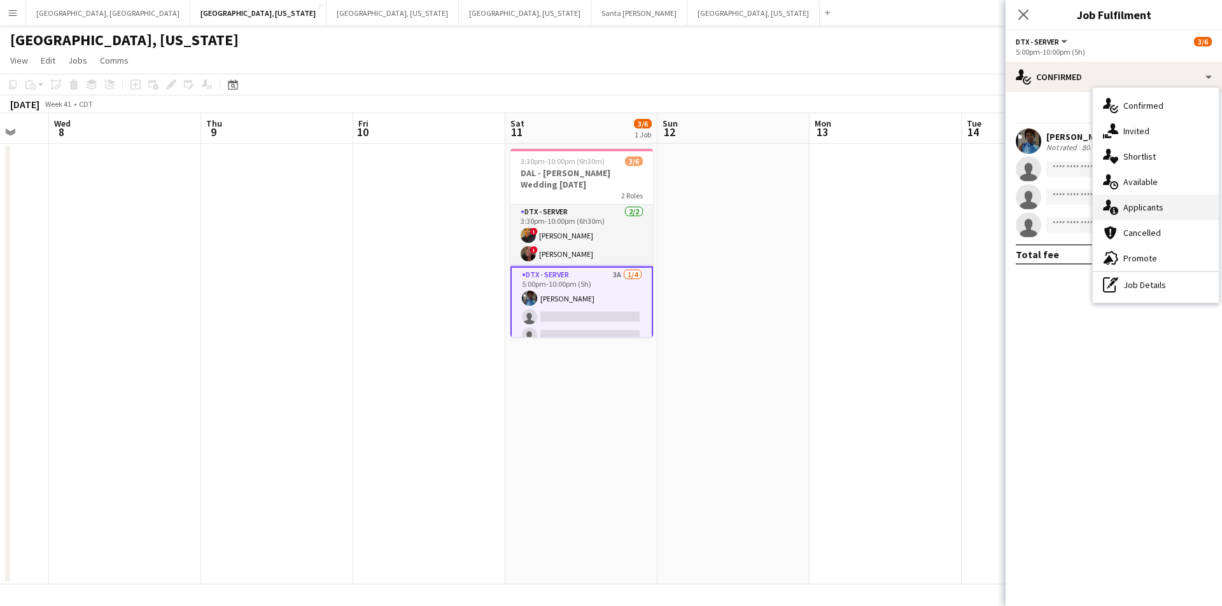
click at [1143, 207] on span "Applicants" at bounding box center [1143, 207] width 40 height 11
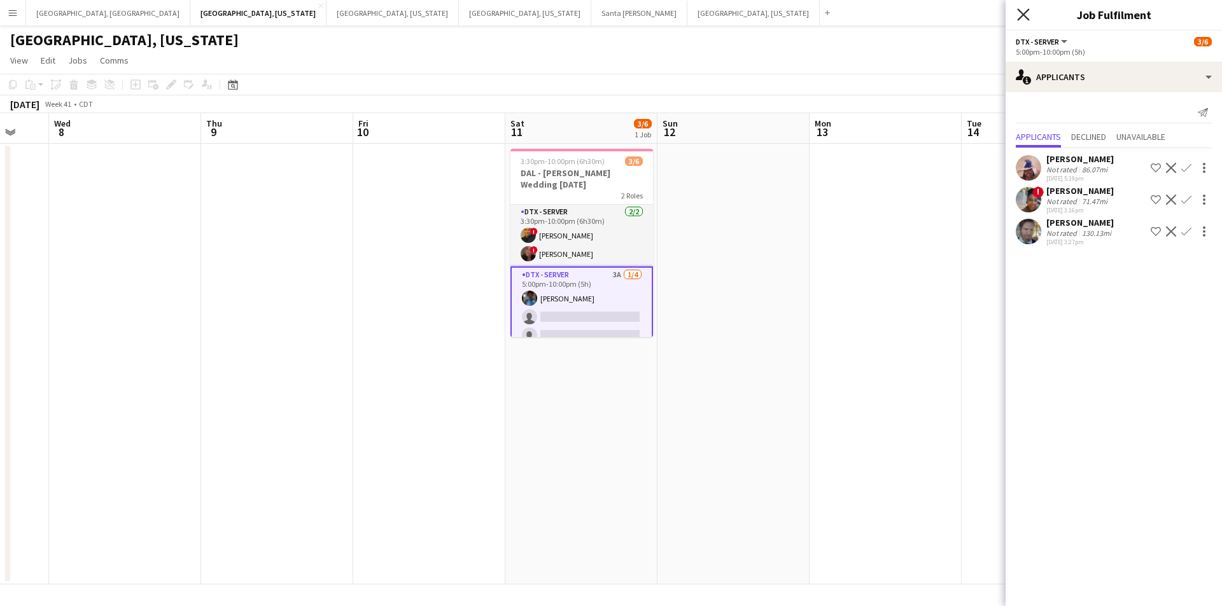
click at [1018, 13] on icon "Close pop-in" at bounding box center [1023, 14] width 12 height 12
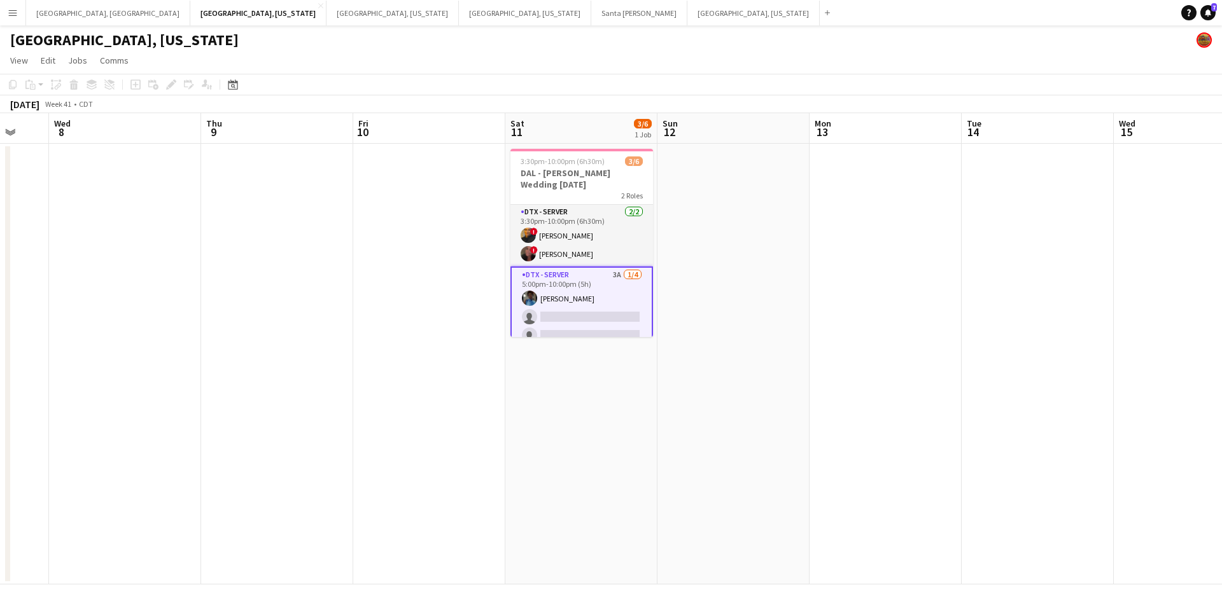
click at [600, 301] on app-card-role "DTX - Server 3A [DATE] 5:00pm-10:00pm (5h) [PERSON_NAME] single-neutral-actions…" at bounding box center [581, 317] width 143 height 101
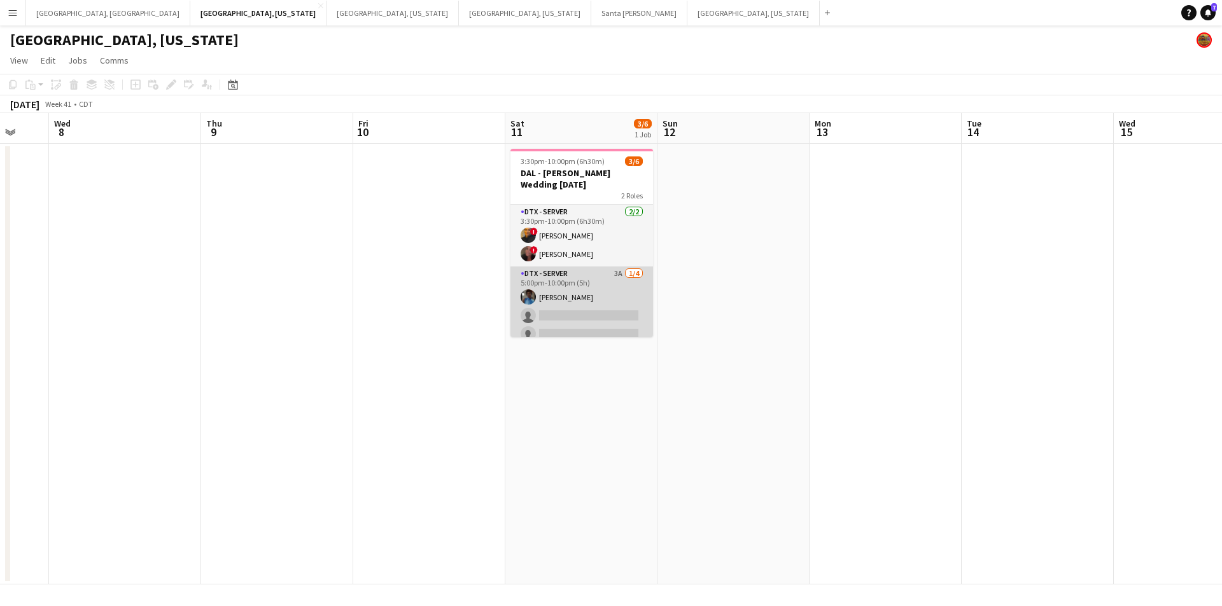
click at [600, 301] on app-card-role "DTX - Server 3A [DATE] 5:00pm-10:00pm (5h) [PERSON_NAME] single-neutral-actions…" at bounding box center [581, 316] width 143 height 99
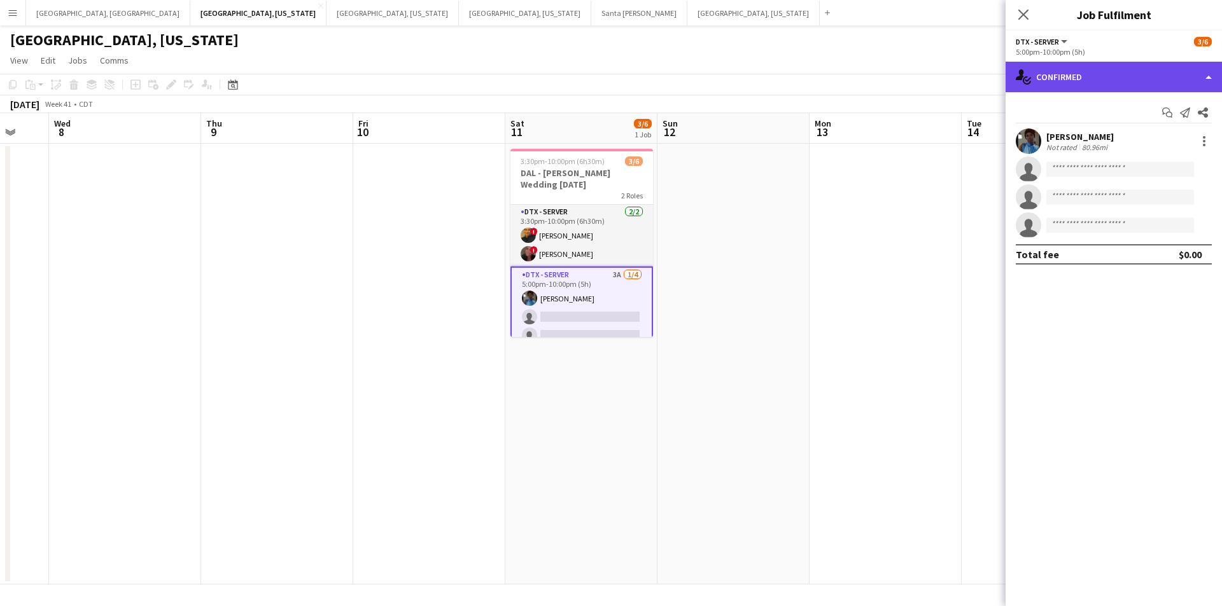
click at [1207, 76] on div "single-neutral-actions-check-2 Confirmed" at bounding box center [1114, 77] width 216 height 31
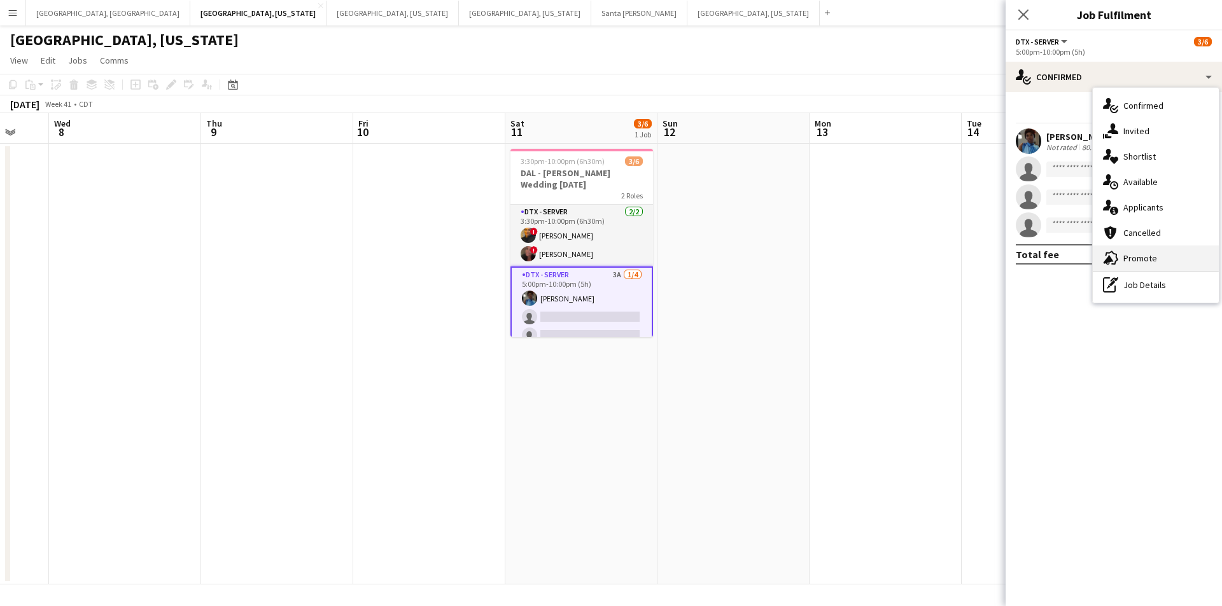
click at [1131, 266] on div "advertising-megaphone Promote" at bounding box center [1156, 258] width 126 height 25
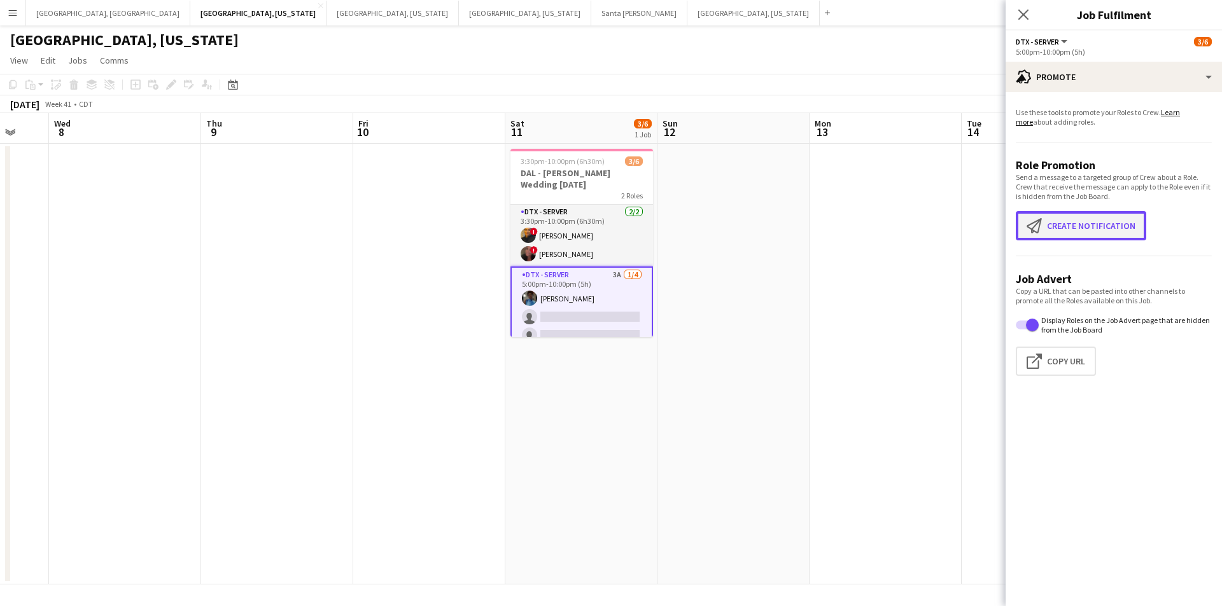
click at [1064, 235] on button "Create notification Create notification" at bounding box center [1081, 225] width 130 height 29
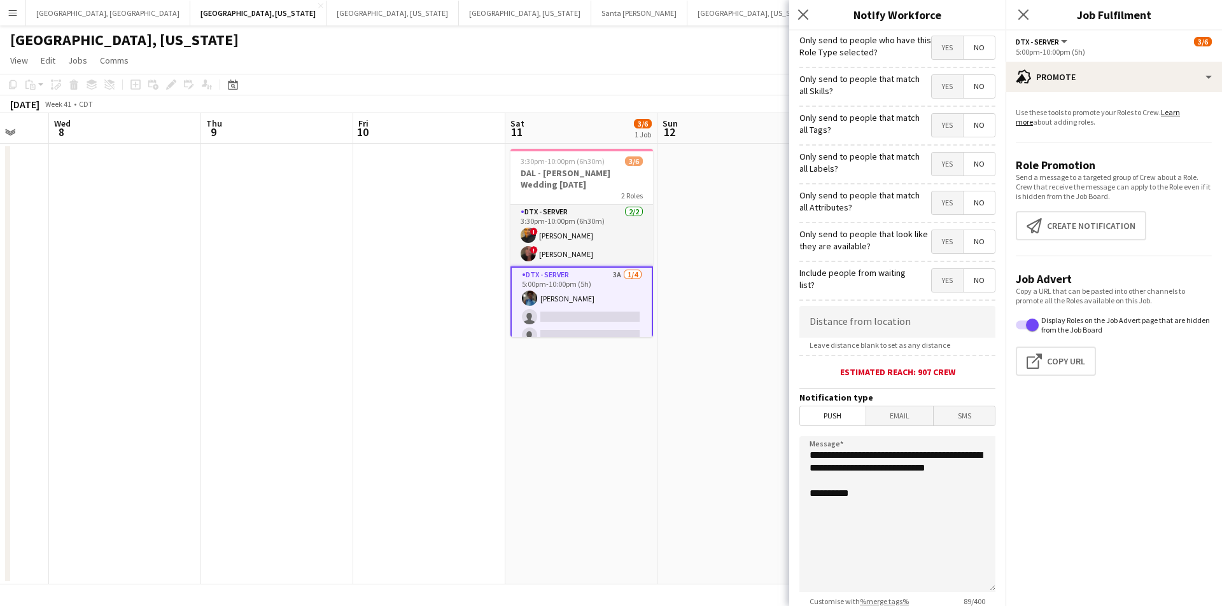
click at [932, 36] on span "Yes" at bounding box center [947, 47] width 31 height 23
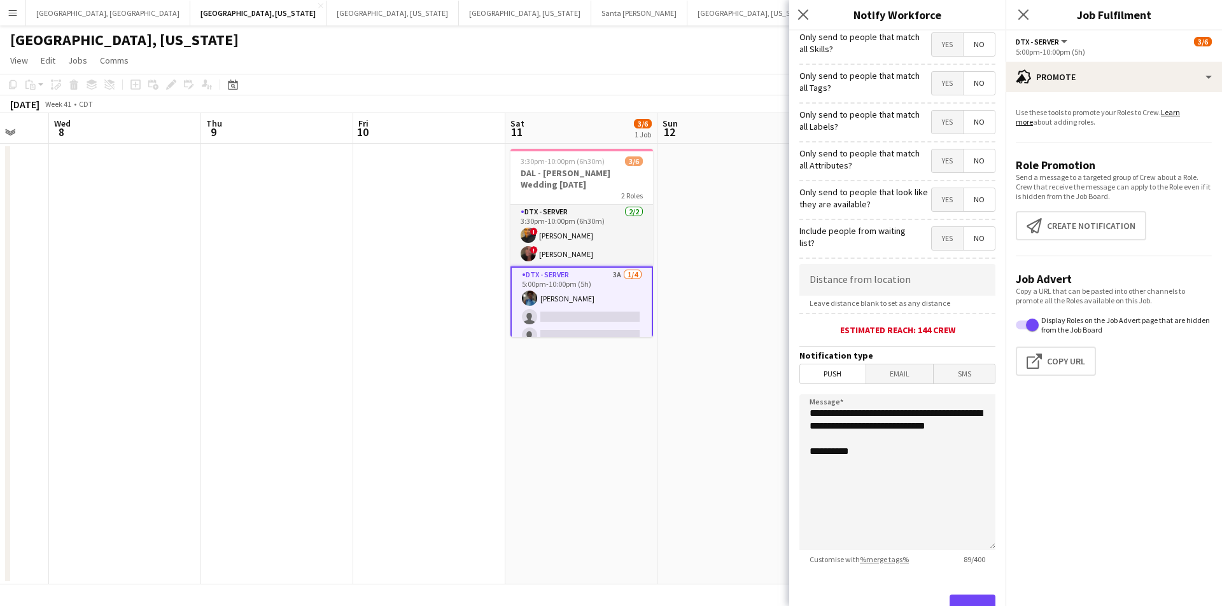
scroll to position [94, 0]
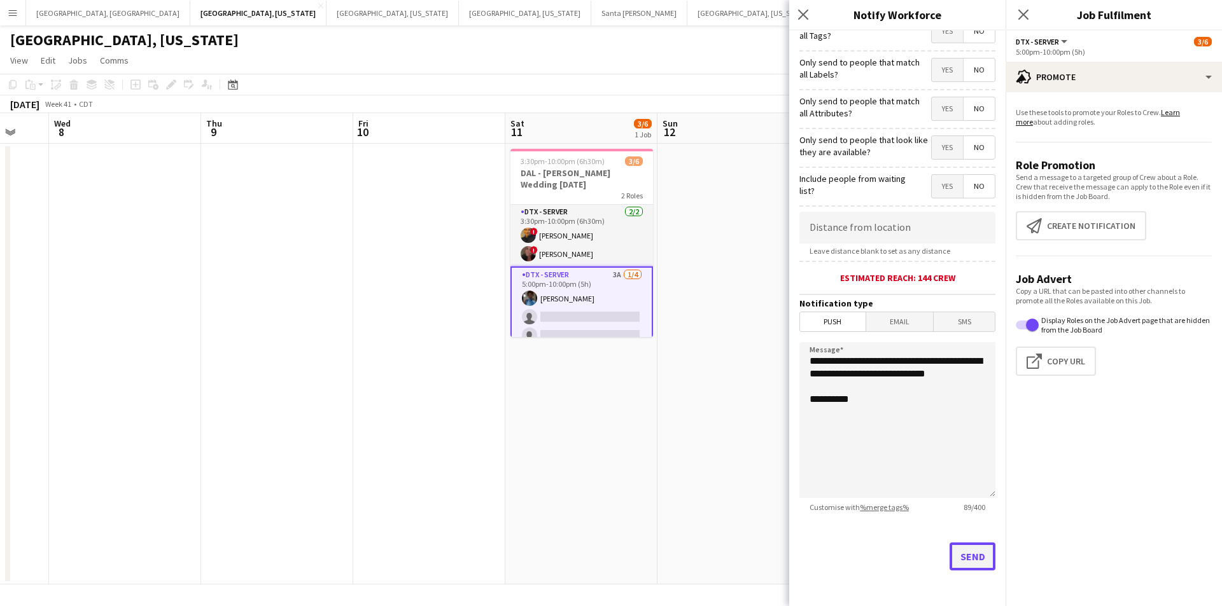
click at [974, 570] on button "Send" at bounding box center [972, 557] width 46 height 28
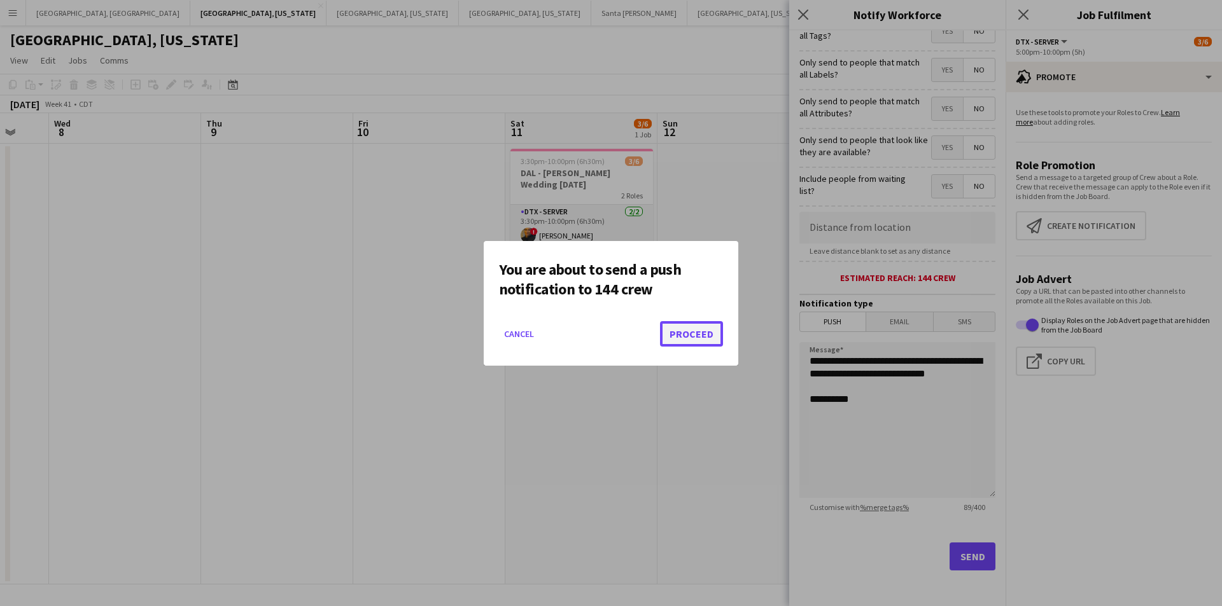
click at [696, 333] on button "Proceed" at bounding box center [691, 333] width 63 height 25
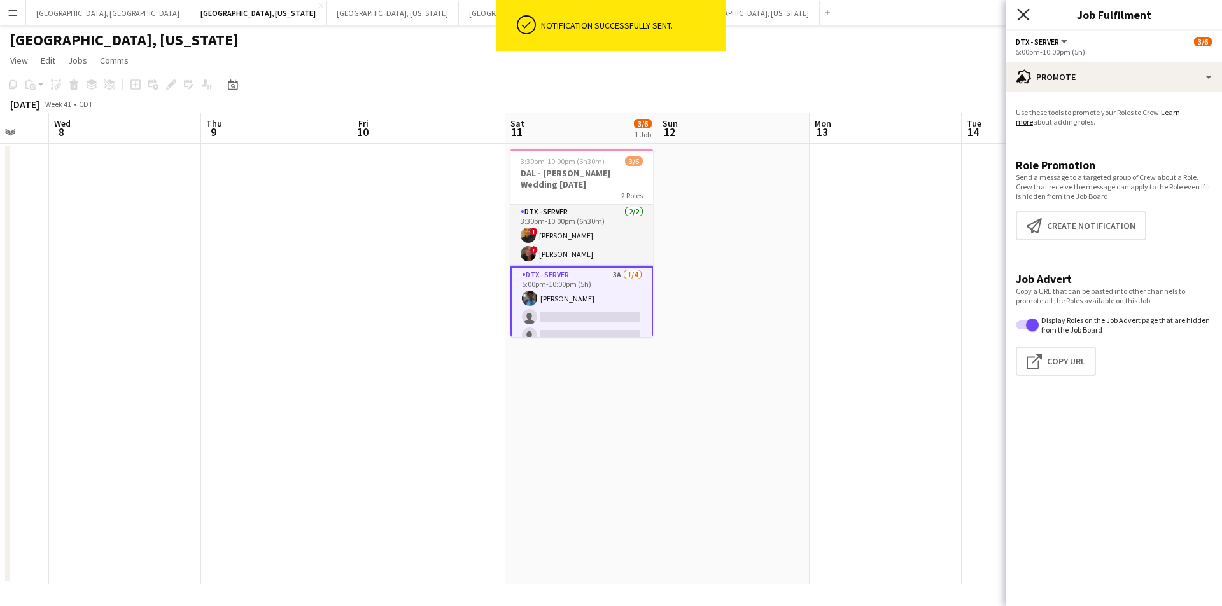
click at [1024, 10] on icon "Close pop-in" at bounding box center [1023, 14] width 12 height 12
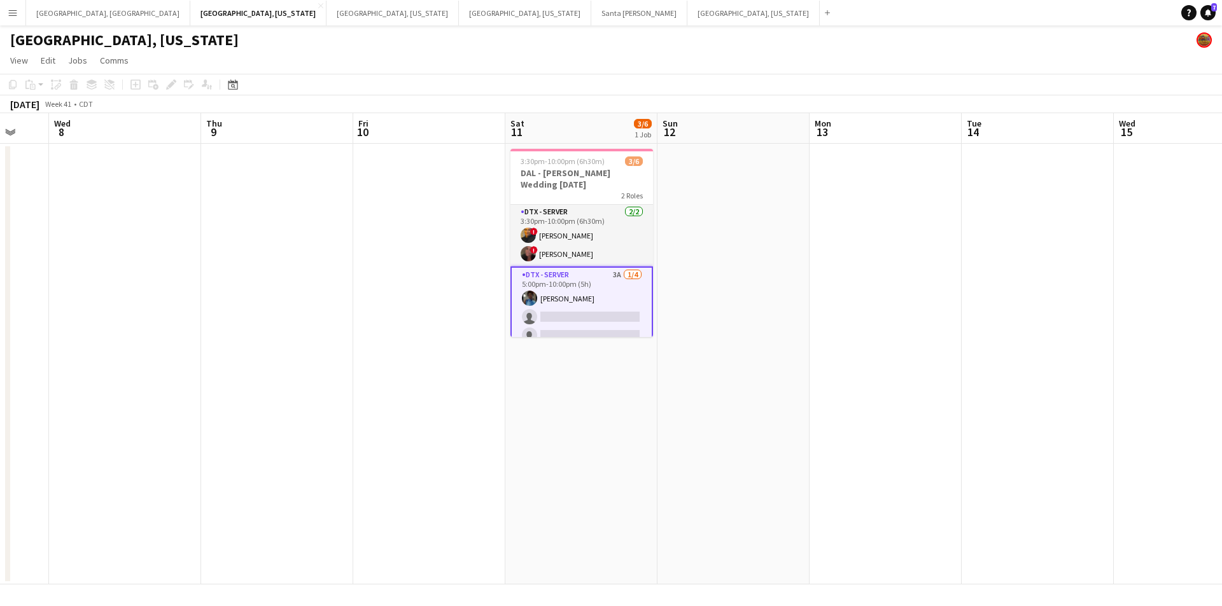
click at [10, 8] on app-icon "Menu" at bounding box center [13, 13] width 10 height 10
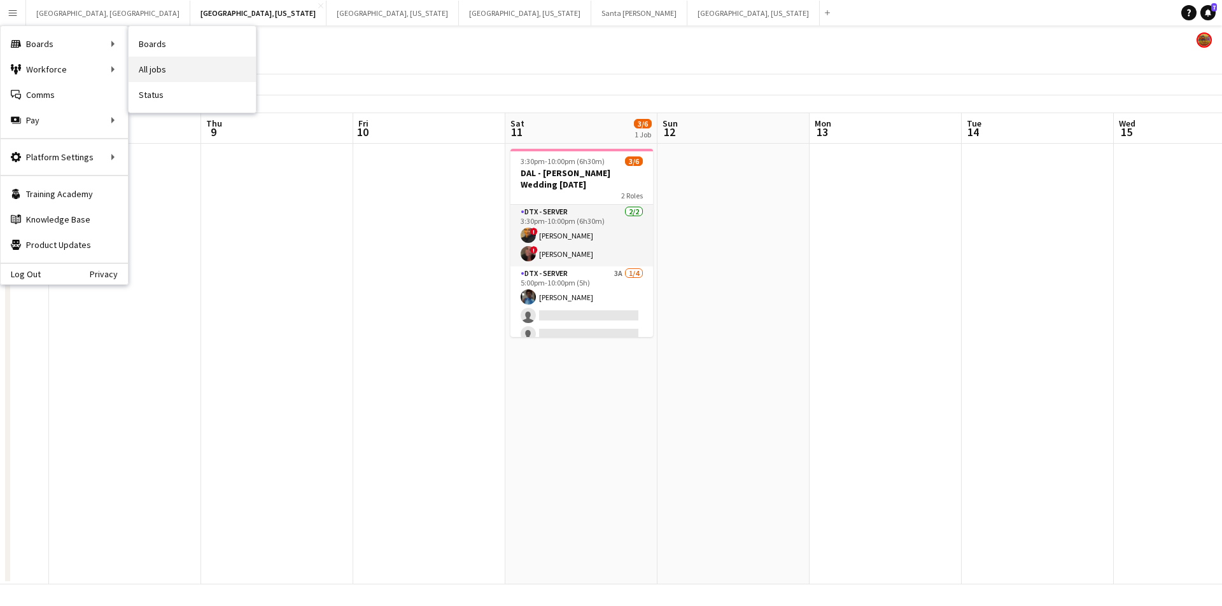
click at [165, 60] on link "All jobs" at bounding box center [192, 69] width 127 height 25
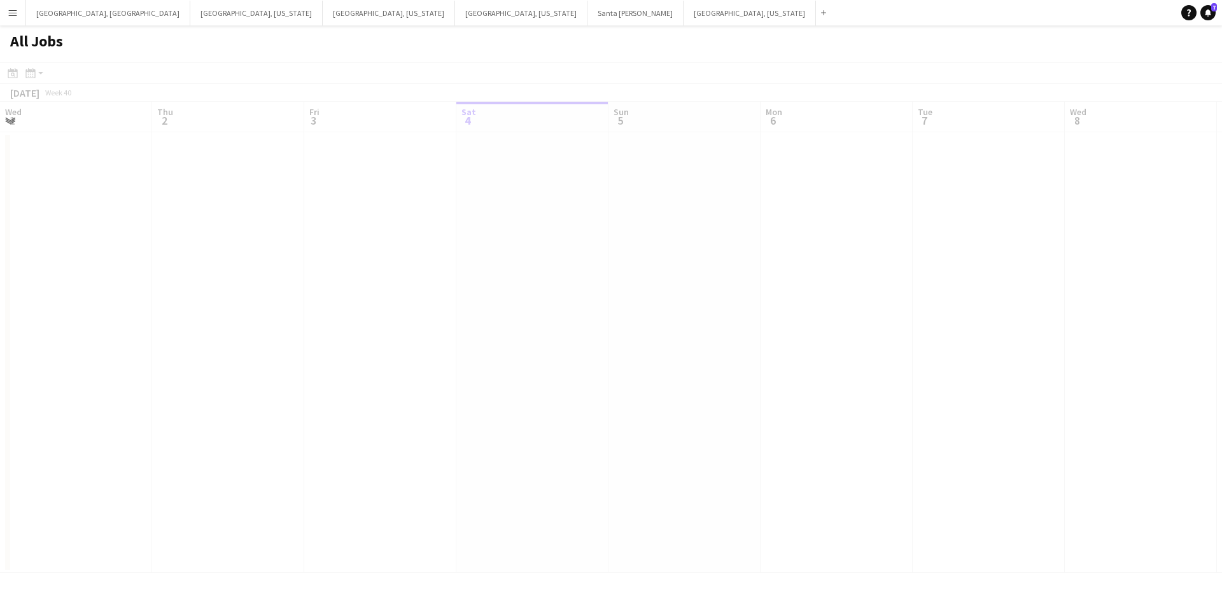
scroll to position [0, 304]
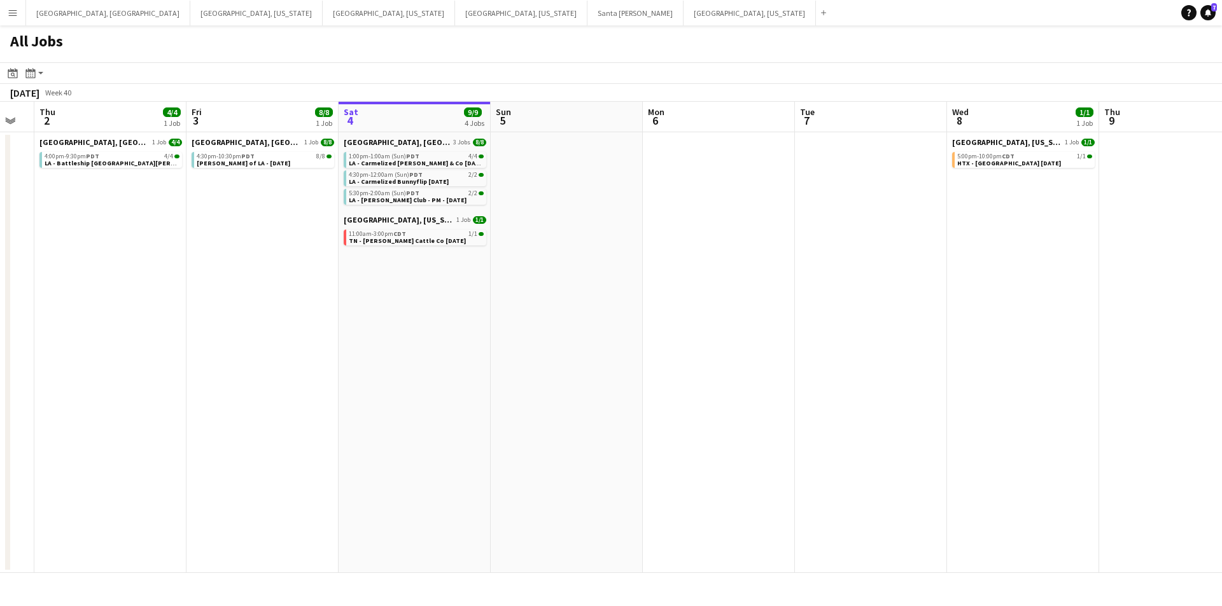
drag, startPoint x: 437, startPoint y: 311, endPoint x: 545, endPoint y: 293, distance: 109.5
click at [545, 293] on app-calendar-viewport "Tue 30 Wed 1 Thu 2 4/4 1 Job Fri 3 8/8 1 Job Sat 4 9/9 4 Jobs Sun 5 Mon 6 Tue 7…" at bounding box center [611, 338] width 1222 height 472
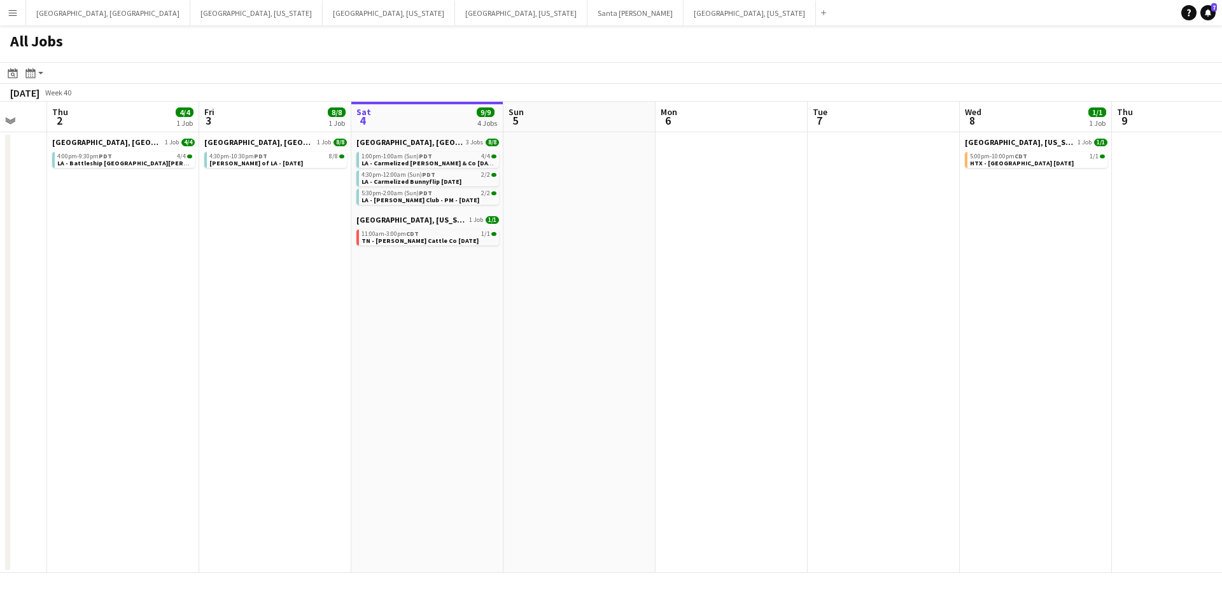
drag, startPoint x: 477, startPoint y: 374, endPoint x: 549, endPoint y: 358, distance: 72.9
click at [549, 358] on app-calendar-viewport "Tue 30 Wed 1 Thu 2 4/4 1 Job Fri 3 8/8 1 Job Sat 4 9/9 4 Jobs Sun 5 Mon 6 Tue 7…" at bounding box center [611, 338] width 1222 height 472
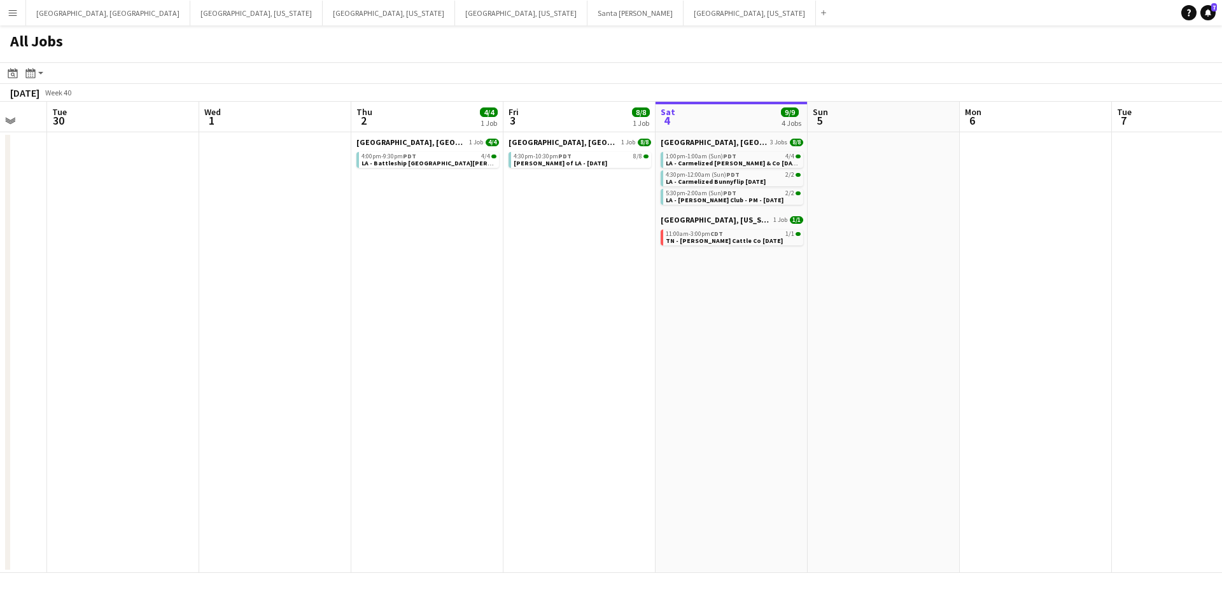
scroll to position [0, 402]
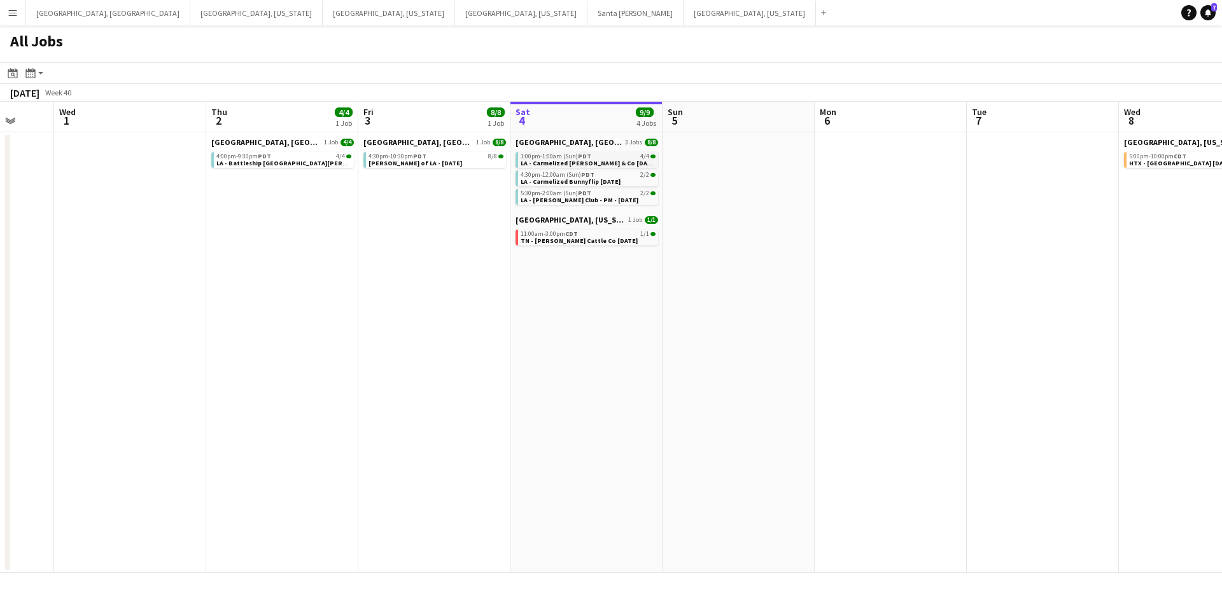
click at [577, 160] on span "LA - Carmelized [PERSON_NAME] & Co [DATE]" at bounding box center [589, 163] width 136 height 8
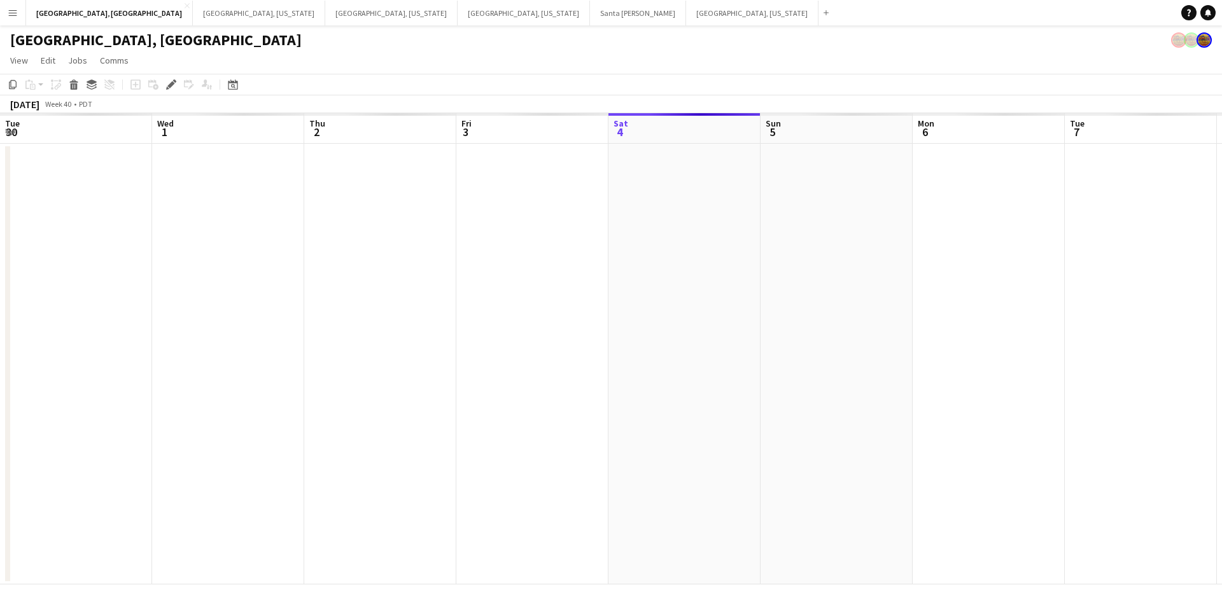
scroll to position [0, 438]
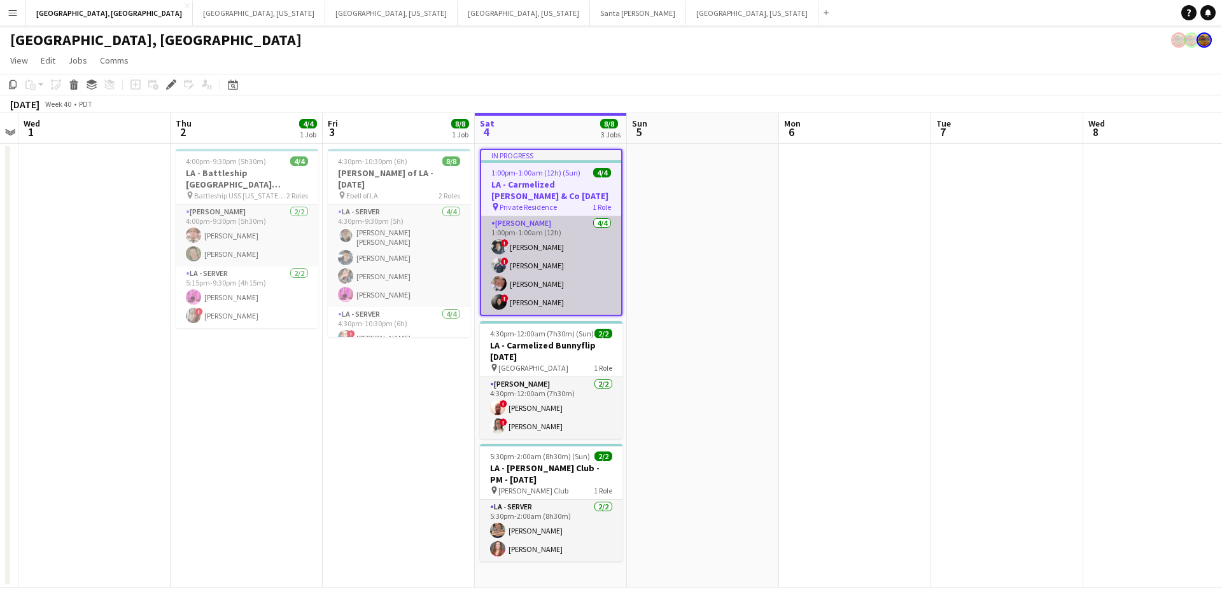
click at [564, 253] on app-card-role "[PERSON_NAME] [DATE] 1:00pm-1:00am (12h) ! [PERSON_NAME] ! [PERSON_NAME] [PERSO…" at bounding box center [551, 265] width 140 height 99
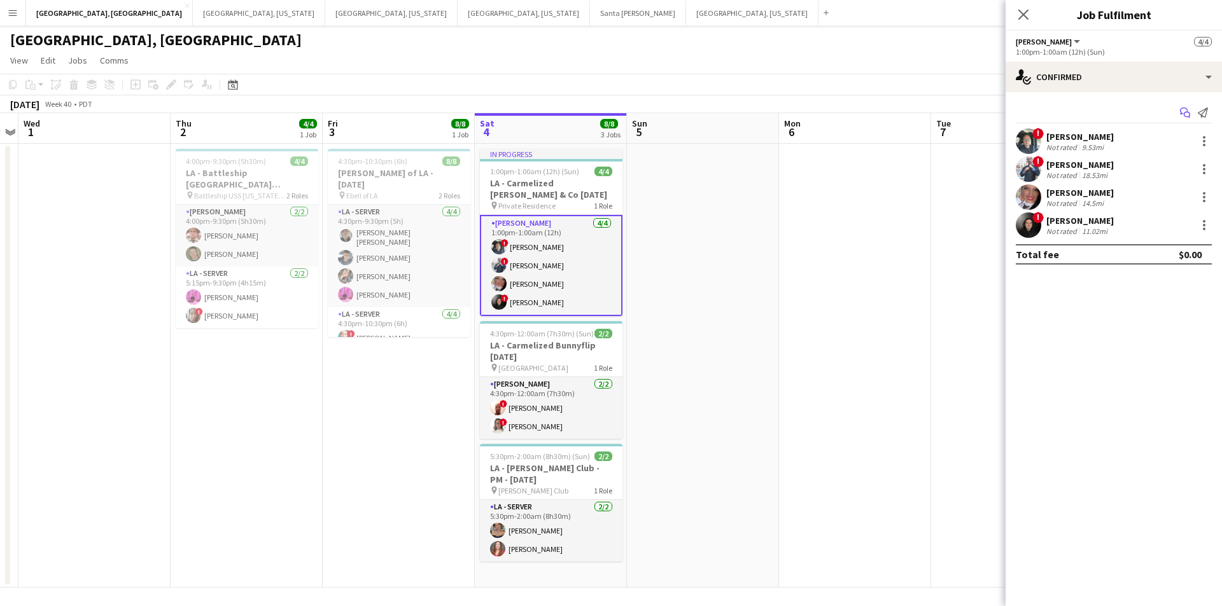
click at [1182, 116] on icon "Start chat" at bounding box center [1185, 113] width 10 height 10
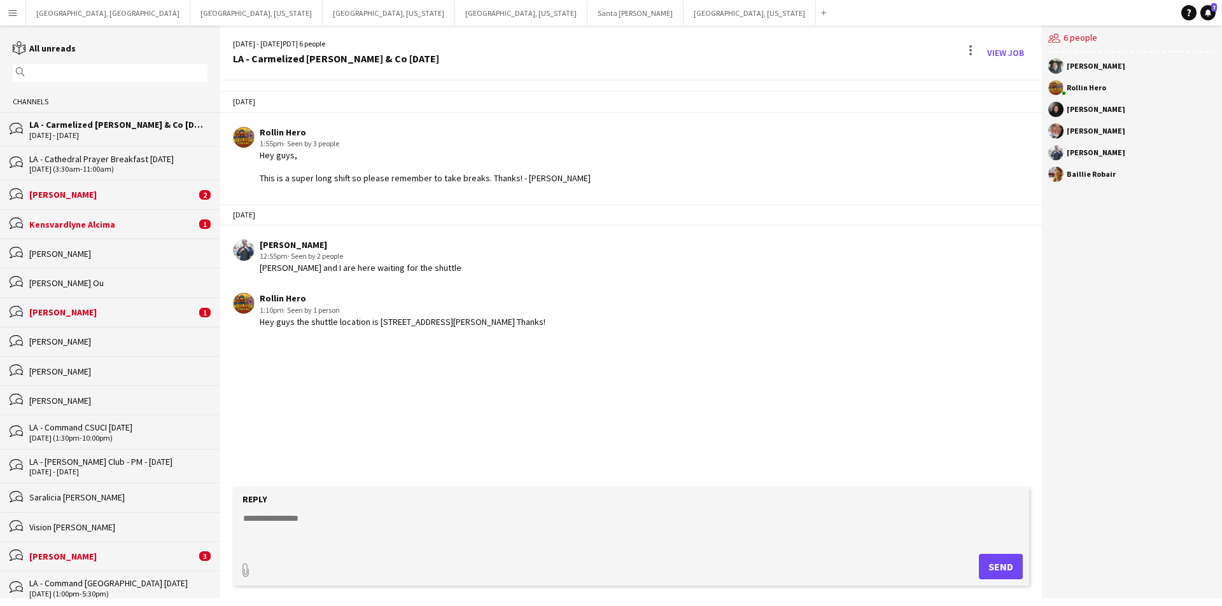
click at [11, 20] on button "Menu" at bounding box center [12, 12] width 25 height 25
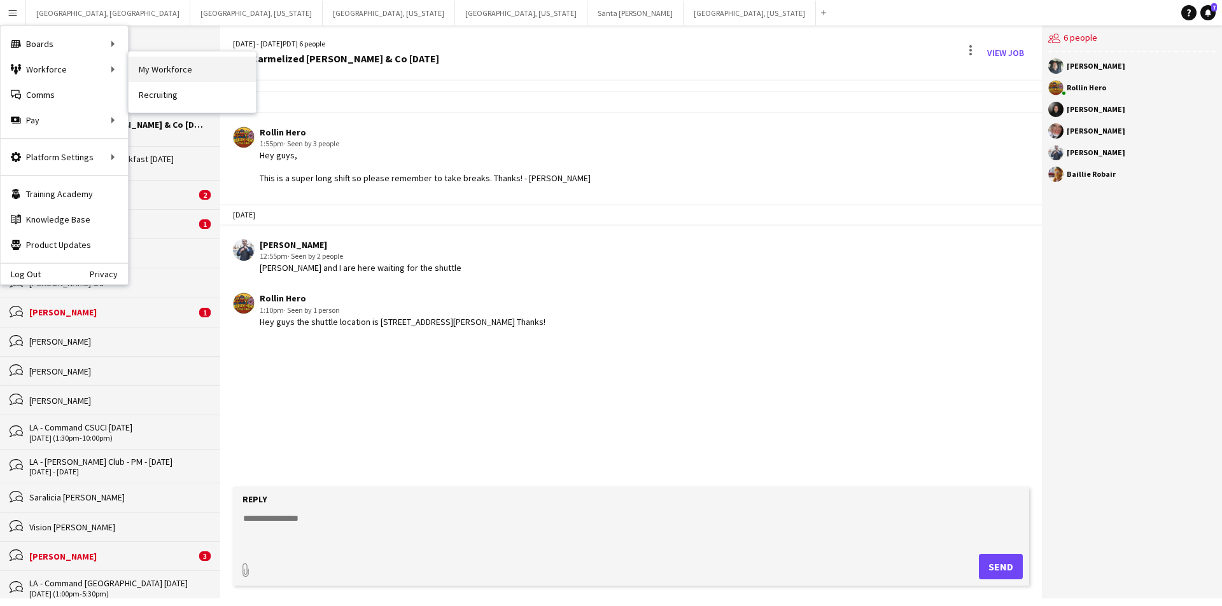
click at [155, 64] on link "My Workforce" at bounding box center [192, 69] width 127 height 25
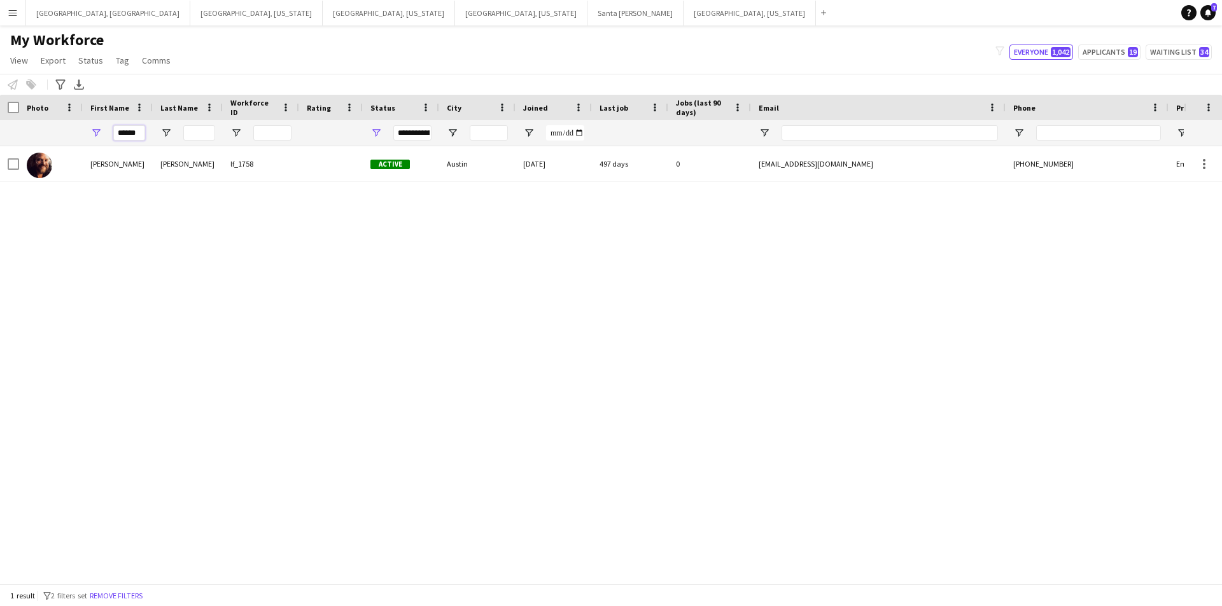
click at [122, 135] on input "*****" at bounding box center [129, 132] width 32 height 15
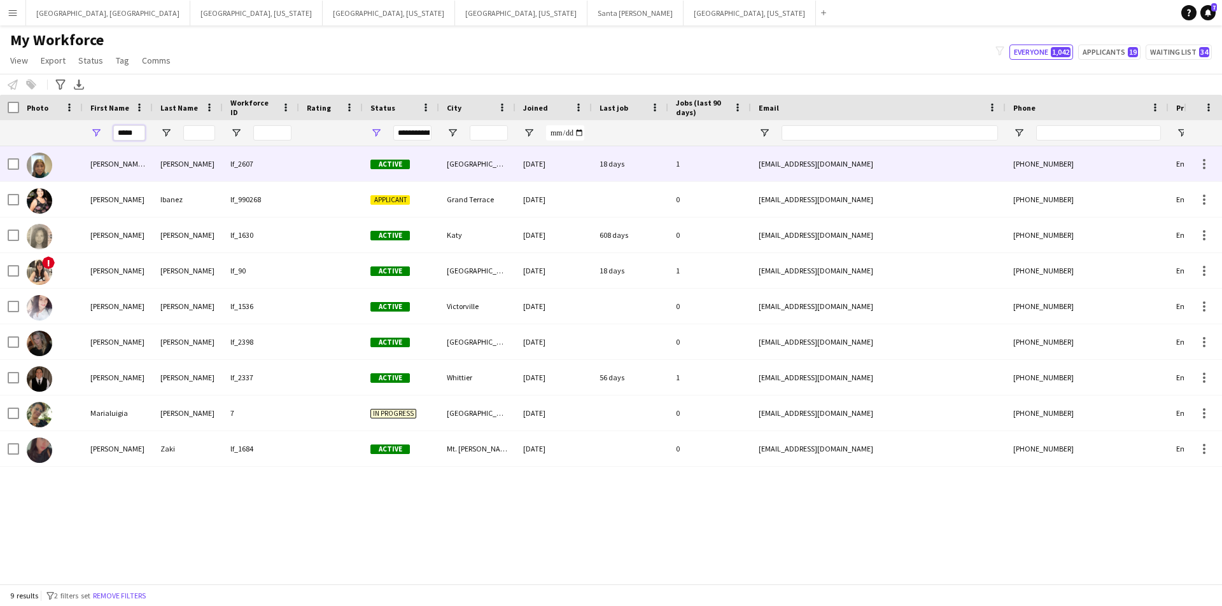
type input "*****"
click at [123, 162] on div "Maria De Lourdes" at bounding box center [118, 163] width 70 height 35
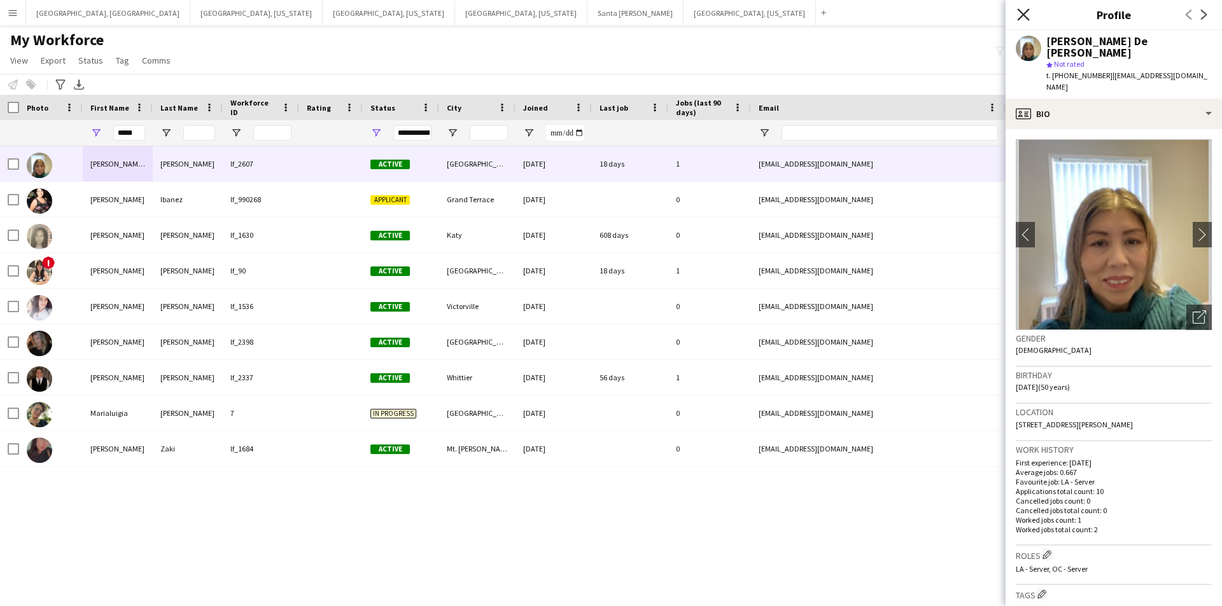
click at [1021, 11] on icon "Close pop-in" at bounding box center [1023, 14] width 12 height 12
